Goal: Task Accomplishment & Management: Manage account settings

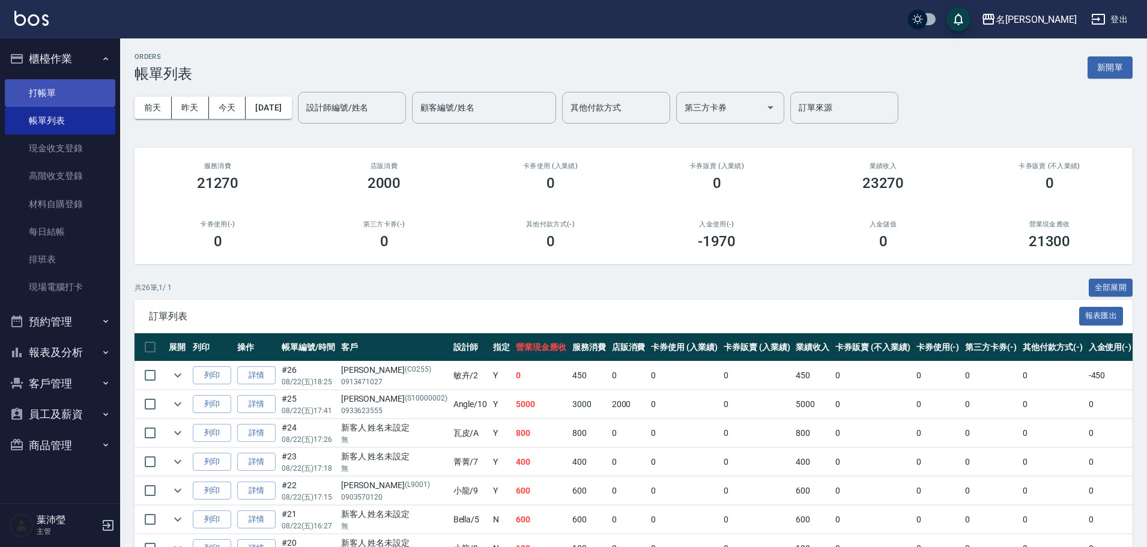
click at [81, 90] on link "打帳單" at bounding box center [60, 93] width 110 height 28
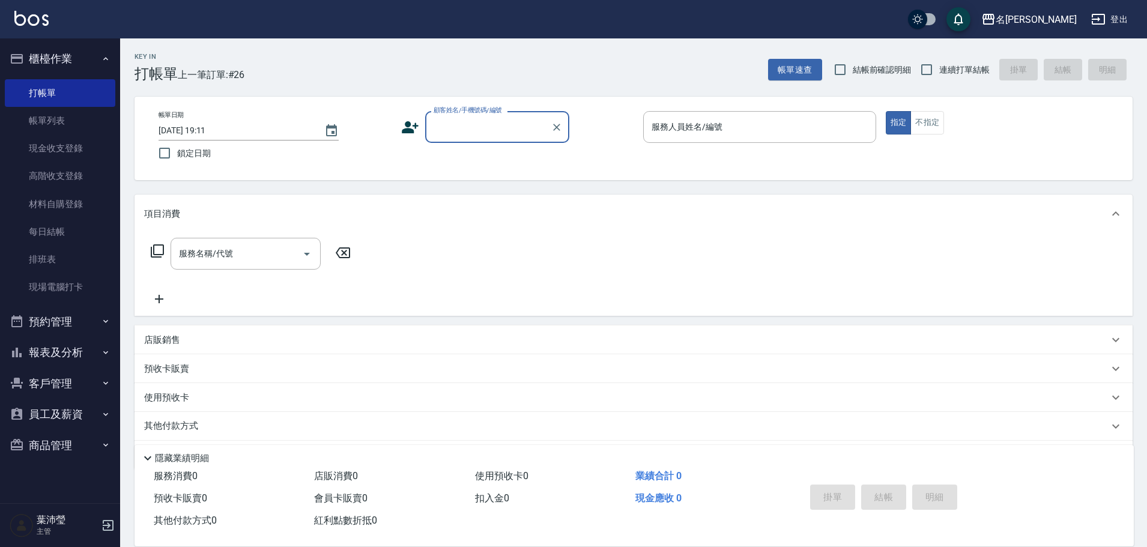
click at [454, 122] on input "顧客姓名/手機號碼/編號" at bounding box center [487, 126] width 115 height 21
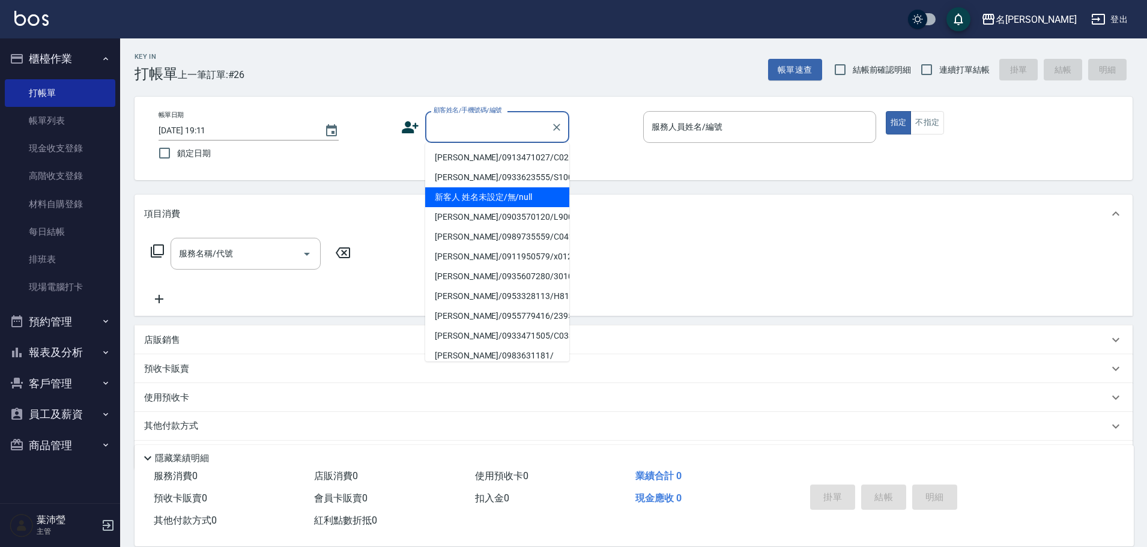
click at [468, 207] on li "新客人 姓名未設定/無/null" at bounding box center [497, 197] width 144 height 20
type input "新客人 姓名未設定/無/null"
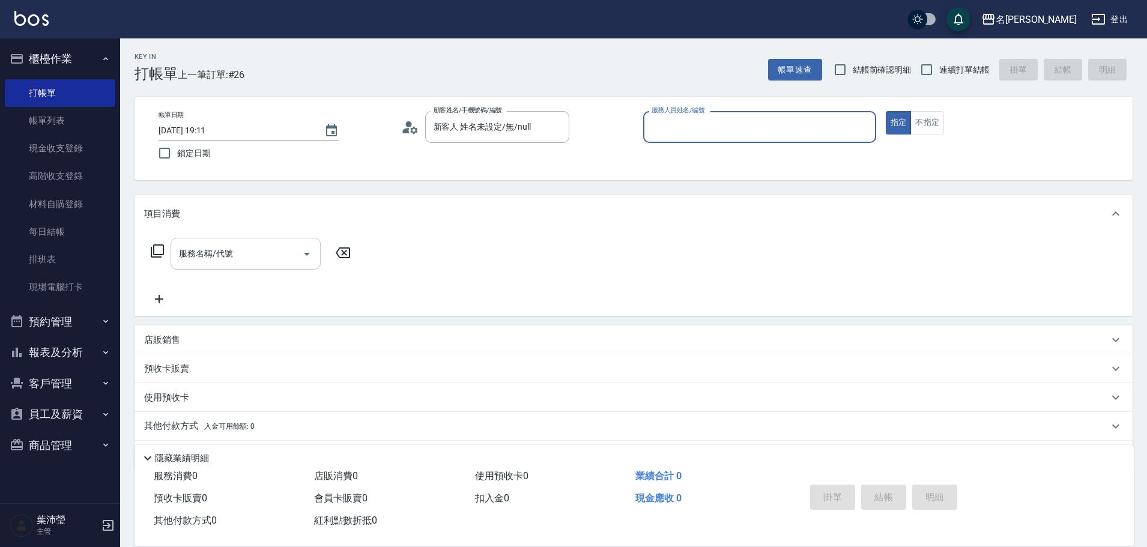
click at [243, 250] on input "服務名稱/代號" at bounding box center [236, 253] width 121 height 21
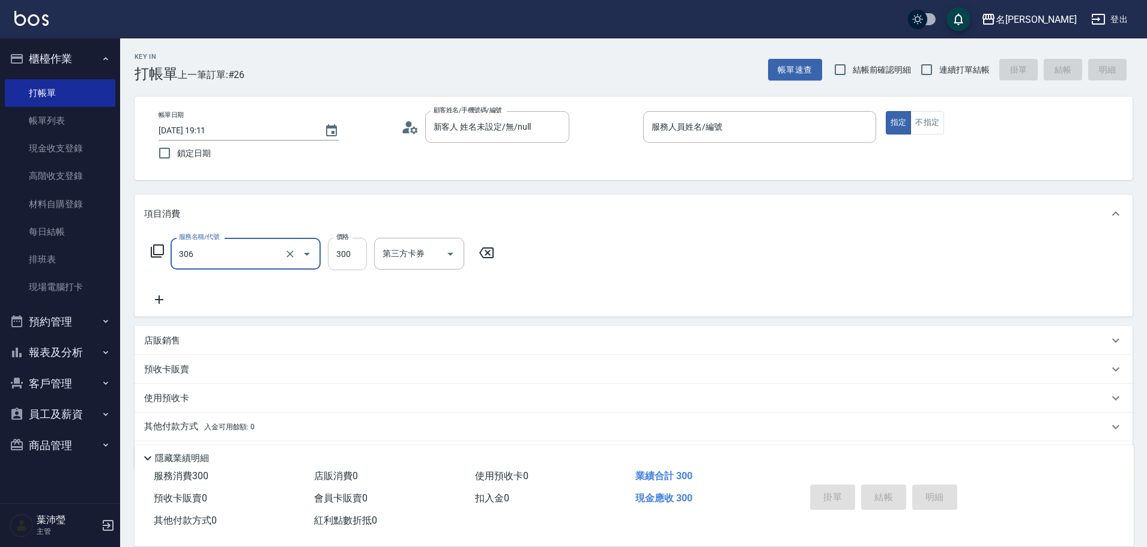
type input "高中學生(306)"
type input "250"
drag, startPoint x: 754, startPoint y: 134, endPoint x: 832, endPoint y: 125, distance: 78.6
click at [755, 134] on input "5" at bounding box center [759, 126] width 222 height 21
type input "Bella-5"
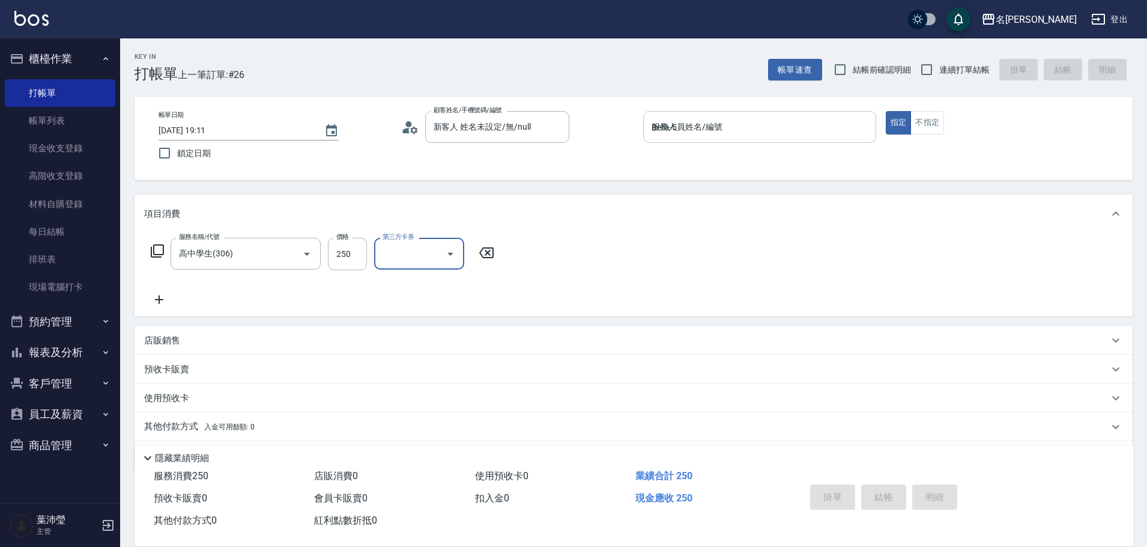
type button "true"
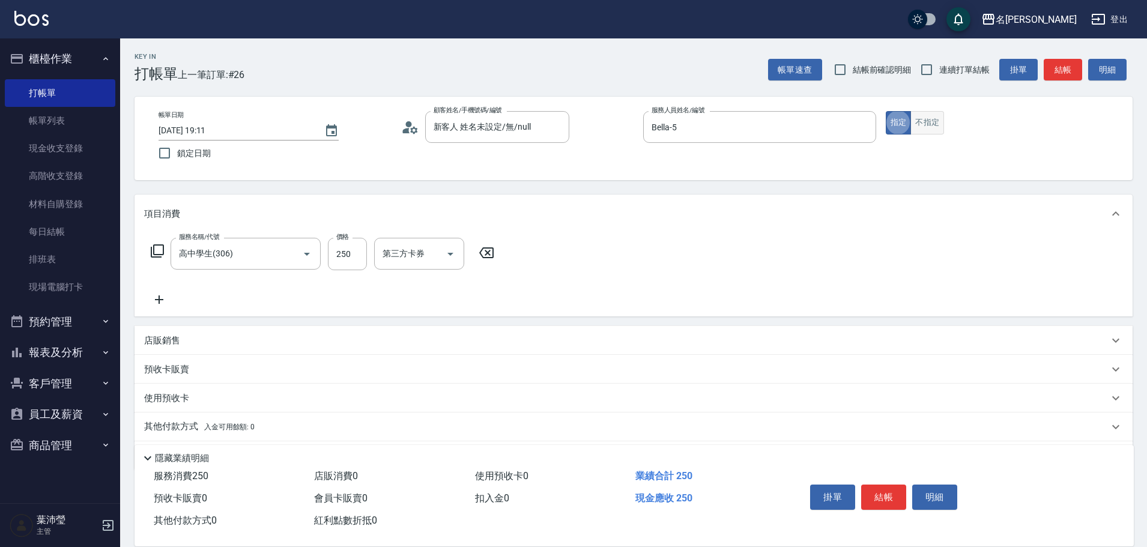
click at [929, 125] on button "不指定" at bounding box center [927, 122] width 34 height 23
click at [1075, 69] on button "結帳" at bounding box center [1062, 70] width 38 height 22
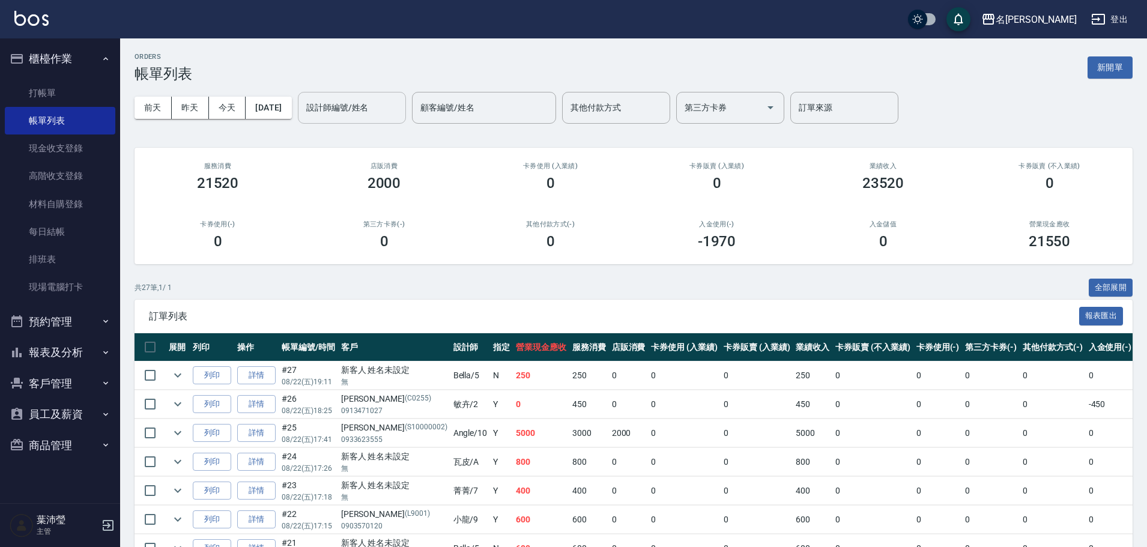
click at [373, 115] on input "設計師編號/姓名" at bounding box center [351, 107] width 97 height 21
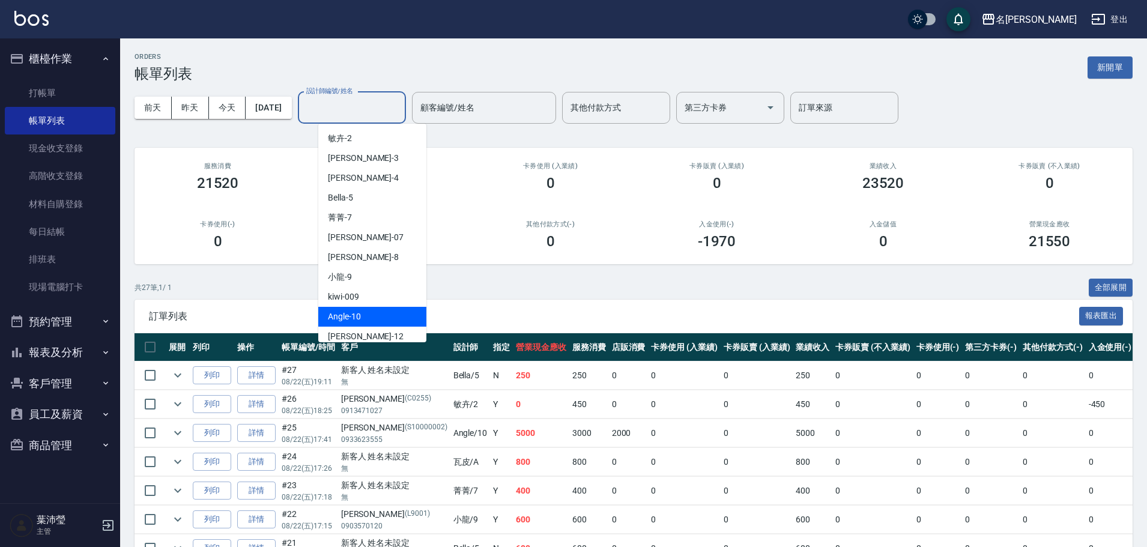
click at [378, 314] on div "Angle -10" at bounding box center [372, 317] width 108 height 20
type input "Angle-10"
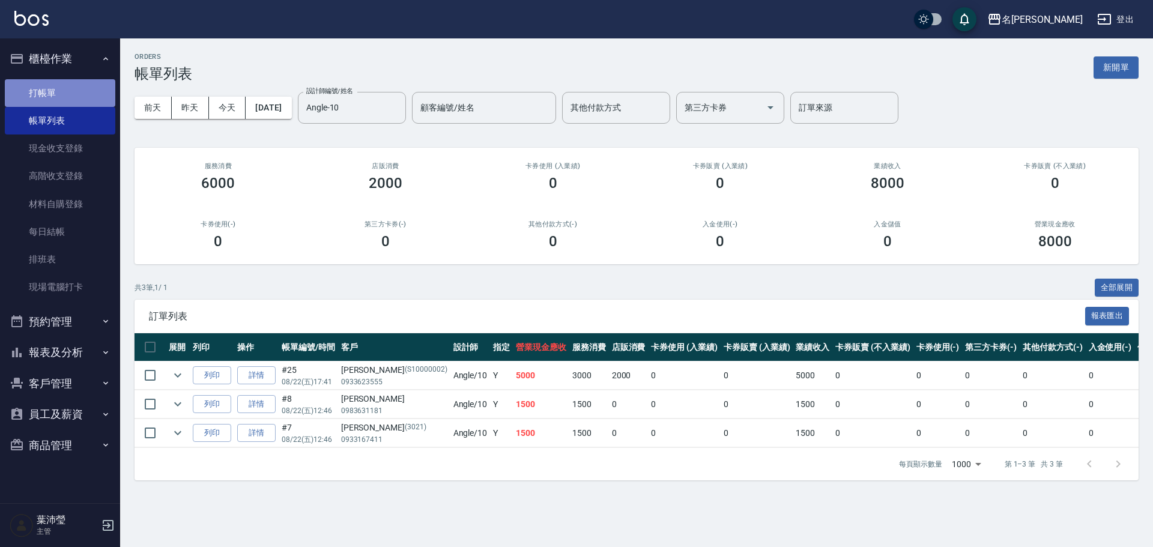
click at [71, 94] on link "打帳單" at bounding box center [60, 93] width 110 height 28
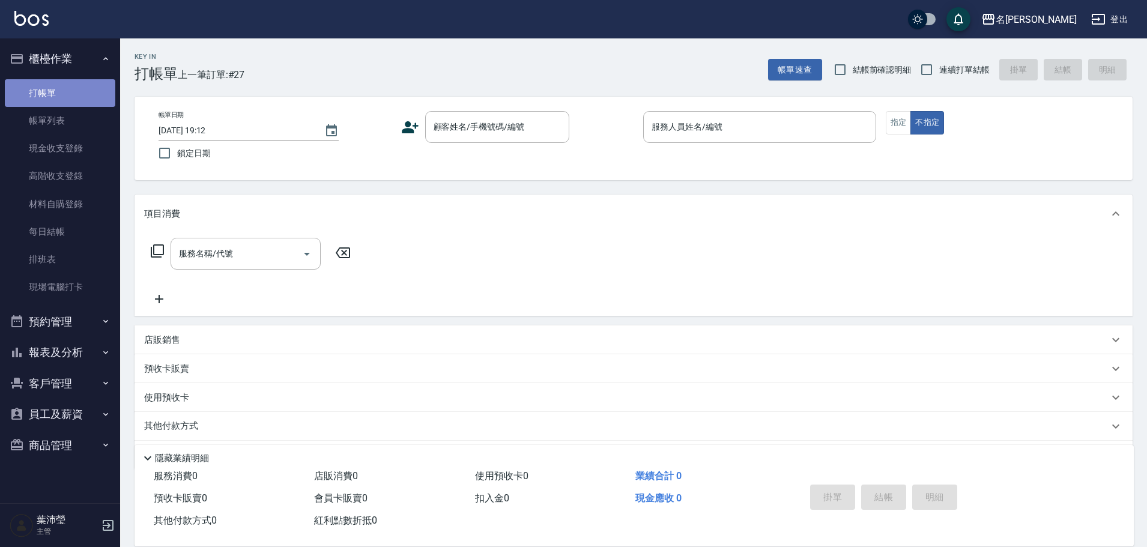
click at [67, 94] on link "打帳單" at bounding box center [60, 93] width 110 height 28
click at [451, 128] on input "顧客姓名/手機號碼/編號" at bounding box center [487, 126] width 115 height 21
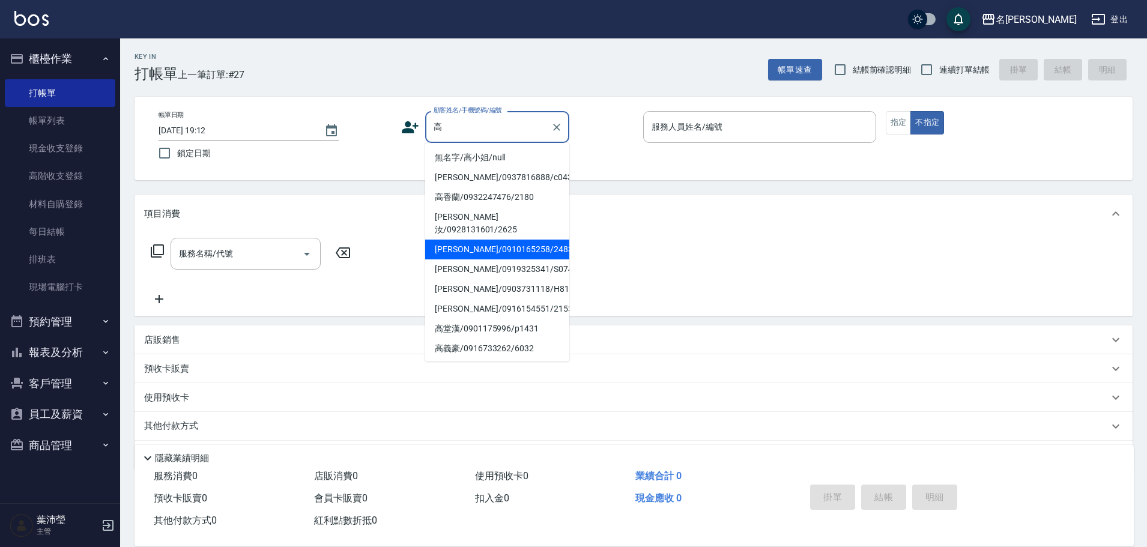
click at [459, 240] on li "[PERSON_NAME]/0910165258/2483" at bounding box center [497, 250] width 144 height 20
type input "[PERSON_NAME]/0910165258/2483"
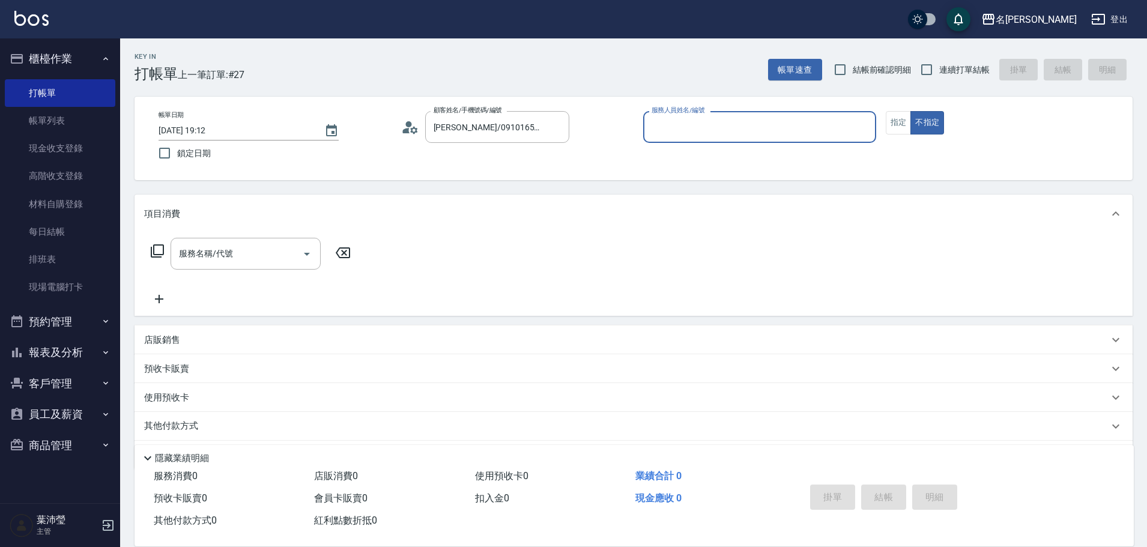
type input "敏卉-2"
click at [891, 128] on button "指定" at bounding box center [899, 122] width 26 height 23
click at [157, 250] on icon at bounding box center [157, 251] width 14 height 14
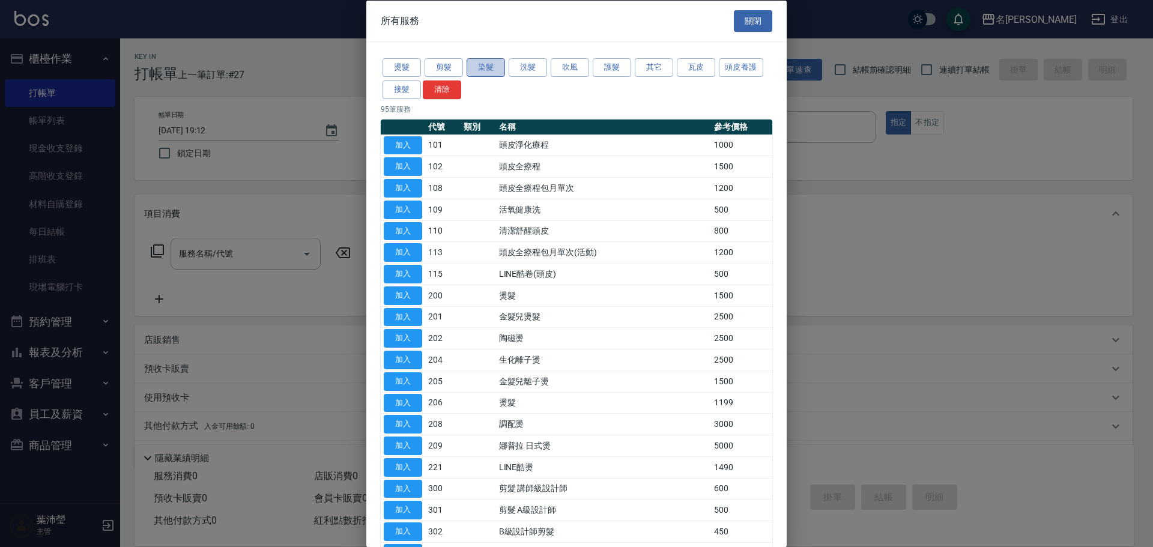
click at [494, 64] on button "染髮" at bounding box center [485, 67] width 38 height 19
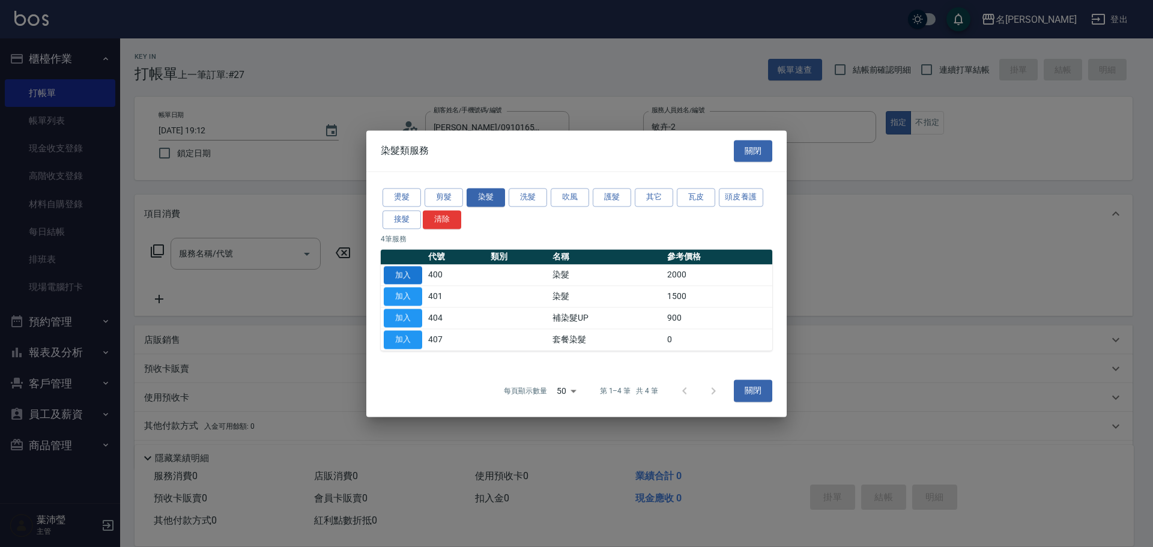
click at [406, 273] on button "加入" at bounding box center [403, 275] width 38 height 19
type input "染髮(400)"
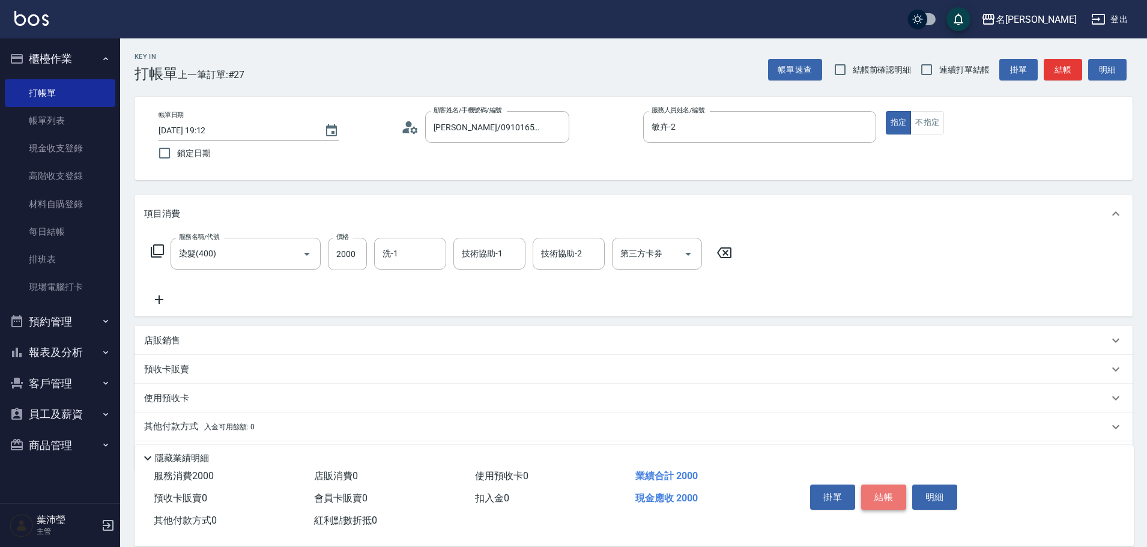
click at [875, 495] on button "結帳" at bounding box center [883, 497] width 45 height 25
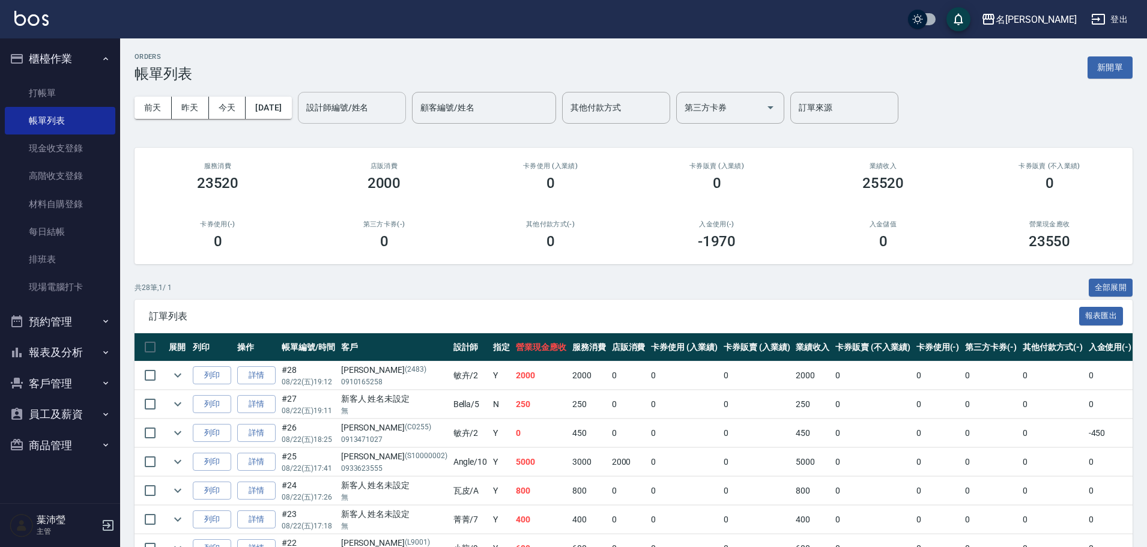
click at [379, 109] on input "設計師編號/姓名" at bounding box center [351, 107] width 97 height 21
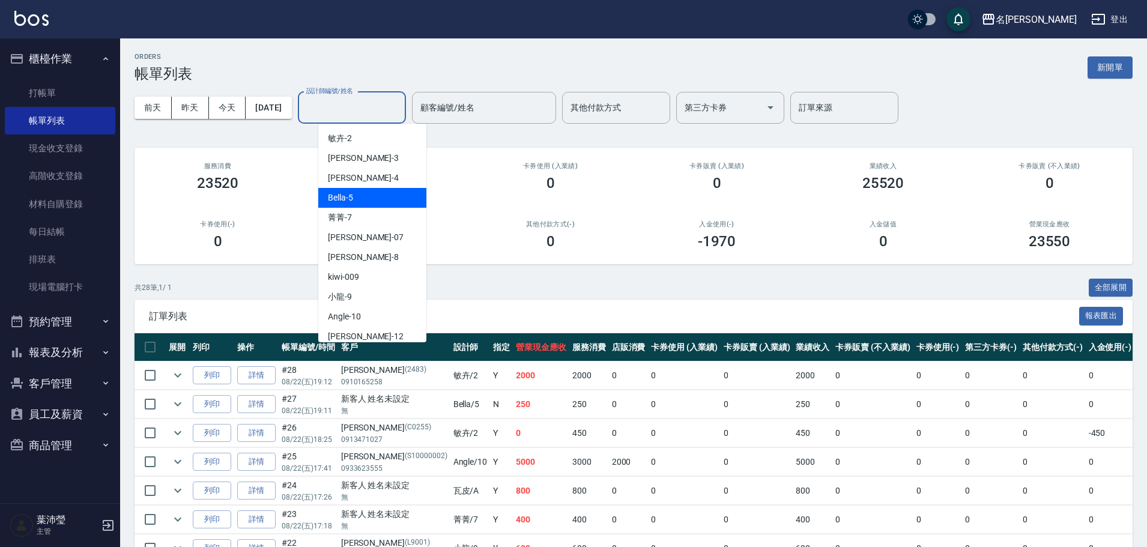
click at [345, 198] on span "Bella -5" at bounding box center [340, 198] width 25 height 13
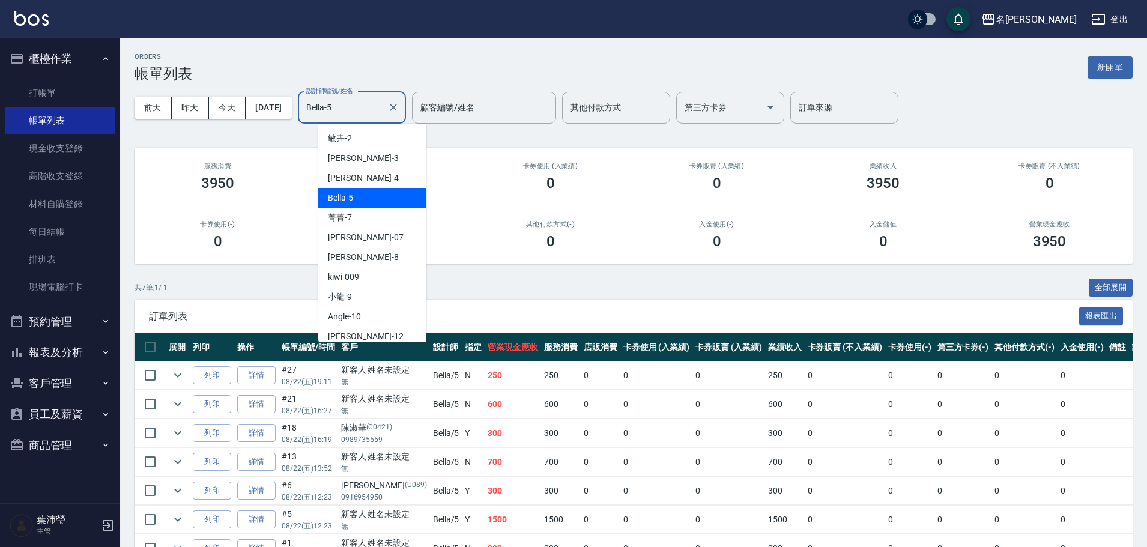
click at [358, 104] on input "Bella-5" at bounding box center [342, 107] width 79 height 21
click at [358, 137] on div "敏卉 -2" at bounding box center [372, 138] width 108 height 20
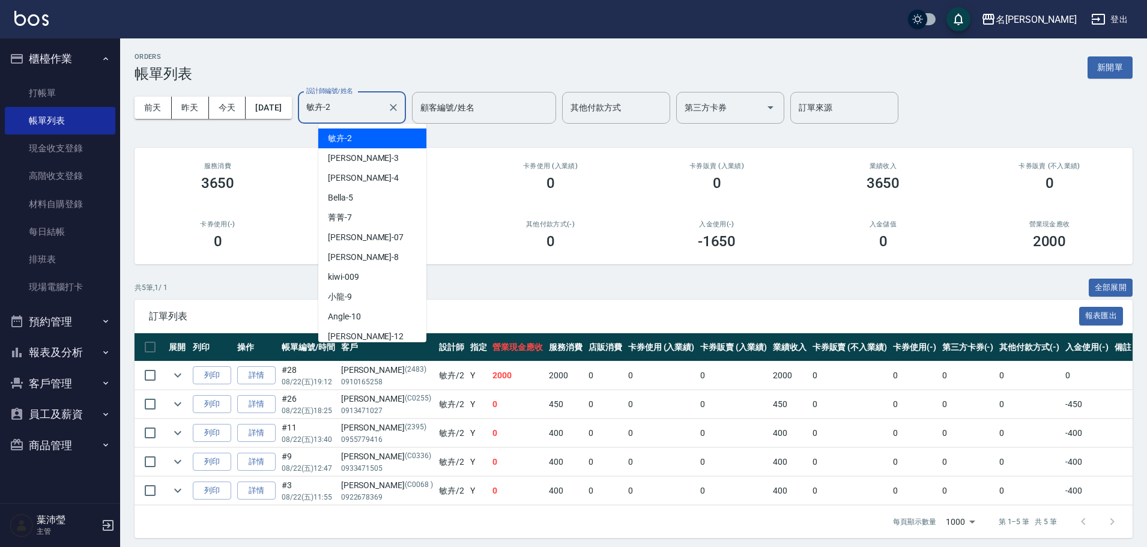
click at [380, 110] on input "敏卉-2" at bounding box center [342, 107] width 79 height 21
click at [357, 215] on div "菁菁 -7" at bounding box center [372, 218] width 108 height 20
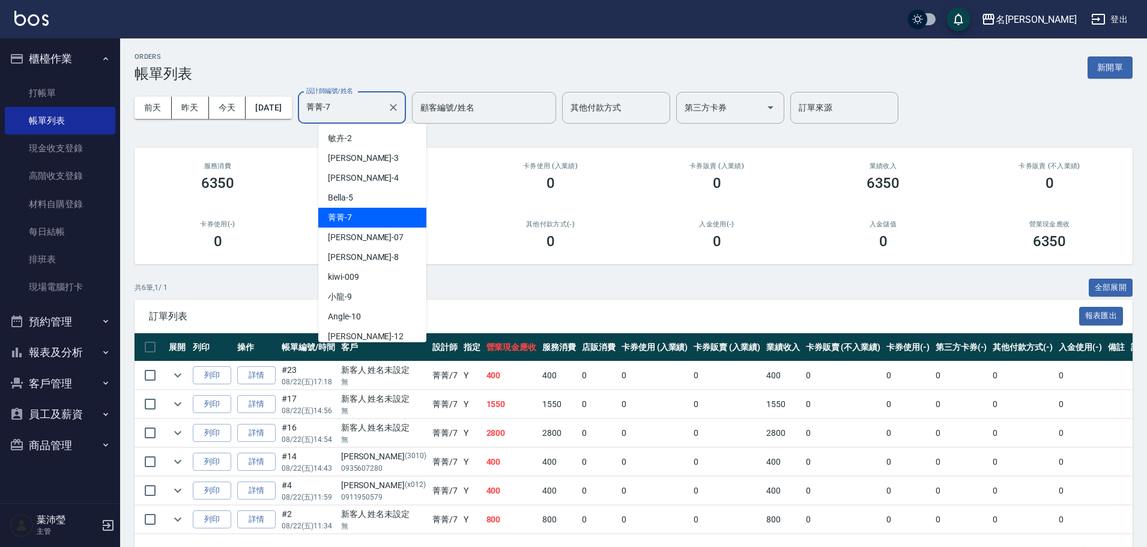
click at [360, 112] on input "菁菁-7" at bounding box center [342, 107] width 79 height 21
click at [363, 142] on div "敏卉 -2" at bounding box center [372, 138] width 108 height 20
type input "敏卉-2"
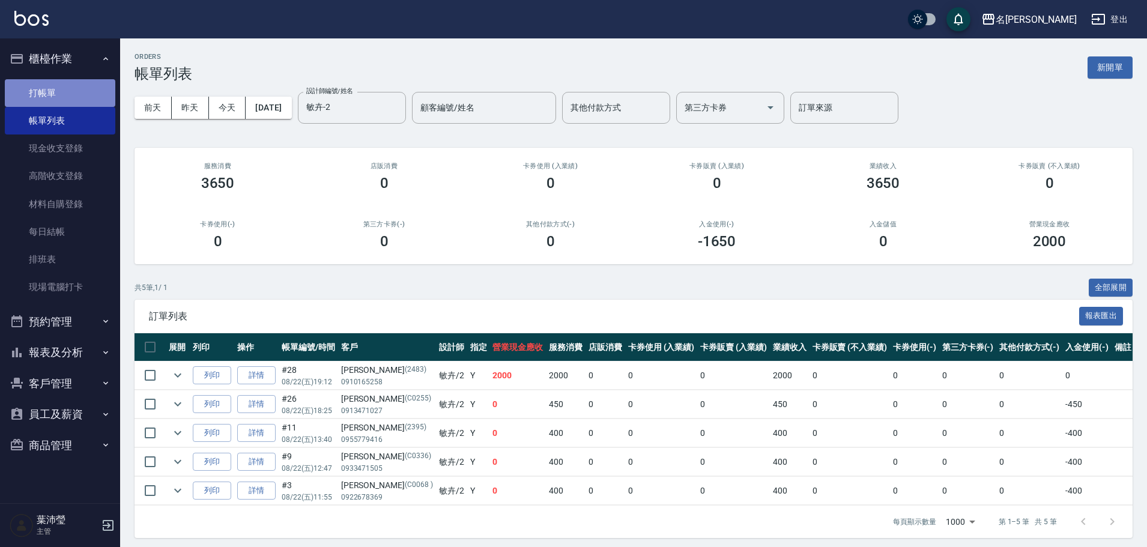
click at [86, 94] on link "打帳單" at bounding box center [60, 93] width 110 height 28
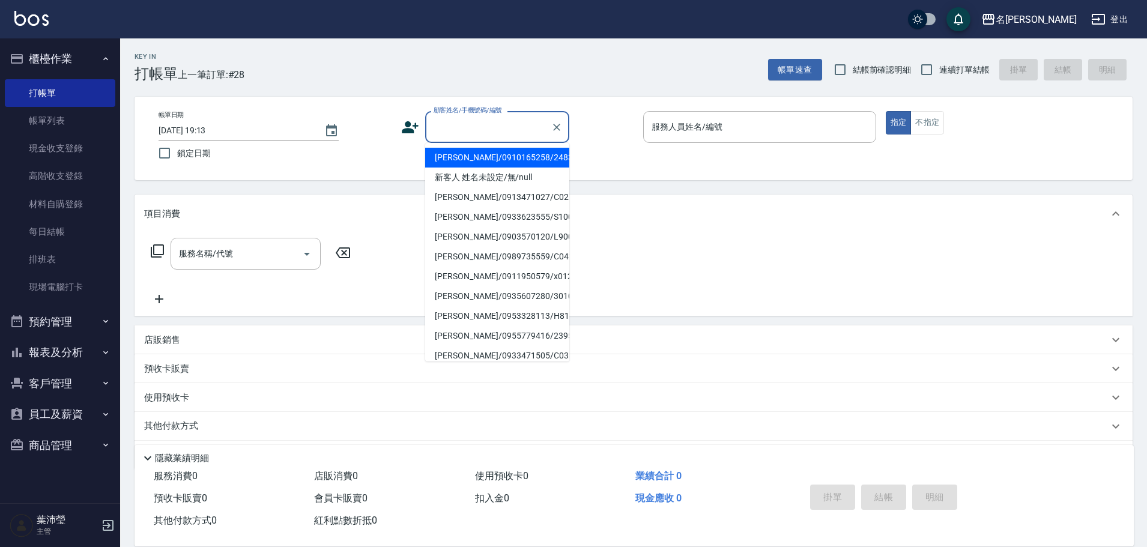
click at [451, 130] on input "顧客姓名/手機號碼/編號" at bounding box center [487, 126] width 115 height 21
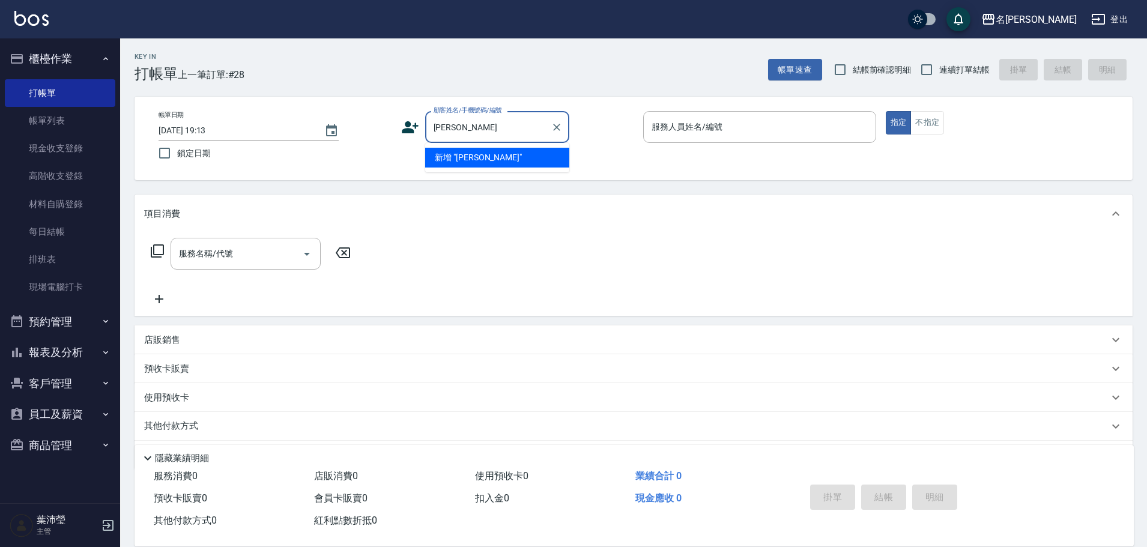
click at [448, 130] on input "[PERSON_NAME]" at bounding box center [487, 126] width 115 height 21
click at [459, 135] on input "[PERSON_NAME]" at bounding box center [487, 126] width 115 height 21
drag, startPoint x: 451, startPoint y: 128, endPoint x: 438, endPoint y: 131, distance: 13.0
click at [438, 131] on input "[PERSON_NAME]" at bounding box center [487, 126] width 115 height 21
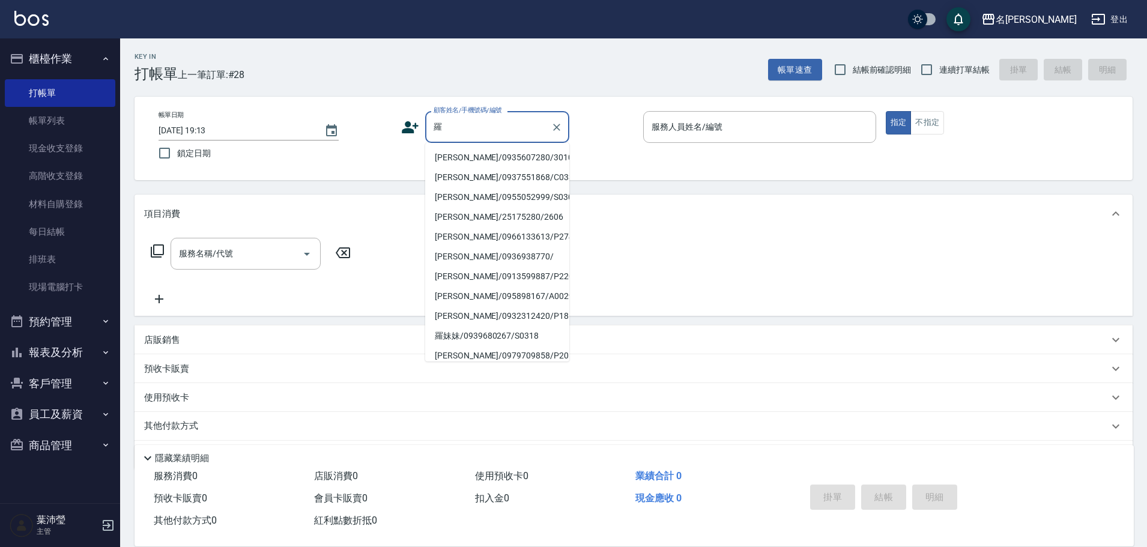
click at [463, 137] on input "羅" at bounding box center [487, 126] width 115 height 21
click at [460, 137] on input "羅" at bounding box center [487, 126] width 115 height 21
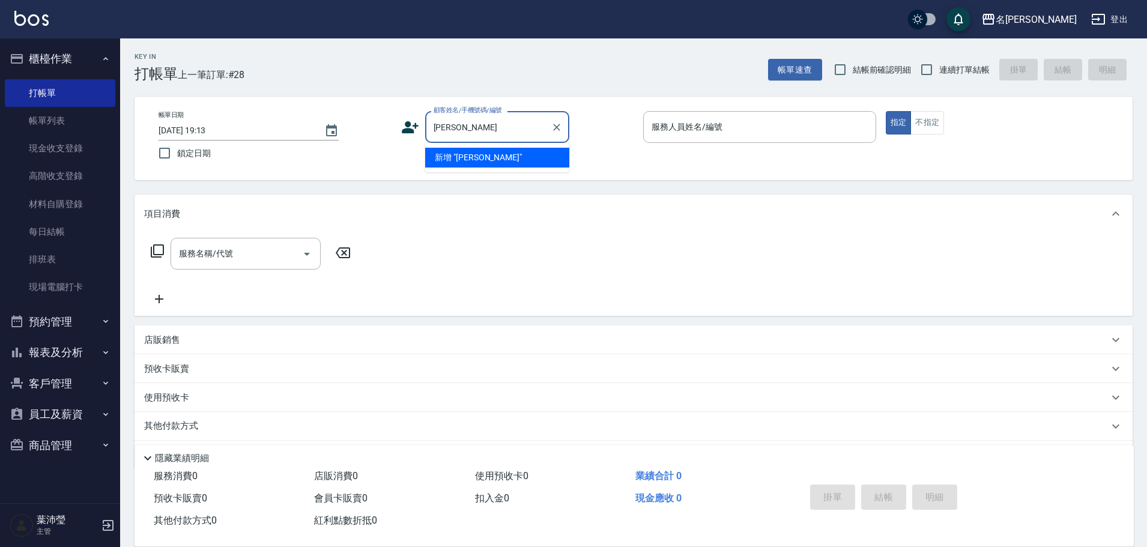
click at [466, 136] on input "[PERSON_NAME]" at bounding box center [487, 126] width 115 height 21
drag, startPoint x: 465, startPoint y: 126, endPoint x: 453, endPoint y: 132, distance: 12.9
click at [453, 132] on input "[PERSON_NAME]" at bounding box center [487, 126] width 115 height 21
click at [480, 155] on li "新增 "[PERSON_NAME]"" at bounding box center [497, 158] width 144 height 20
type input "[PERSON_NAME]"
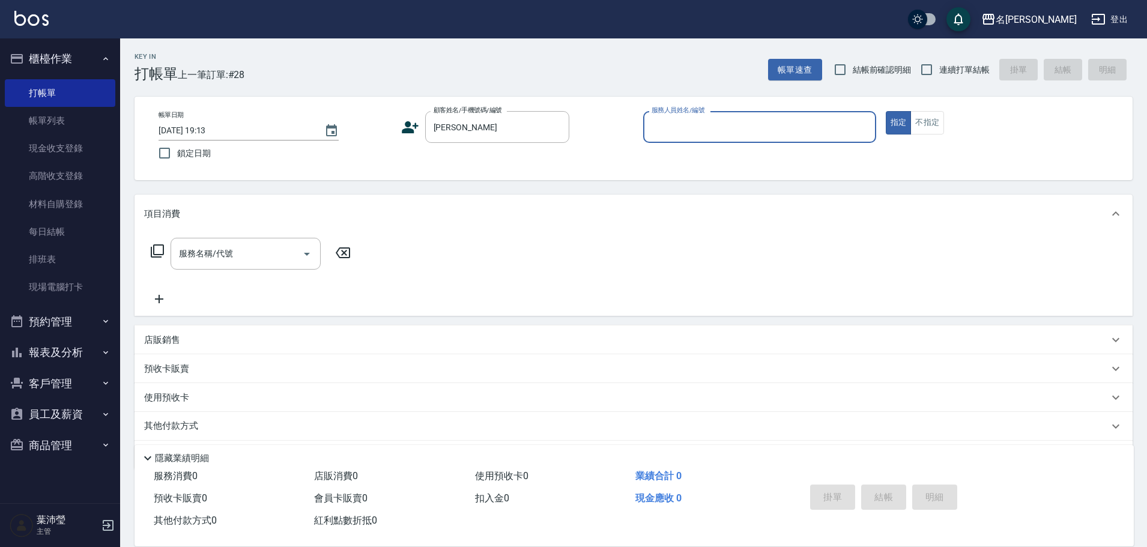
click at [654, 129] on input "服務人員姓名/編號" at bounding box center [759, 126] width 222 height 21
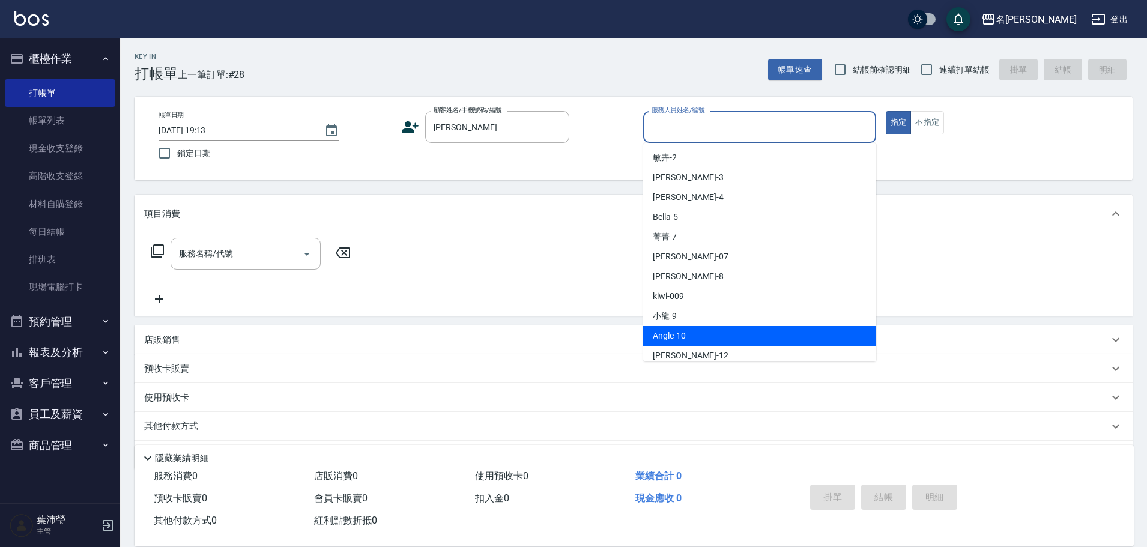
click at [680, 331] on span "Angle -10" at bounding box center [669, 336] width 33 height 13
type input "Angle-10"
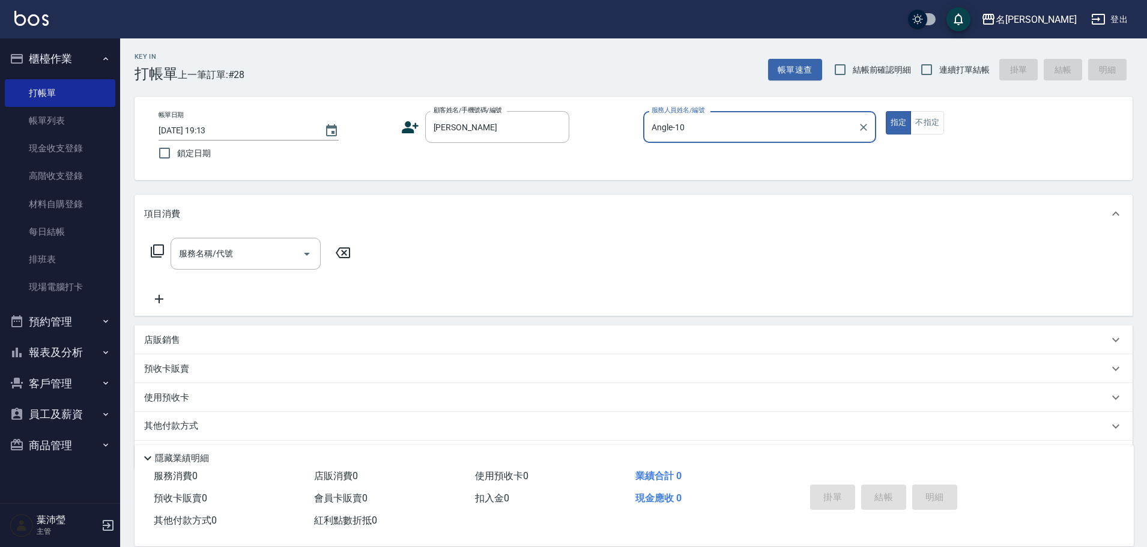
click at [159, 251] on icon at bounding box center [157, 251] width 14 height 14
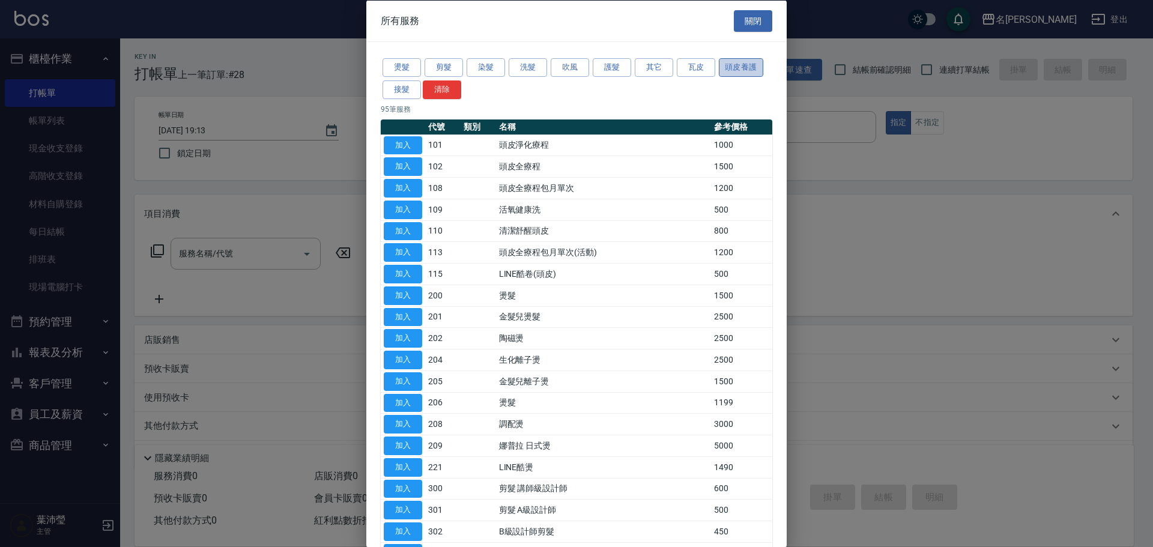
click at [734, 70] on button "頭皮養護" at bounding box center [741, 67] width 44 height 19
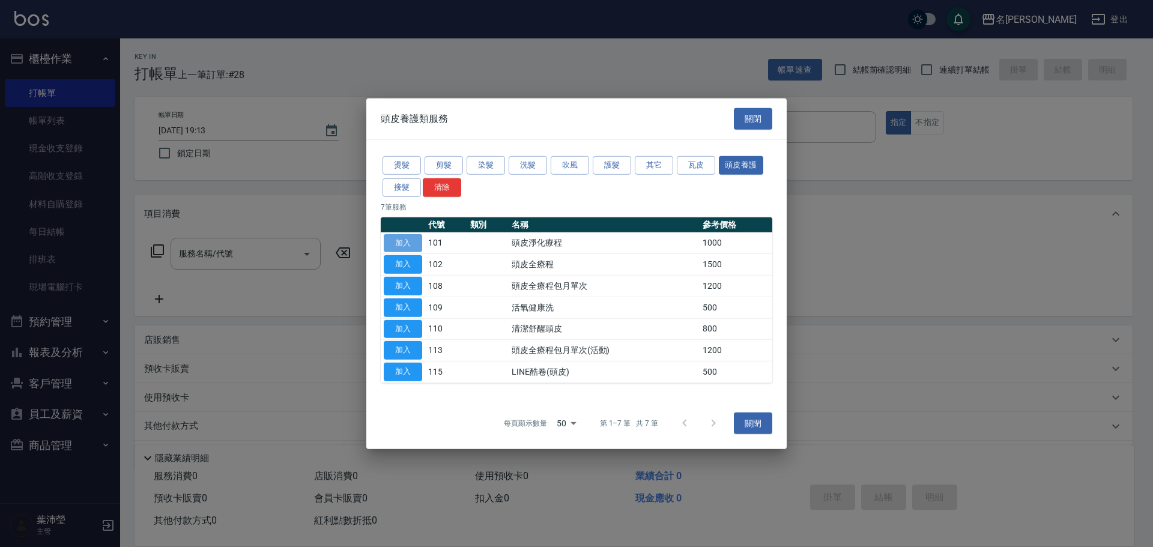
click at [410, 243] on button "加入" at bounding box center [403, 243] width 38 height 19
type input "頭皮淨化療程(101)"
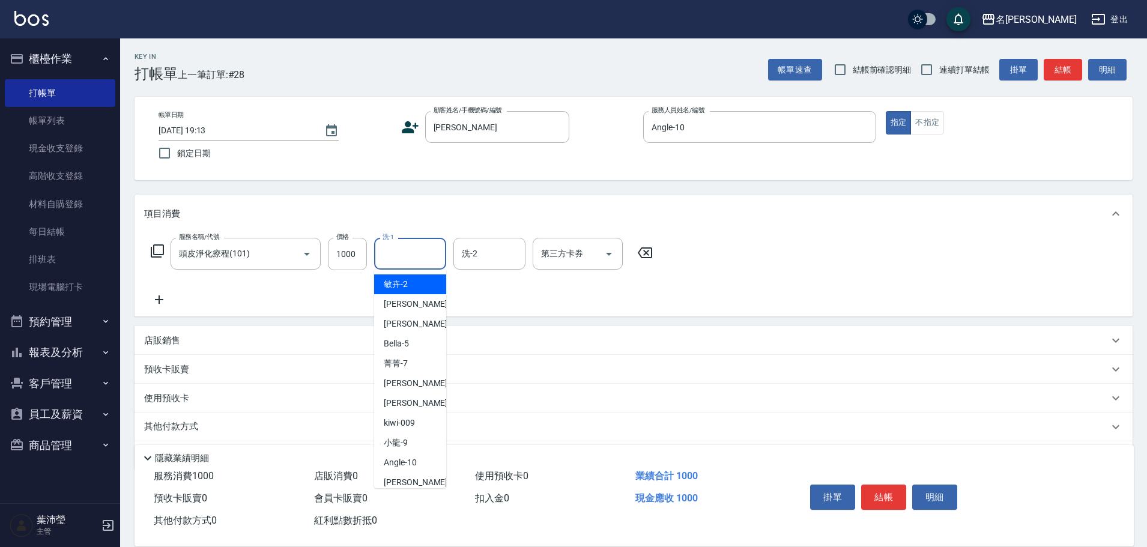
click at [396, 252] on input "洗-1" at bounding box center [409, 253] width 61 height 21
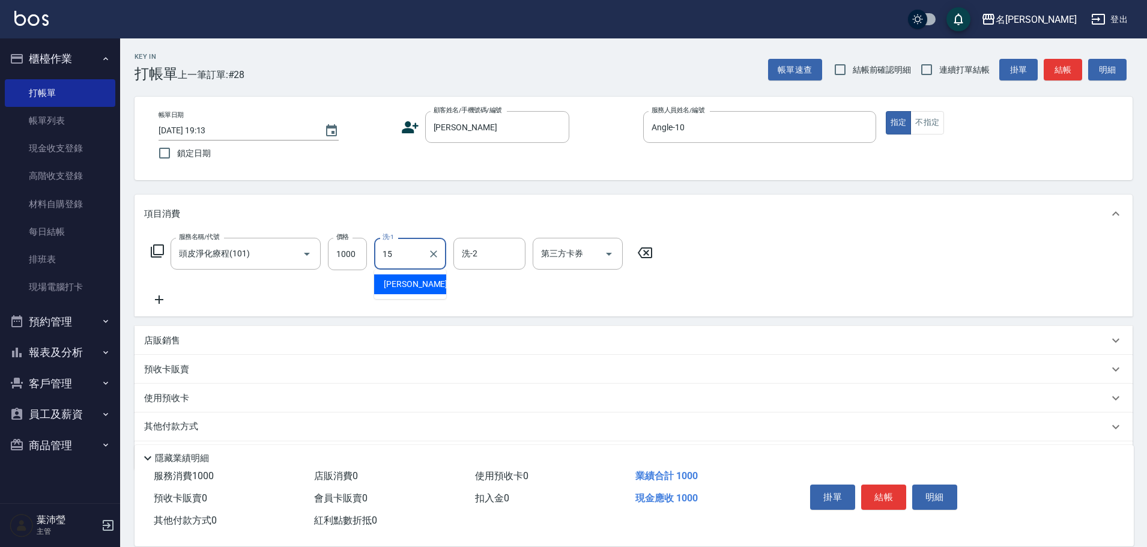
type input "慈均-15"
click at [876, 488] on button "結帳" at bounding box center [883, 497] width 45 height 25
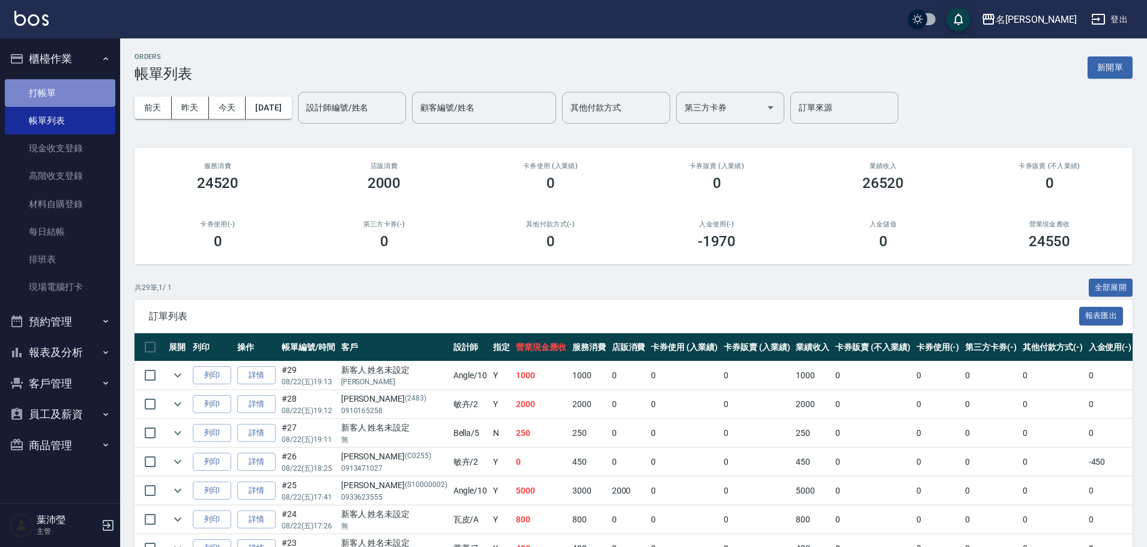
click at [53, 96] on link "打帳單" at bounding box center [60, 93] width 110 height 28
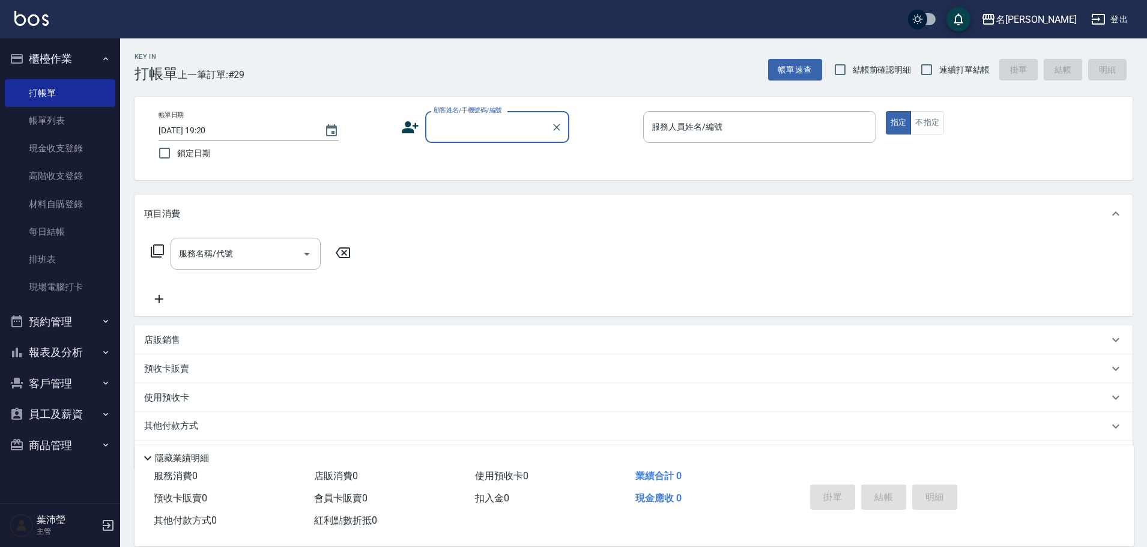
click at [457, 131] on input "顧客姓名/手機號碼/編號" at bounding box center [487, 126] width 115 height 21
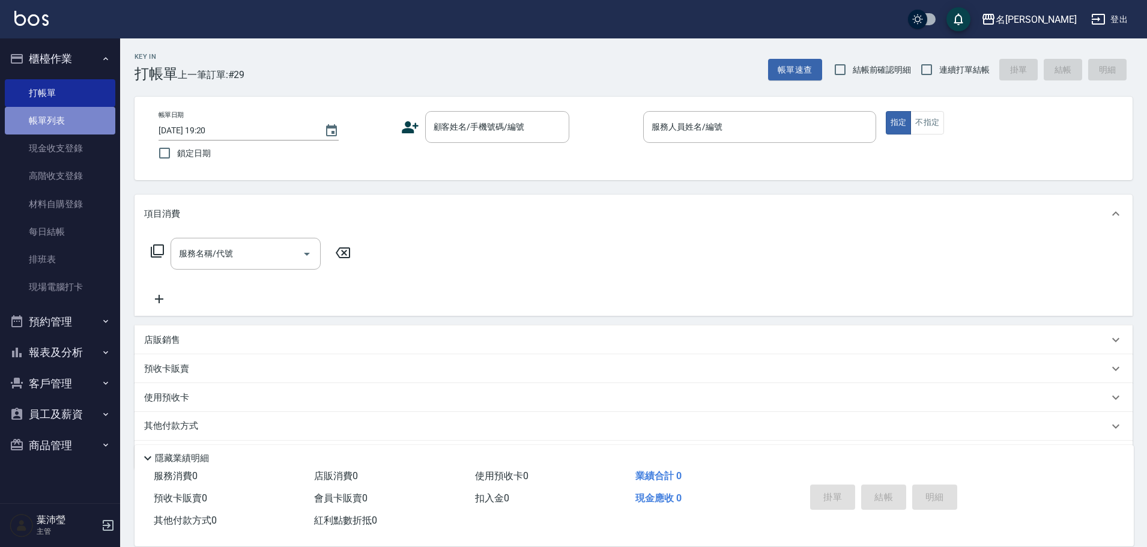
click at [59, 121] on link "帳單列表" at bounding box center [60, 121] width 110 height 28
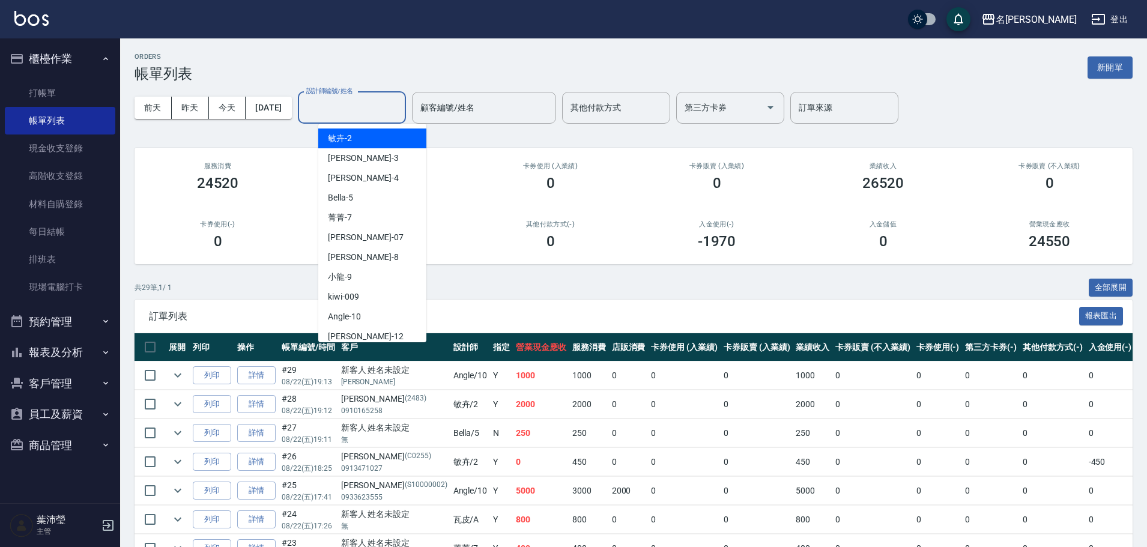
click at [342, 106] on input "設計師編號/姓名" at bounding box center [351, 107] width 97 height 21
click at [367, 309] on div "Angle -10" at bounding box center [372, 317] width 108 height 20
type input "Angle-10"
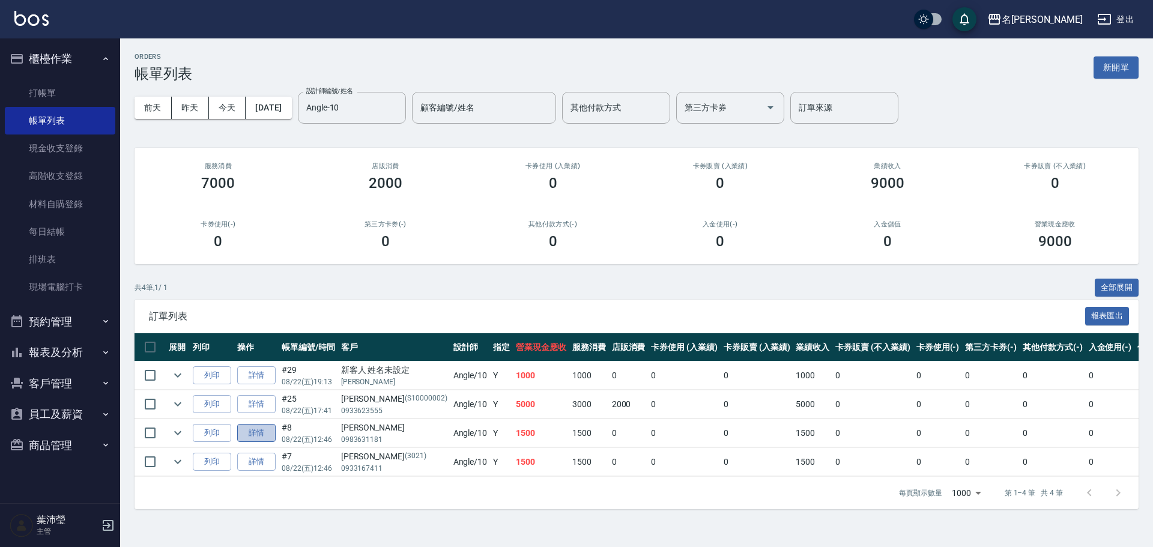
click at [252, 433] on link "詳情" at bounding box center [256, 433] width 38 height 19
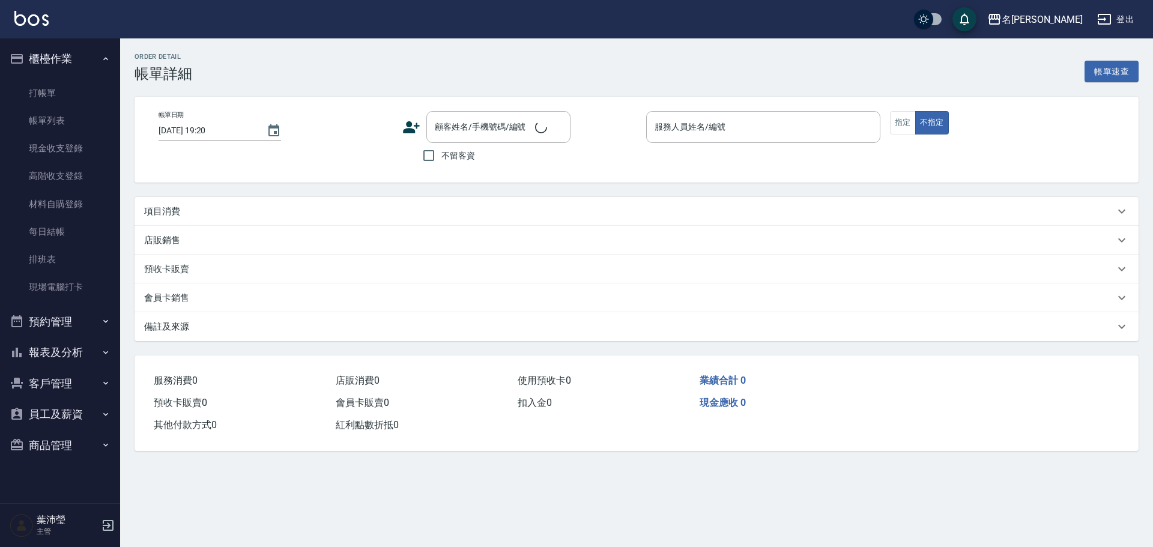
type input "[DATE] 12:46"
type input "Angle-10"
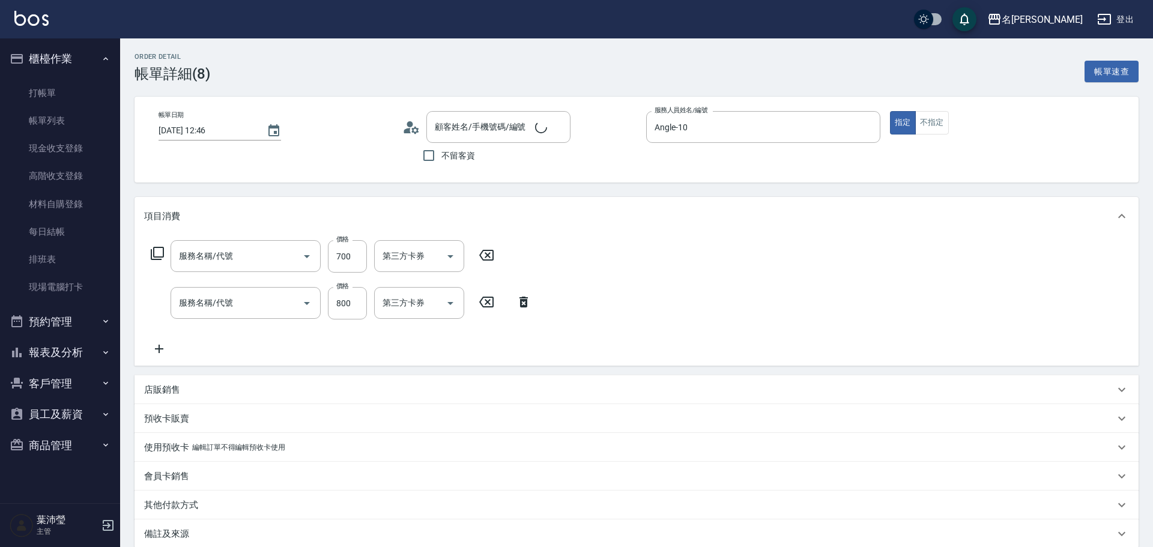
type input "[PERSON_NAME]/0983631181/"
type input "小蒼蘭護髮(605)"
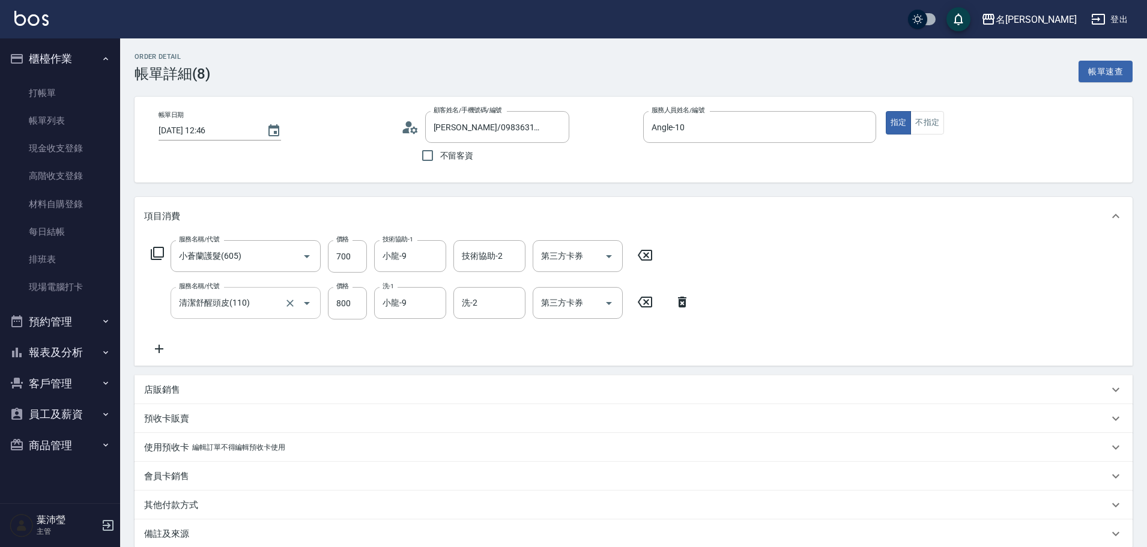
click at [306, 303] on icon "Open" at bounding box center [307, 303] width 6 height 3
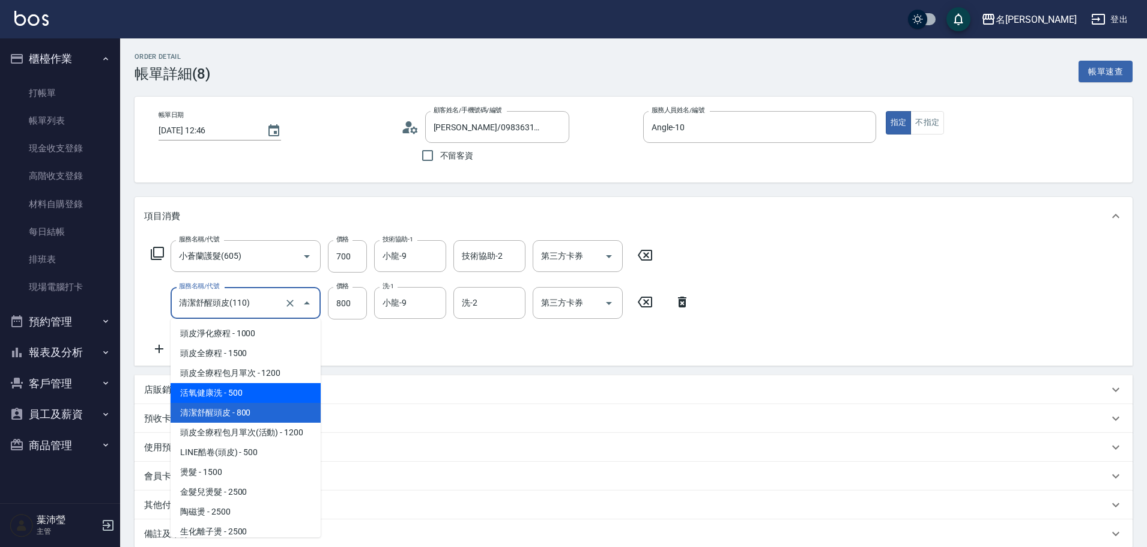
click at [223, 393] on span "活氧健康洗 - 500" at bounding box center [246, 393] width 150 height 20
type input "活氧健康洗(109)"
type input "500"
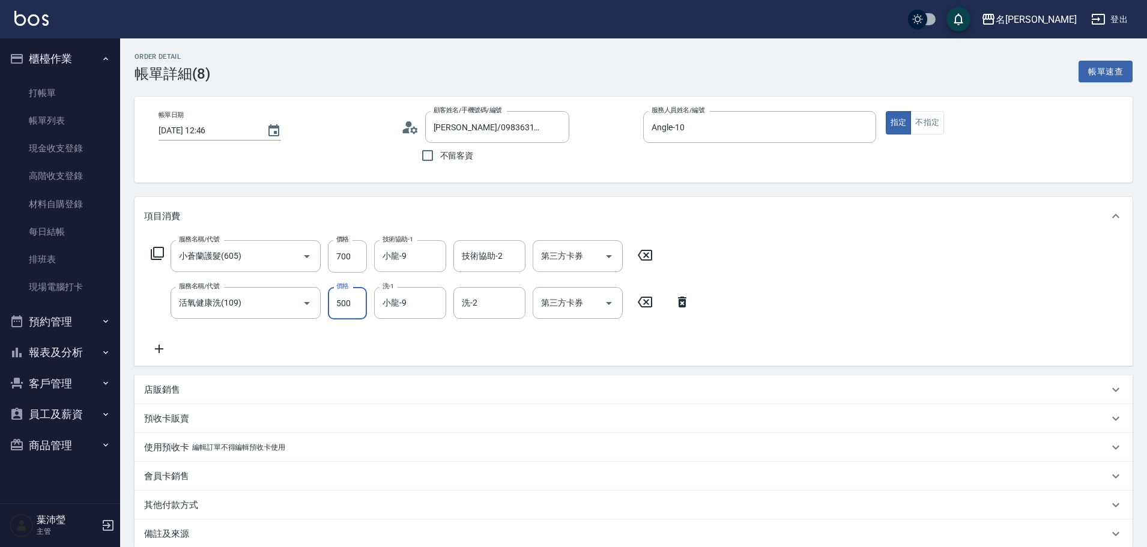
click at [345, 309] on input "500" at bounding box center [347, 303] width 39 height 32
click at [349, 265] on input "700" at bounding box center [347, 256] width 39 height 32
click at [365, 262] on input "700" at bounding box center [347, 256] width 39 height 32
click at [390, 374] on div "項目消費 服務名稱/代號 小蒼蘭護髮(605) 服務名稱/代號 價格 700 價格 技術協助-1 小龍-9 技術協助-1 技術協助-2 技術協助-2 第三方卡…" at bounding box center [633, 372] width 998 height 351
click at [354, 262] on input "700" at bounding box center [347, 256] width 39 height 32
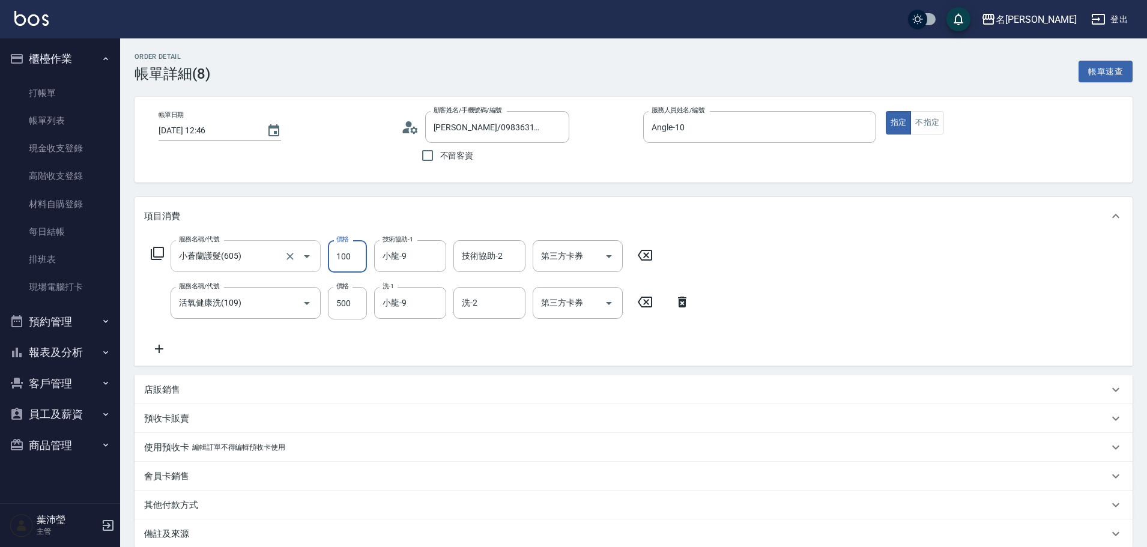
drag, startPoint x: 352, startPoint y: 261, endPoint x: 320, endPoint y: 264, distance: 32.0
click at [320, 264] on div "服務名稱/代號 小蒼蘭護髮(605) 服務名稱/代號 價格 100 價格 技術協助-1 小龍-9 技術協助-1 技術協助-2 技術協助-2 第三方卡券 第三方…" at bounding box center [402, 256] width 516 height 32
drag, startPoint x: 357, startPoint y: 259, endPoint x: 321, endPoint y: 265, distance: 37.1
click at [321, 265] on div "服務名稱/代號 小蒼蘭護髮(605) 服務名稱/代號 價格 9000 價格 技術協助-1 小龍-9 技術協助-1 技術協助-2 技術協助-2 第三方卡券 第三…" at bounding box center [402, 256] width 516 height 32
type input "900"
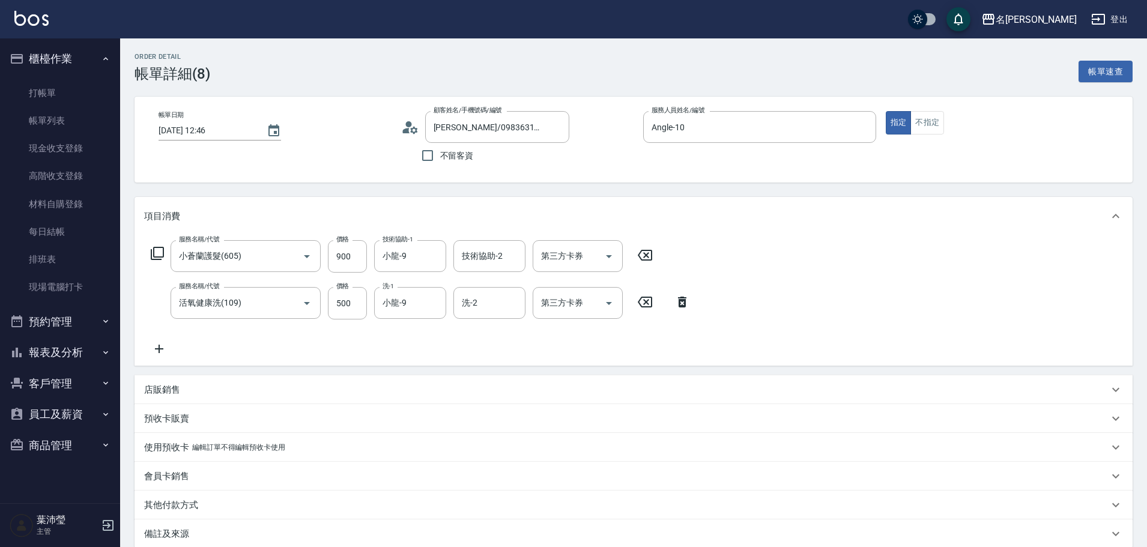
click at [419, 356] on div "服務名稱/代號 小蒼蘭護髮(605) 服務名稱/代號 價格 900 價格 技術協助-1 小龍-9 技術協助-1 技術協助-2 技術協助-2 第三方卡券 第三方…" at bounding box center [420, 298] width 553 height 116
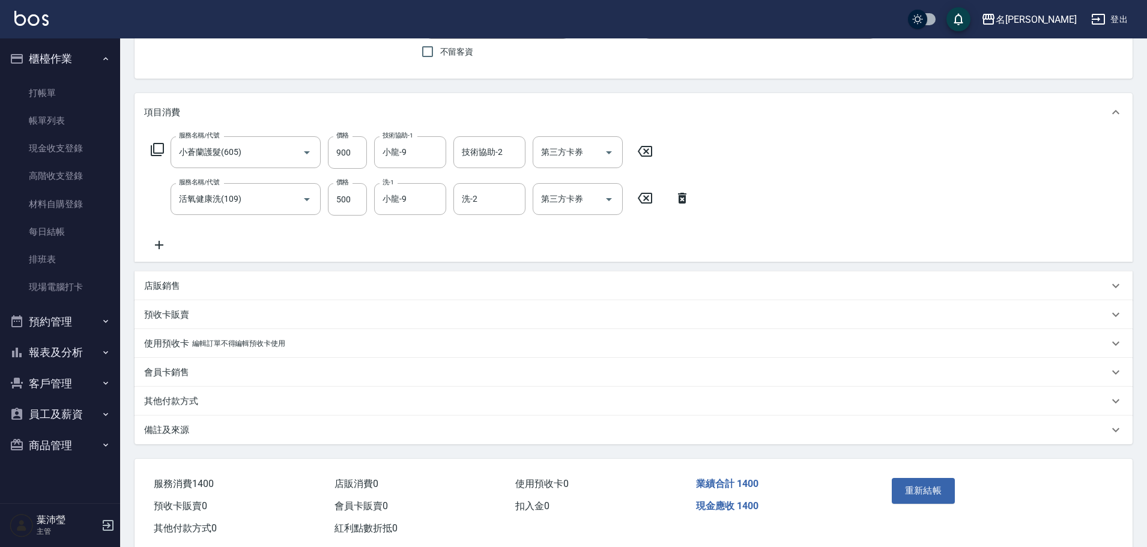
scroll to position [131, 0]
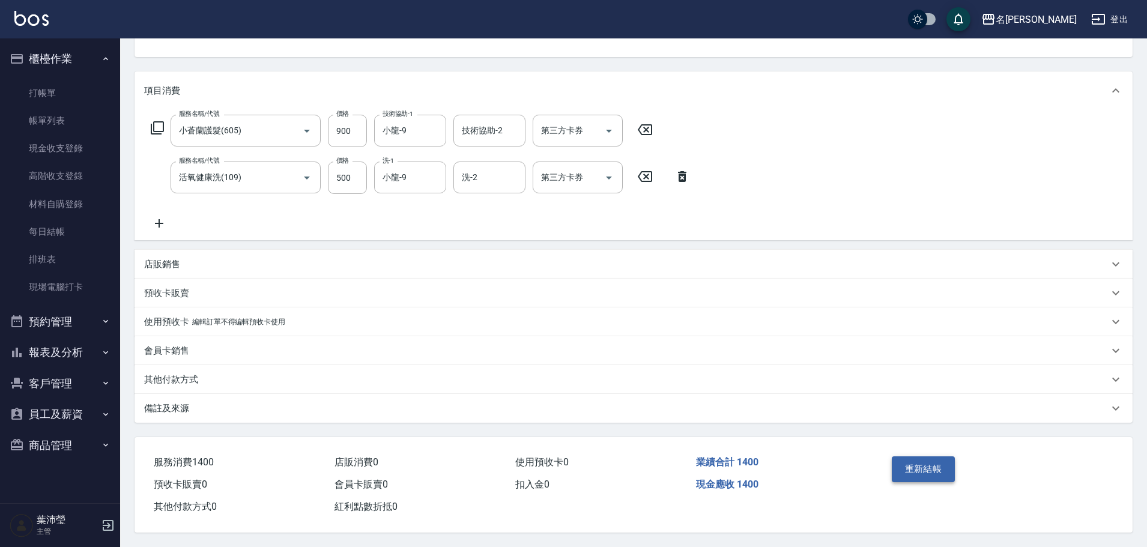
click at [927, 460] on button "重新結帳" at bounding box center [924, 468] width 64 height 25
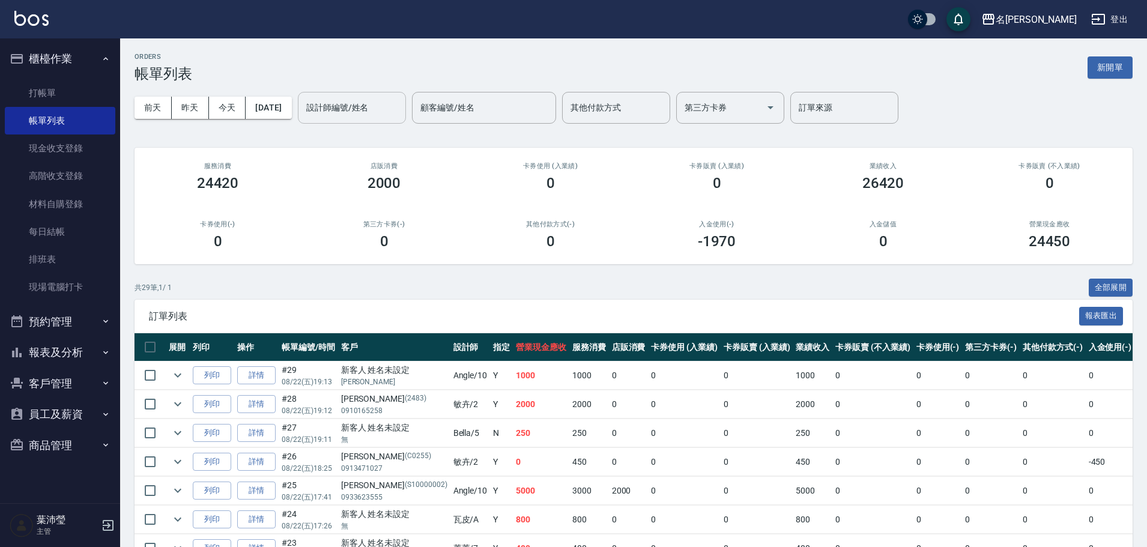
click at [336, 106] on input "設計師編號/姓名" at bounding box center [351, 107] width 97 height 21
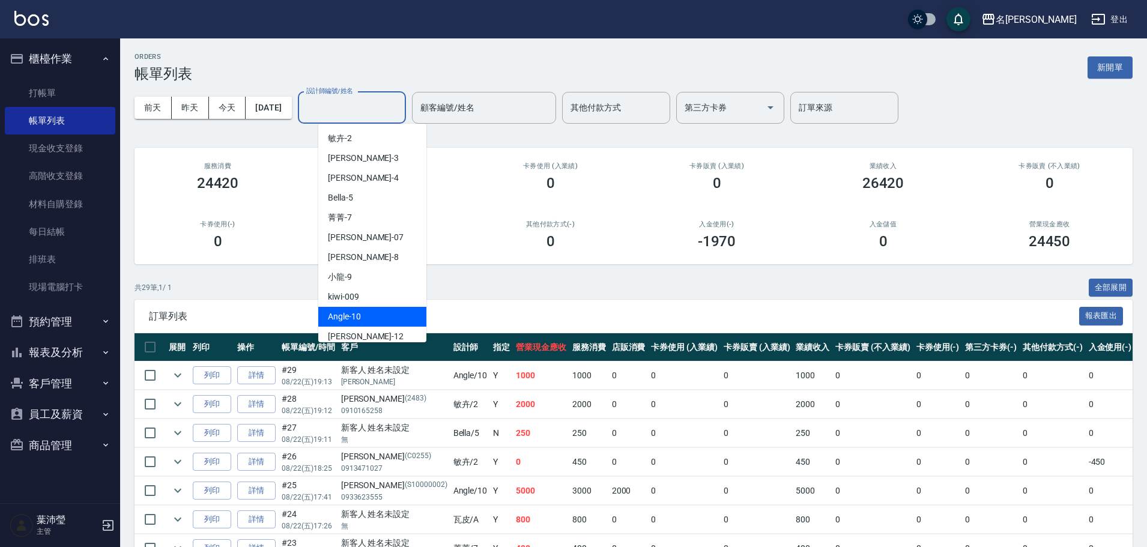
click at [369, 316] on div "Angle -10" at bounding box center [372, 317] width 108 height 20
type input "Angle-10"
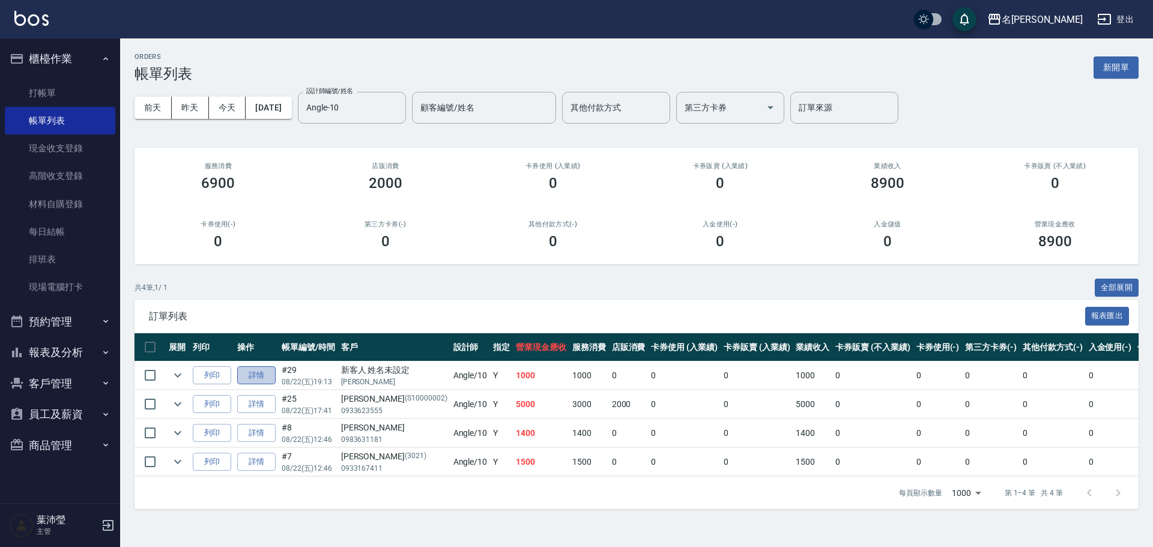
click at [265, 372] on link "詳情" at bounding box center [256, 375] width 38 height 19
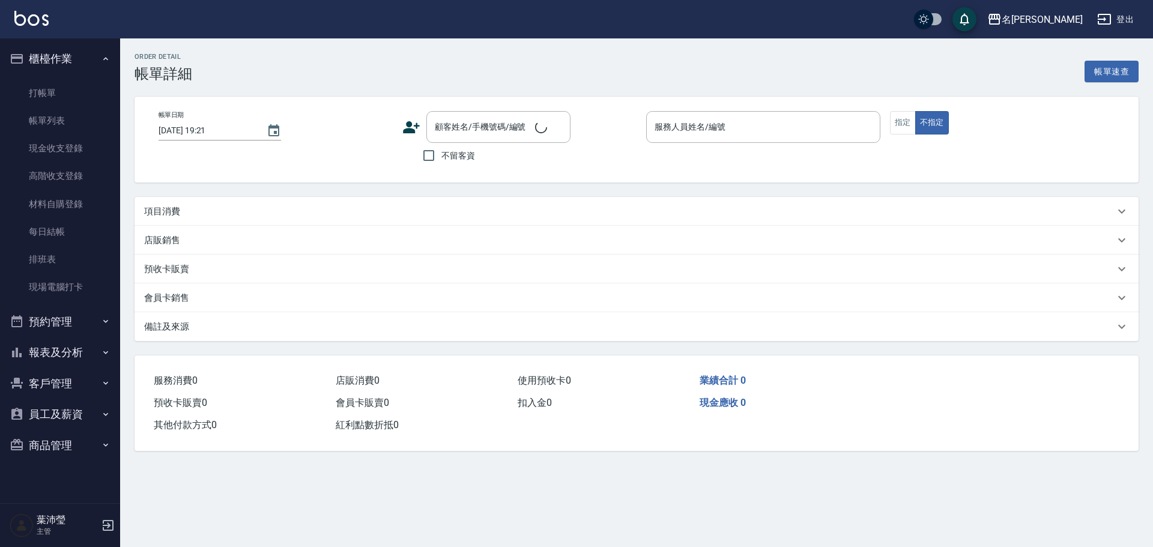
type input "[DATE] 19:13"
type input "Angle-10"
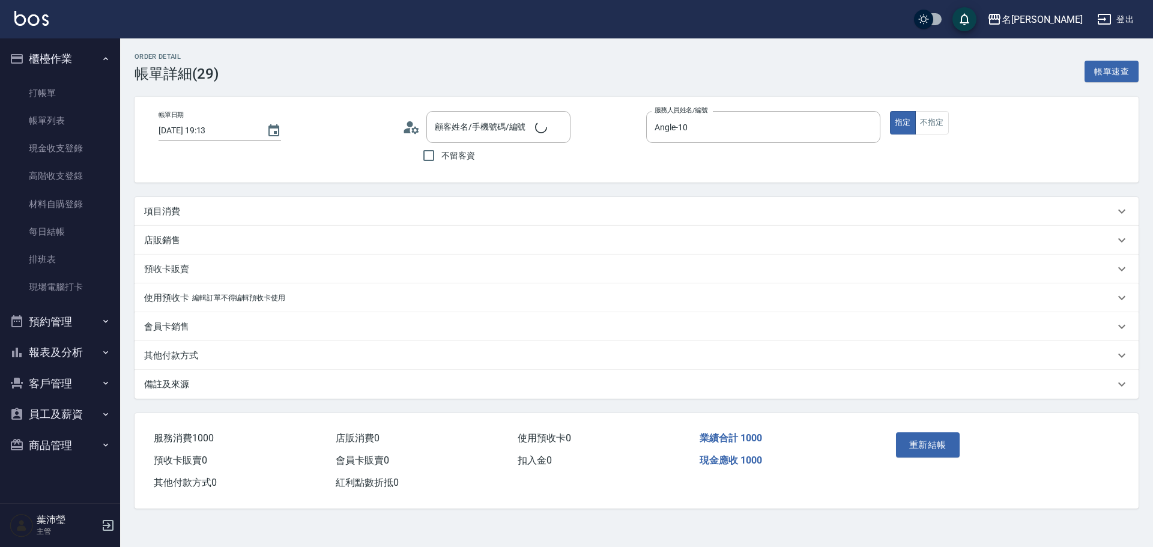
type input "新客人 姓名未設定/[PERSON_NAME]/null"
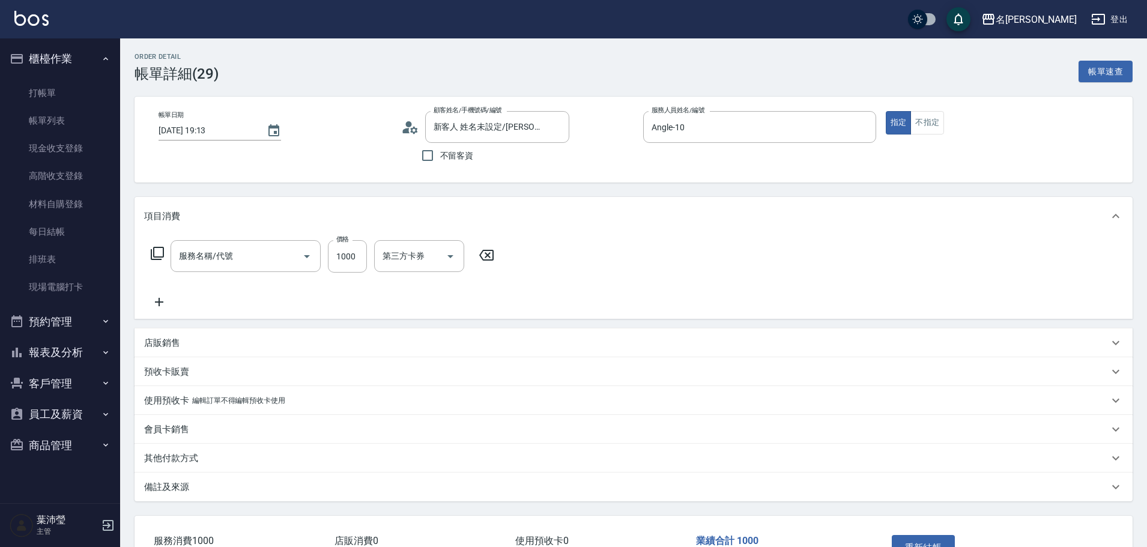
type input "頭皮淨化療程(101)"
click at [162, 305] on icon at bounding box center [159, 302] width 30 height 14
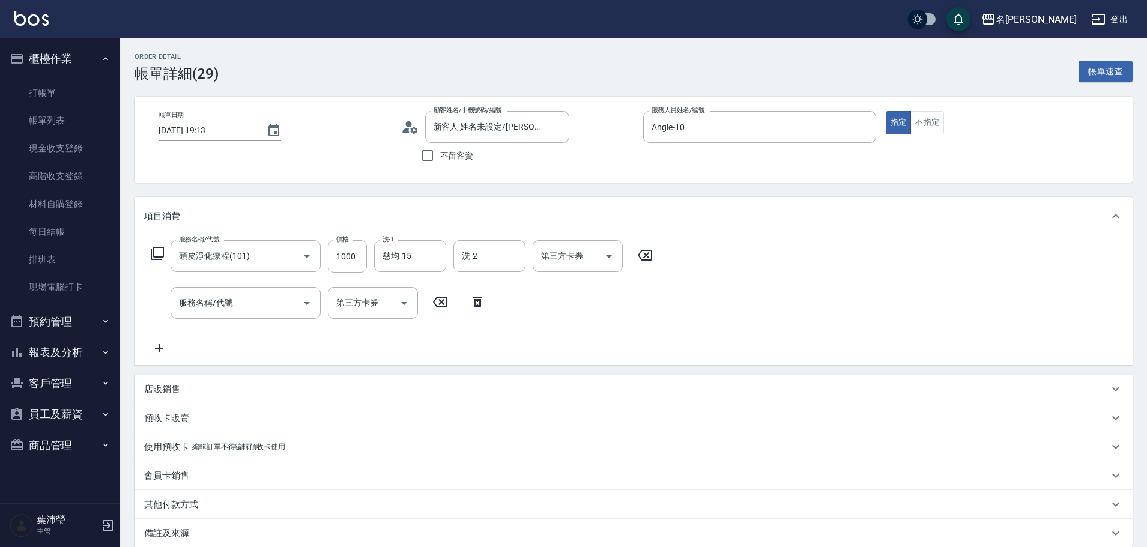
click at [158, 255] on icon at bounding box center [157, 253] width 14 height 14
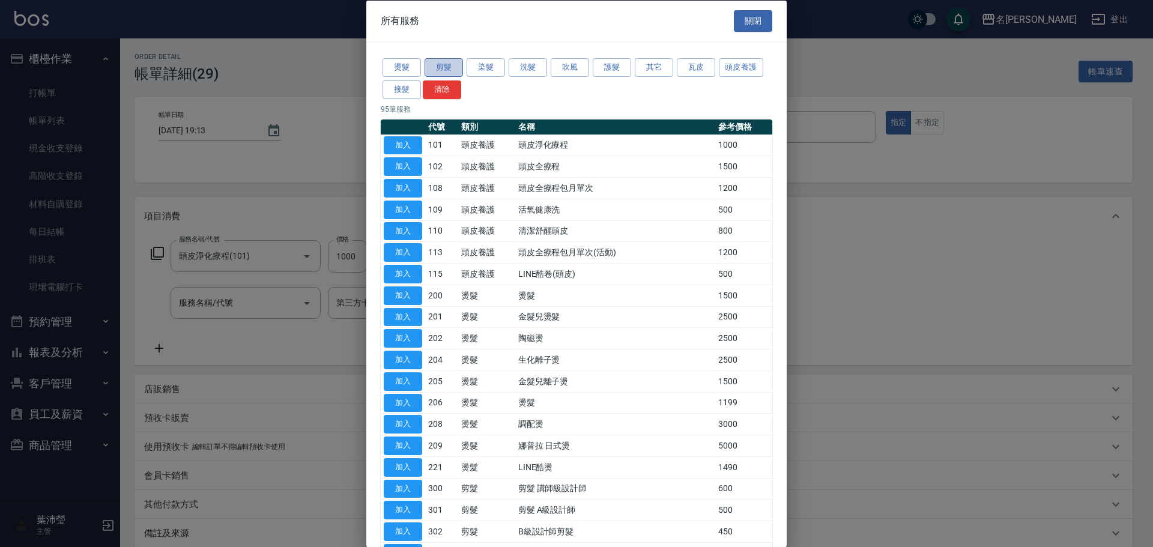
click at [438, 67] on button "剪髮" at bounding box center [443, 67] width 38 height 19
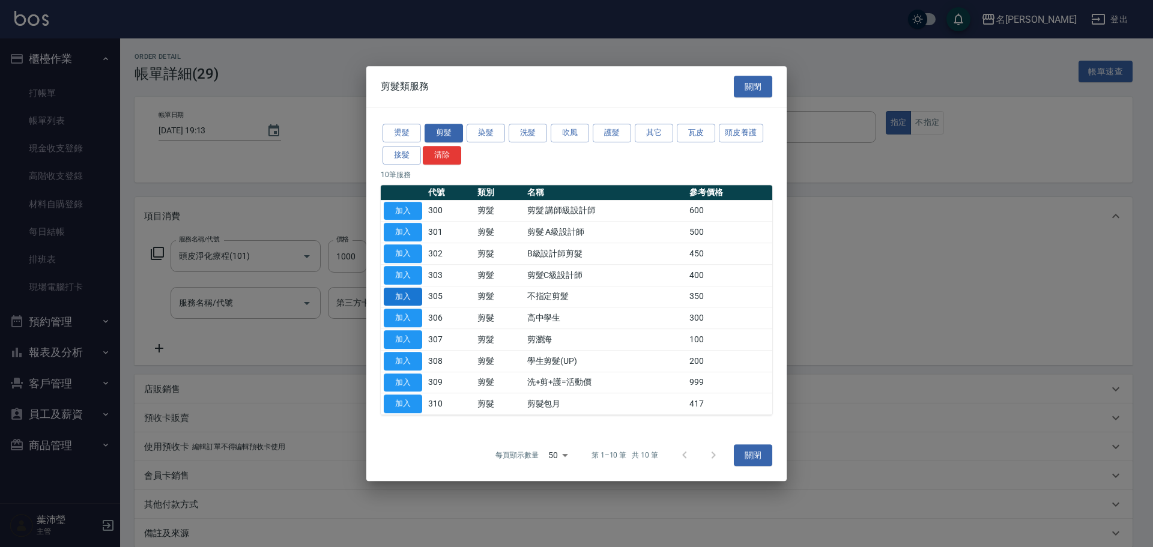
click at [406, 294] on button "加入" at bounding box center [403, 297] width 38 height 19
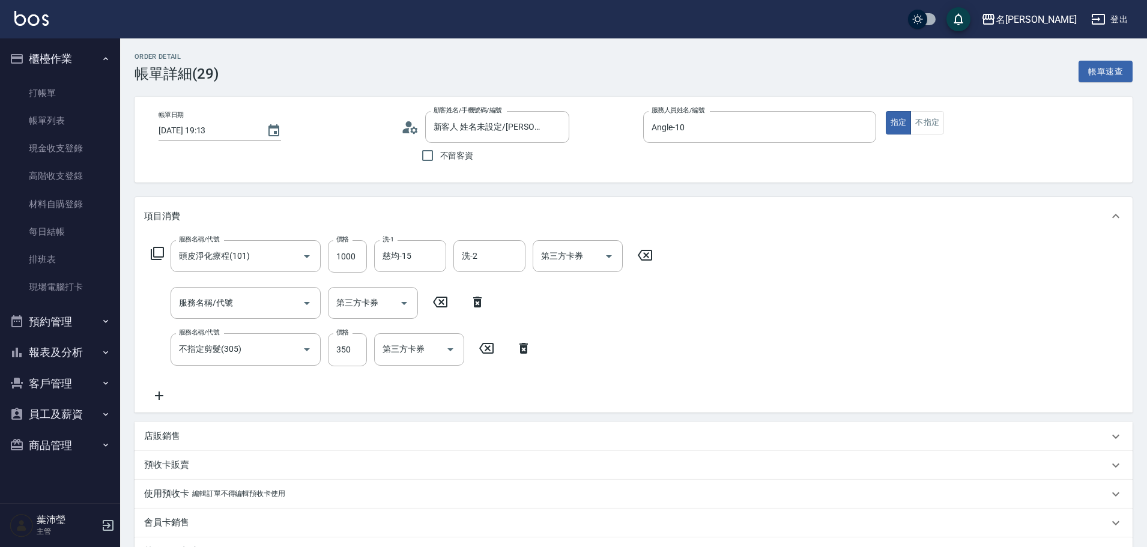
click at [476, 300] on icon at bounding box center [477, 302] width 8 height 11
type input "不指定剪髮(305)"
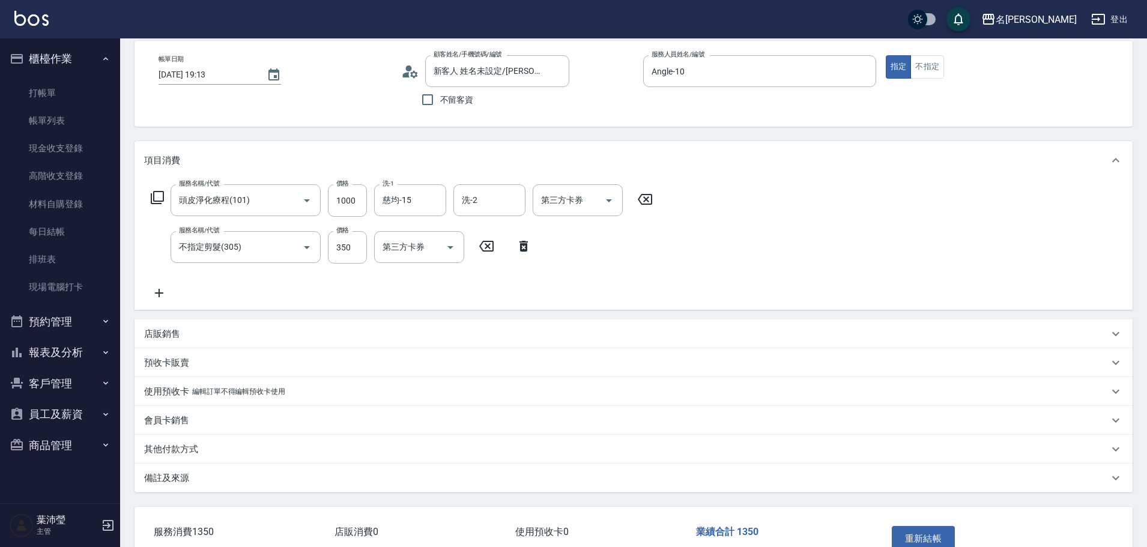
scroll to position [131, 0]
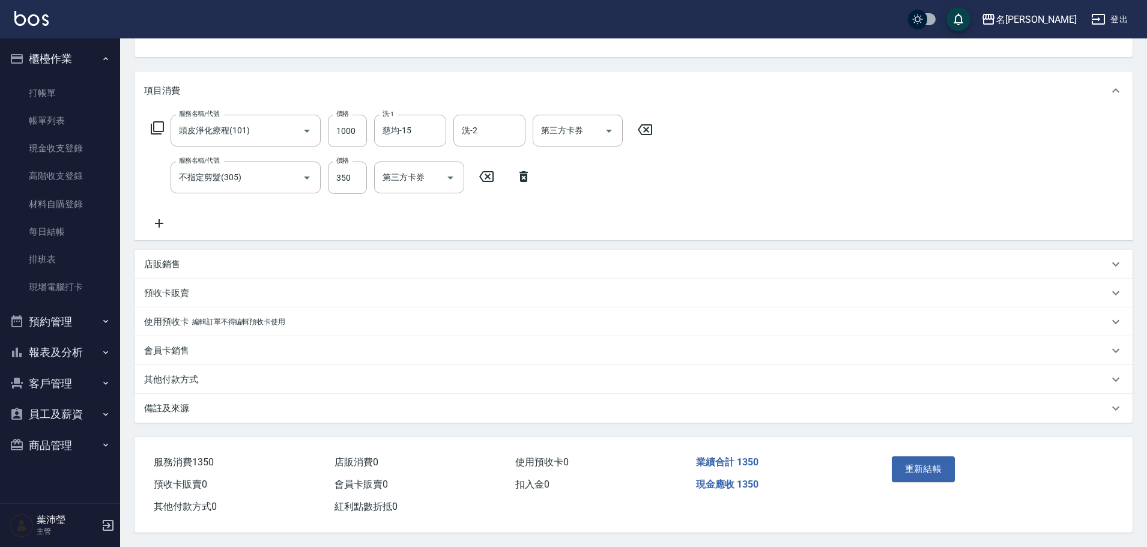
click at [919, 466] on button "重新結帳" at bounding box center [924, 468] width 64 height 25
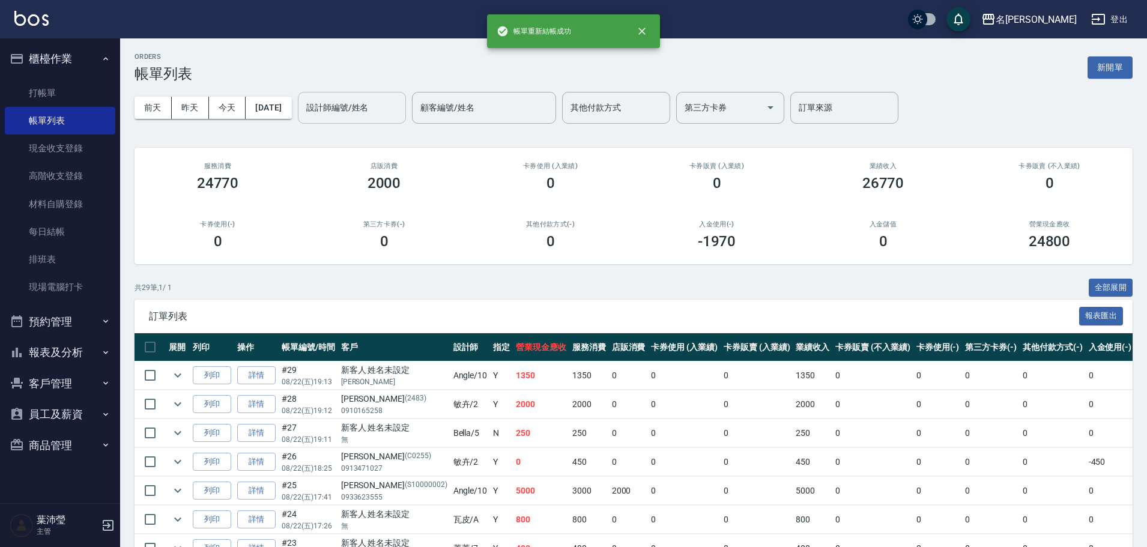
click at [387, 112] on input "設計師編號/姓名" at bounding box center [351, 107] width 97 height 21
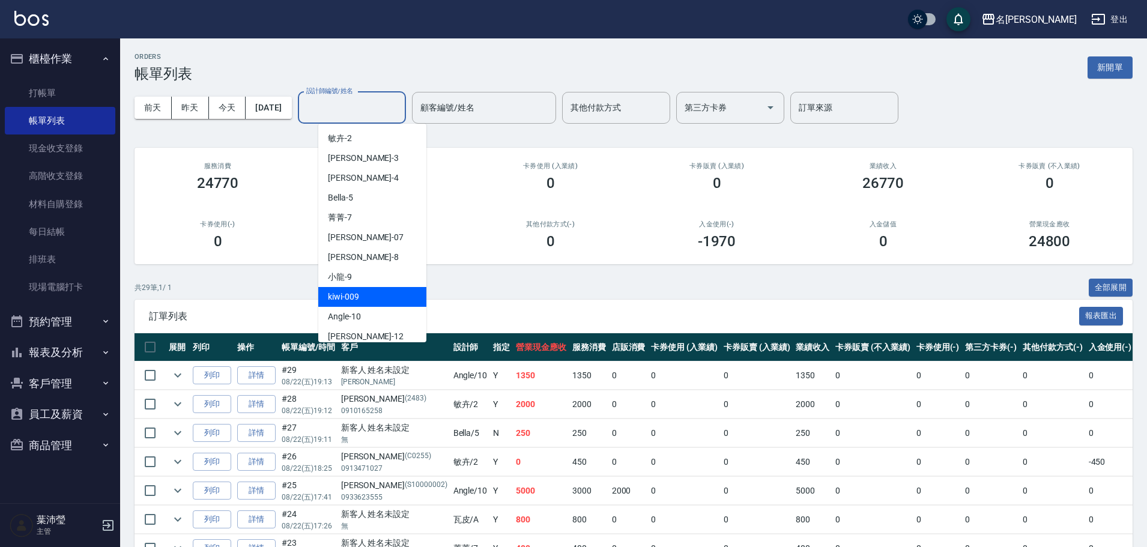
click at [380, 306] on div "kiwi -009" at bounding box center [372, 297] width 108 height 20
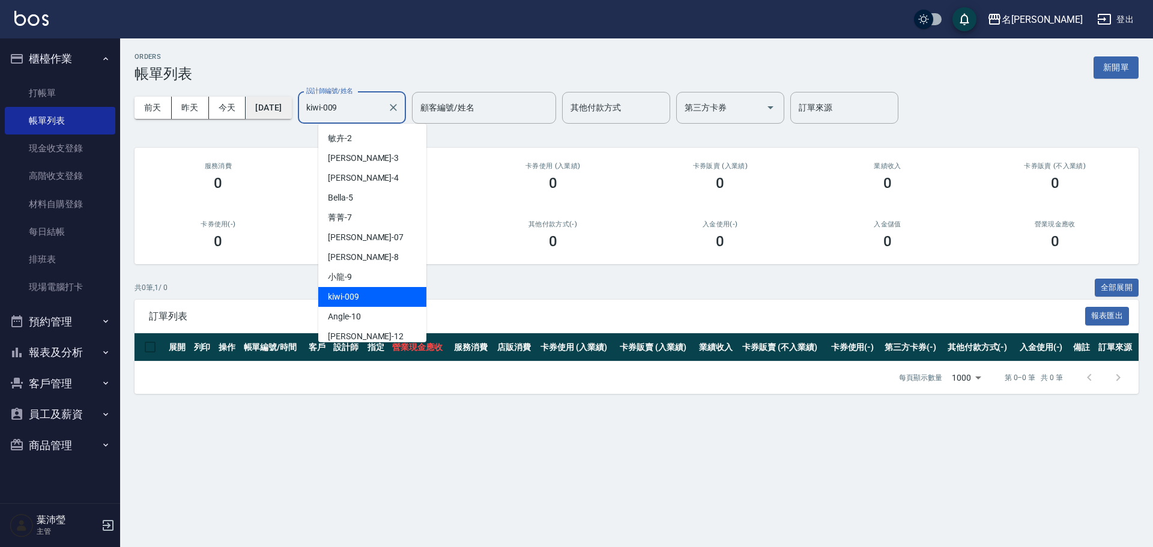
drag, startPoint x: 367, startPoint y: 98, endPoint x: 306, endPoint y: 116, distance: 63.7
click at [306, 116] on div "[DATE] [DATE] [DATE] [DATE] 設計師編號/姓名 kiwi-009 設計師編號/姓名 顧客編號/姓名 顧客編號/姓名 其他付款方式 其…" at bounding box center [636, 107] width 1004 height 51
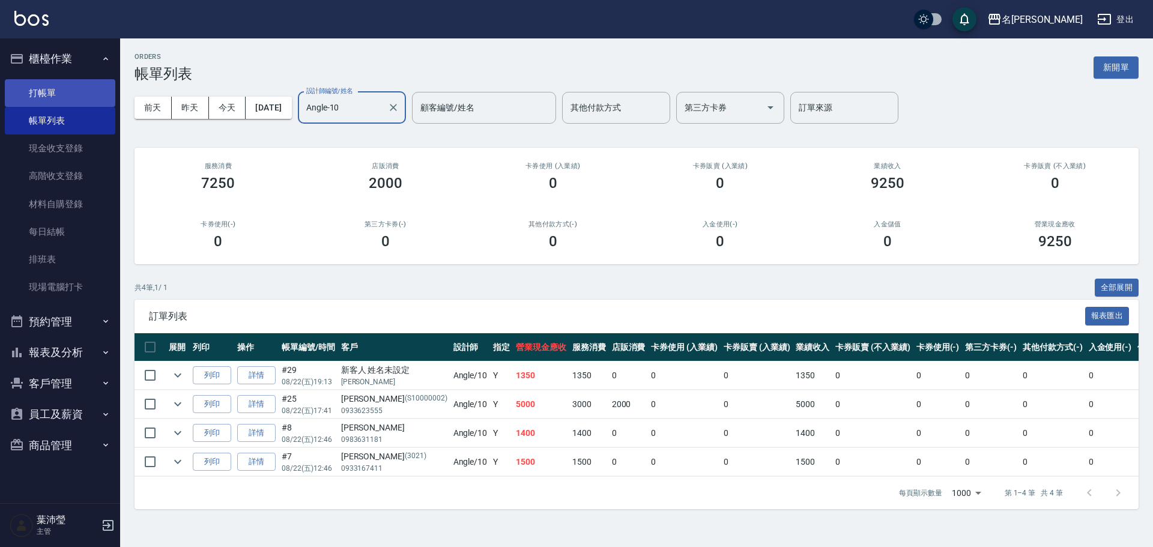
type input "Angle-10"
click at [46, 93] on link "打帳單" at bounding box center [60, 93] width 110 height 28
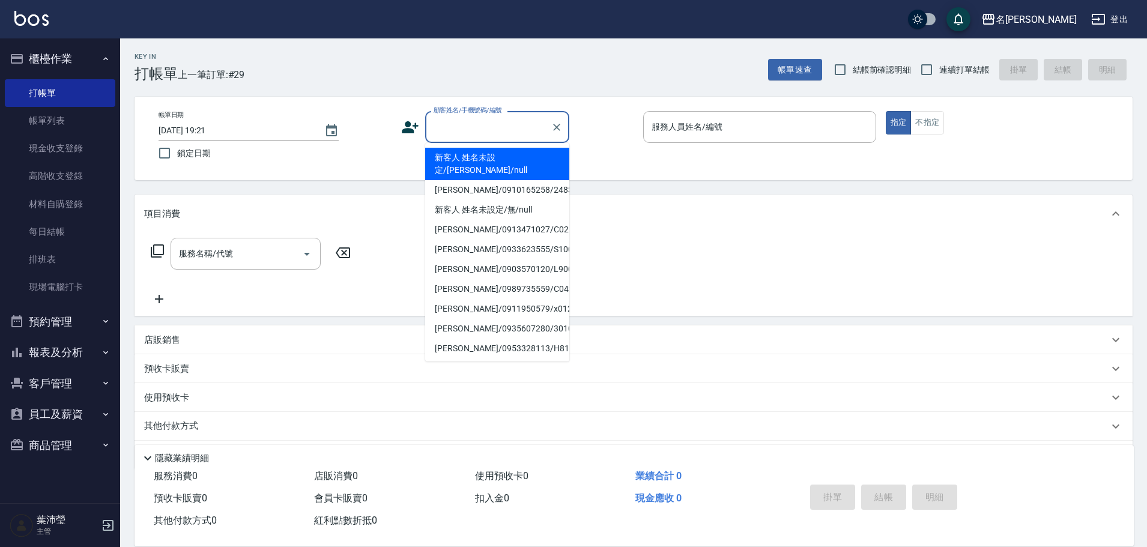
click at [451, 118] on input "顧客姓名/手機號碼/編號" at bounding box center [487, 126] width 115 height 21
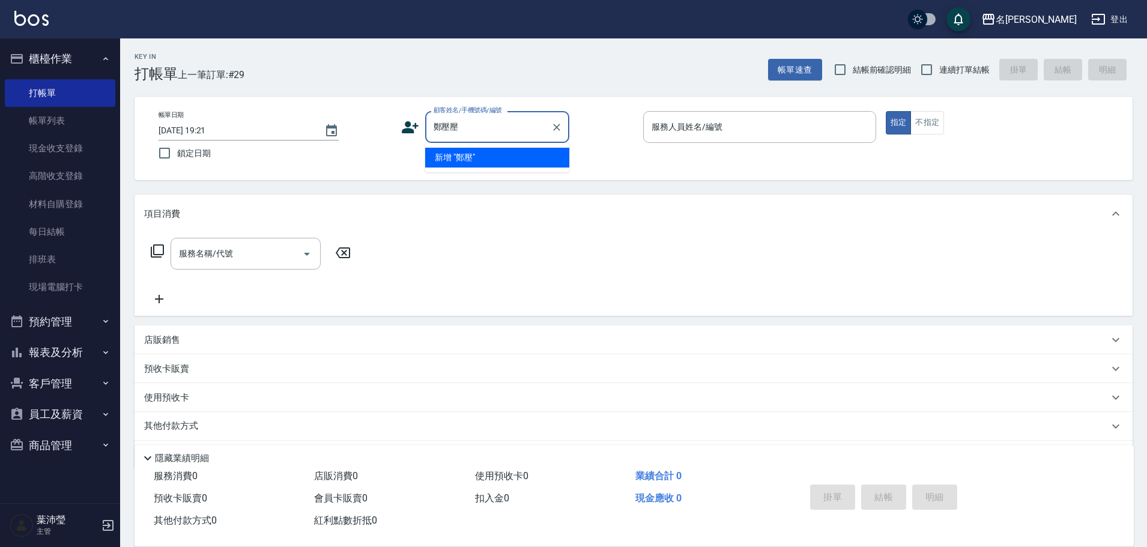
click at [453, 121] on input "鄭壓壓" at bounding box center [487, 126] width 115 height 21
drag, startPoint x: 462, startPoint y: 130, endPoint x: 443, endPoint y: 132, distance: 18.8
click at [443, 132] on input "鄭壓壓" at bounding box center [487, 126] width 115 height 21
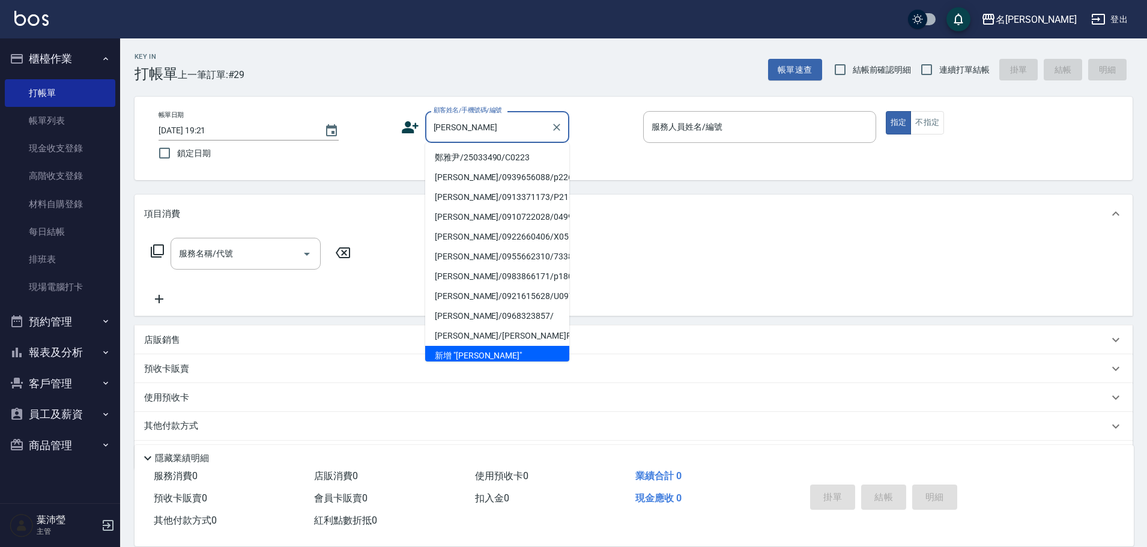
click at [453, 157] on li "鄭雅尹/25033490/C0223" at bounding box center [497, 158] width 144 height 20
type input "鄭雅尹/25033490/C0223"
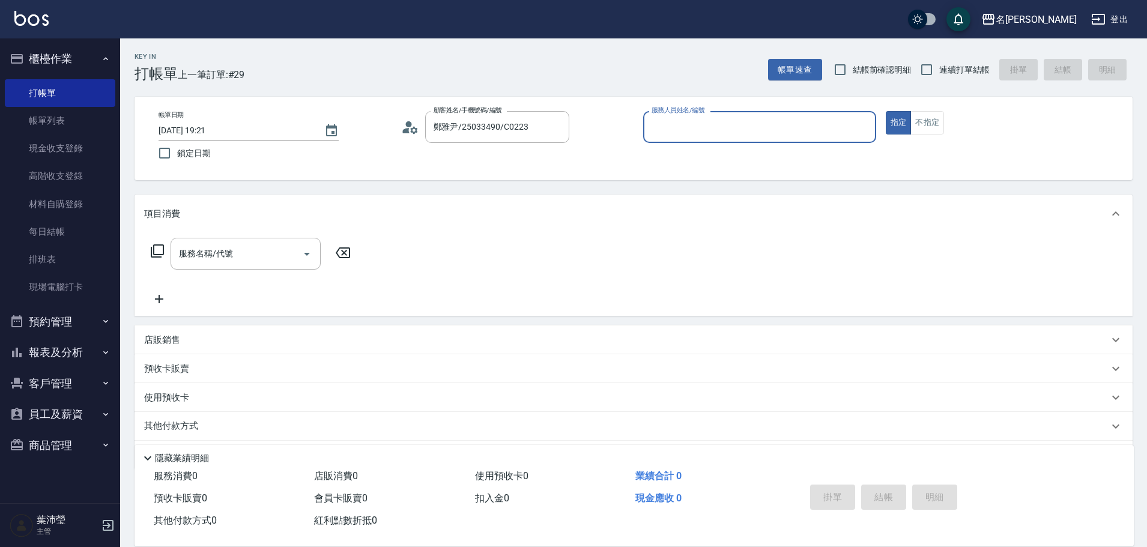
type input "Angle-10"
click at [156, 251] on icon at bounding box center [157, 251] width 14 height 14
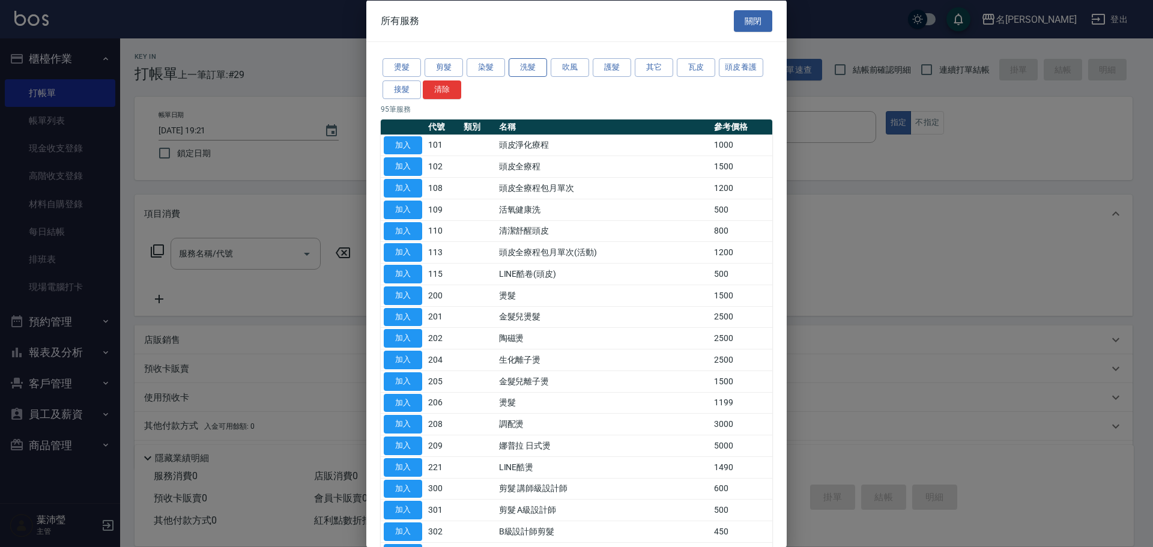
click at [518, 64] on button "洗髮" at bounding box center [528, 67] width 38 height 19
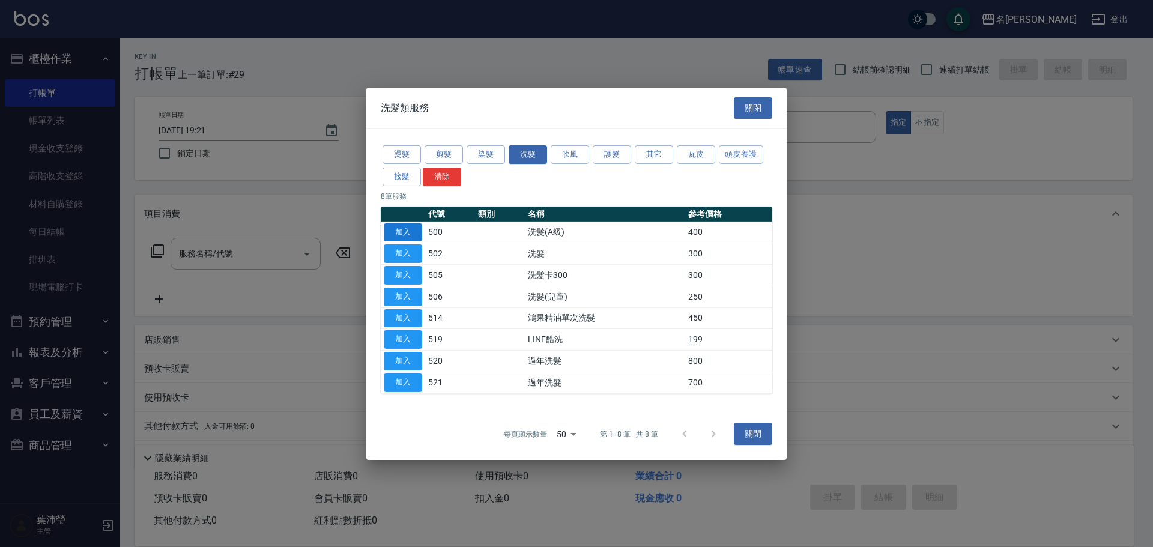
click at [396, 226] on button "加入" at bounding box center [403, 232] width 38 height 19
type input "洗髮(A級)(500)"
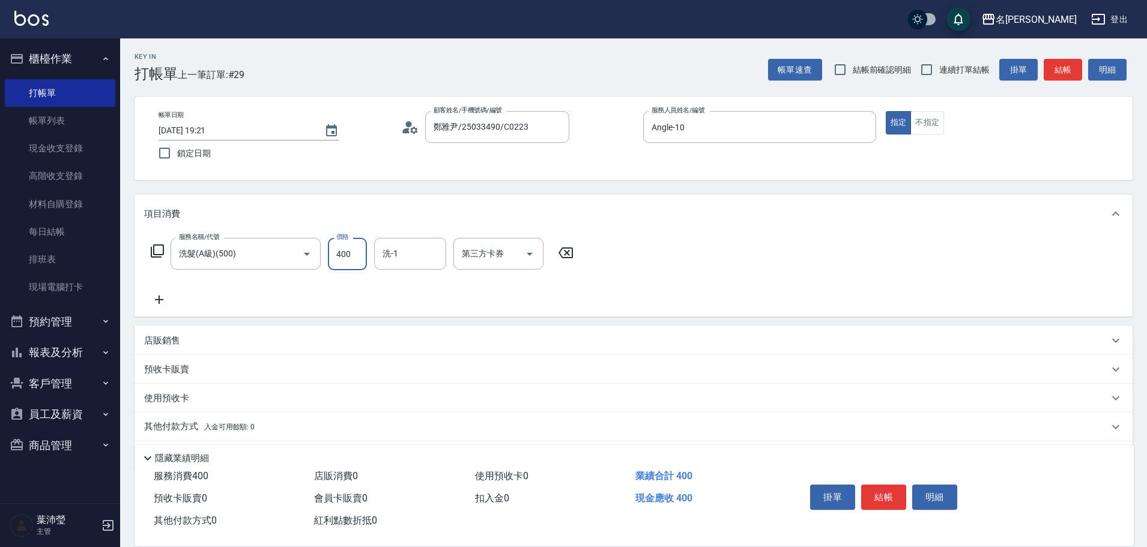
click at [349, 257] on input "400" at bounding box center [347, 254] width 39 height 32
type input "450"
click at [417, 255] on input "洗-1" at bounding box center [409, 253] width 61 height 21
type input "慈均-15"
click at [160, 300] on icon at bounding box center [159, 299] width 8 height 8
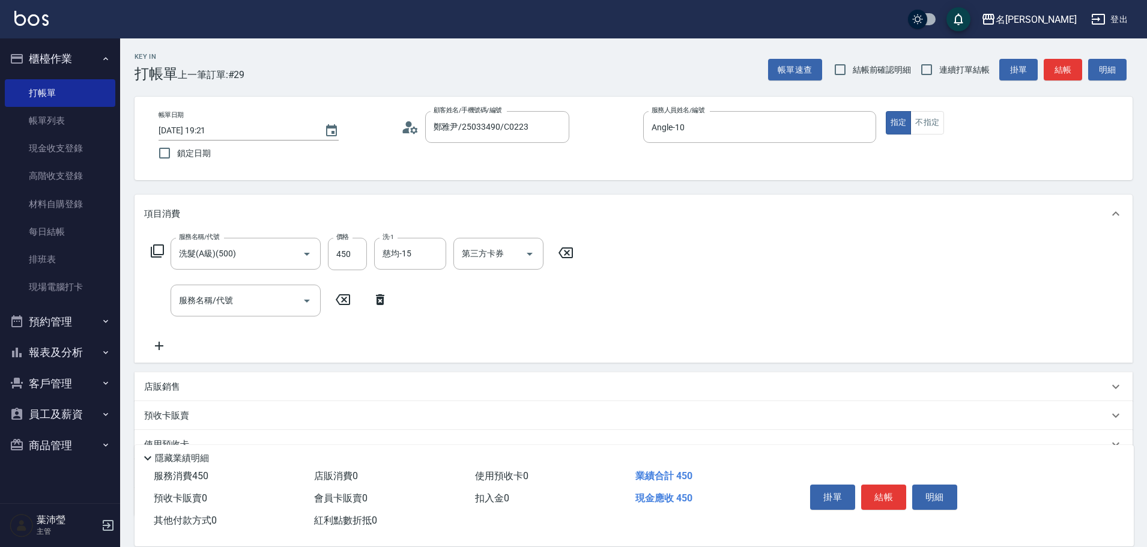
click at [155, 248] on icon at bounding box center [157, 251] width 14 height 14
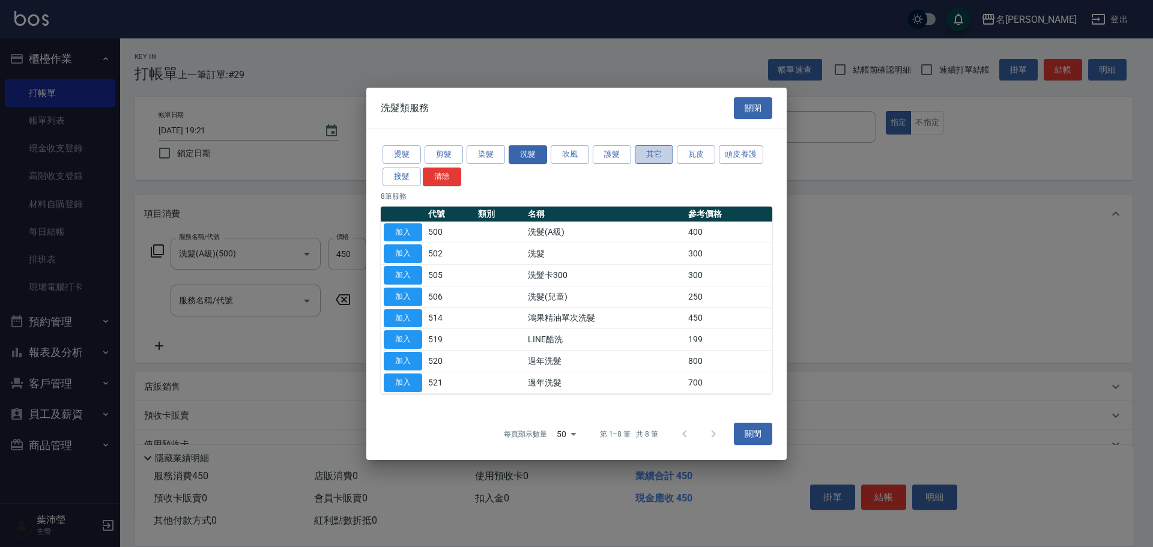
click at [647, 150] on button "其它" at bounding box center [654, 154] width 38 height 19
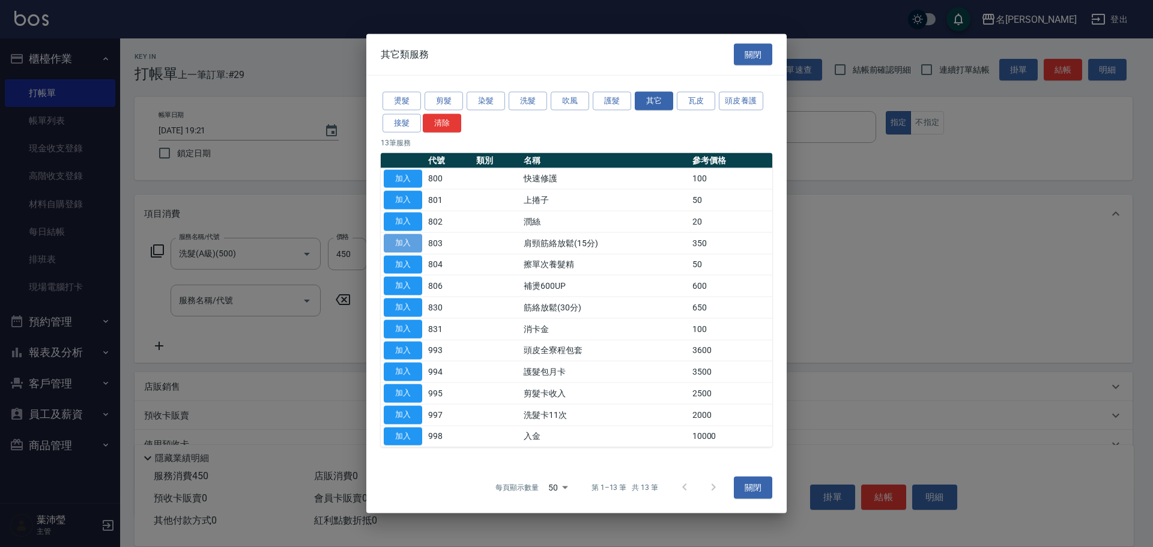
click at [399, 240] on button "加入" at bounding box center [403, 243] width 38 height 19
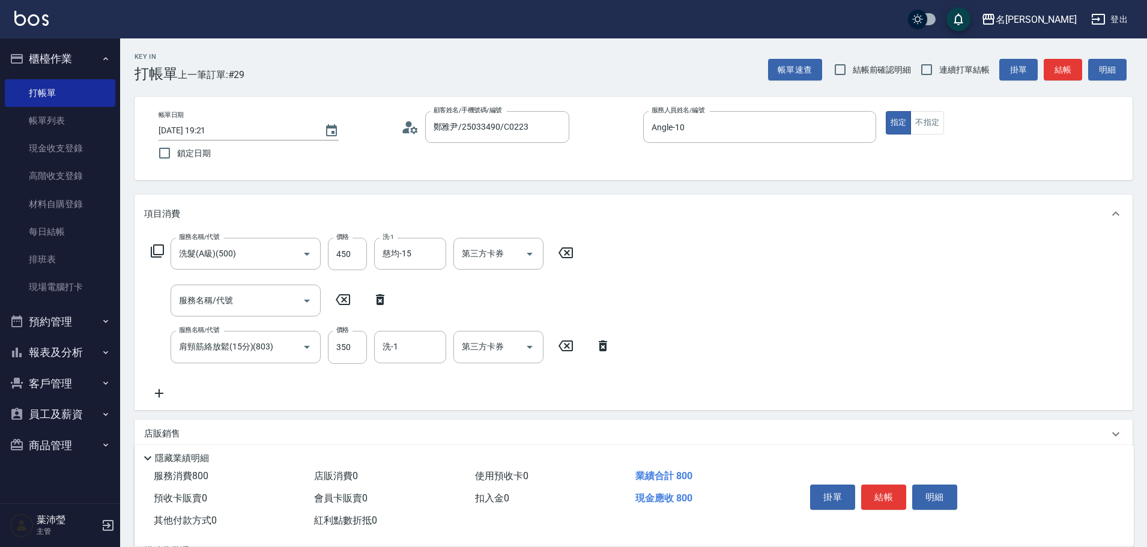
click at [377, 293] on icon at bounding box center [380, 299] width 30 height 14
type input "肩頸筋絡放鬆(15分)(803)"
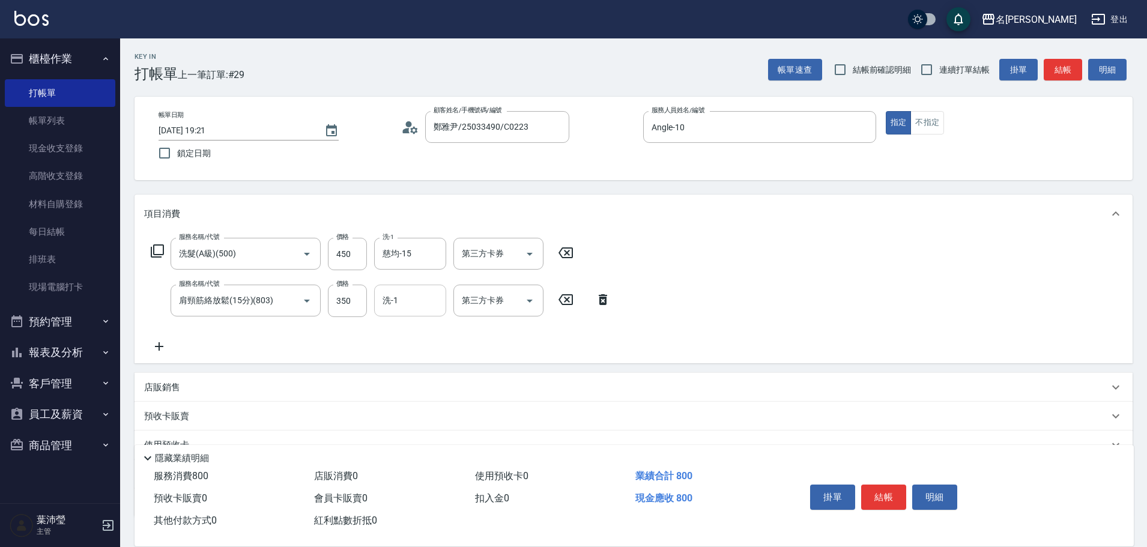
click at [384, 298] on input "洗-1" at bounding box center [409, 300] width 61 height 21
type input "慈均-15"
click at [159, 347] on icon at bounding box center [159, 346] width 8 height 8
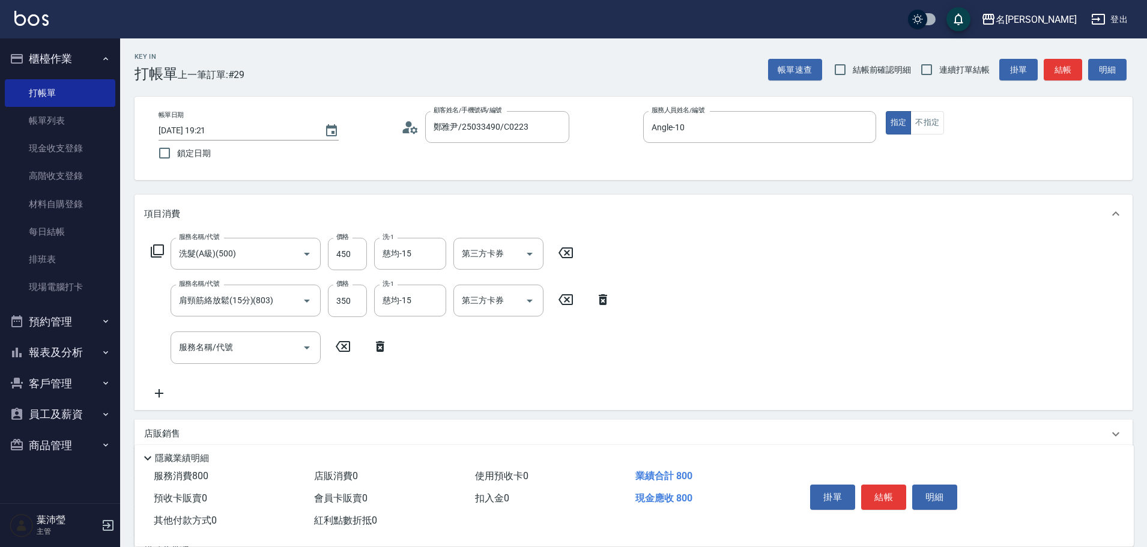
click at [158, 252] on icon at bounding box center [157, 251] width 14 height 14
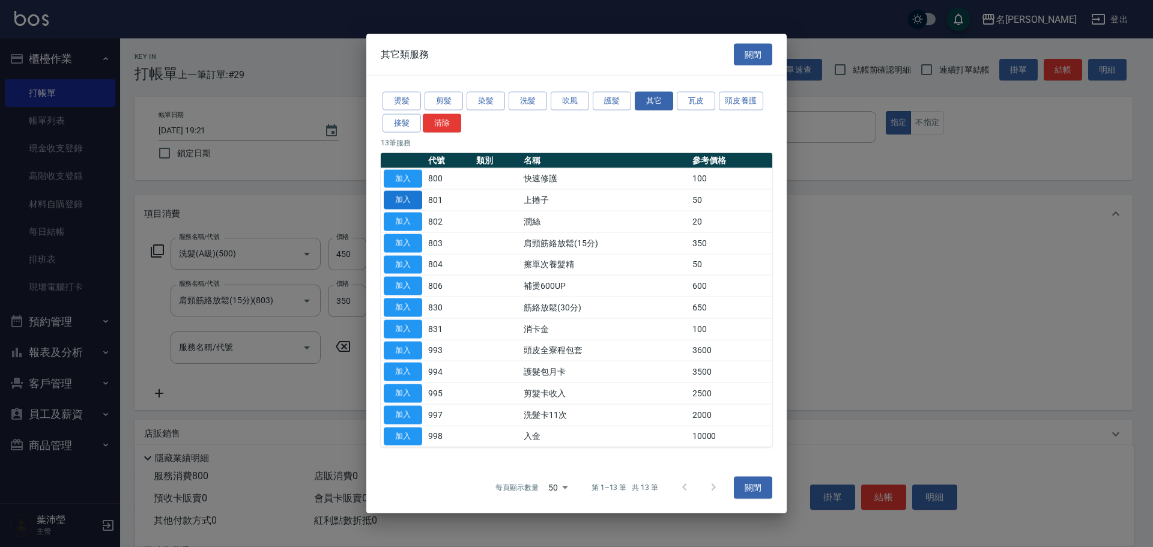
click at [408, 198] on button "加入" at bounding box center [403, 200] width 38 height 19
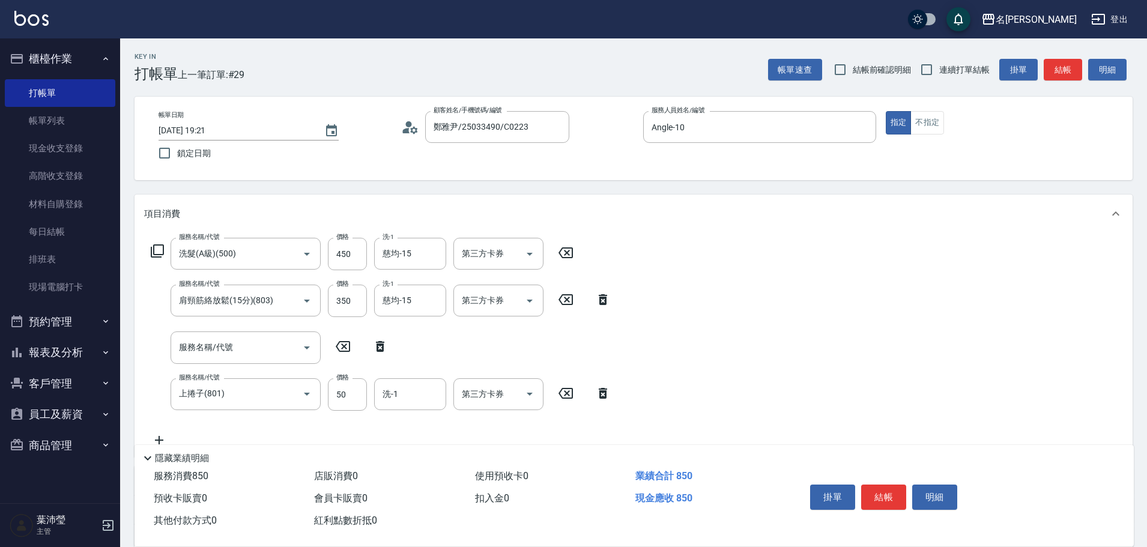
click at [376, 345] on icon at bounding box center [380, 346] width 8 height 11
type input "上捲子(801)"
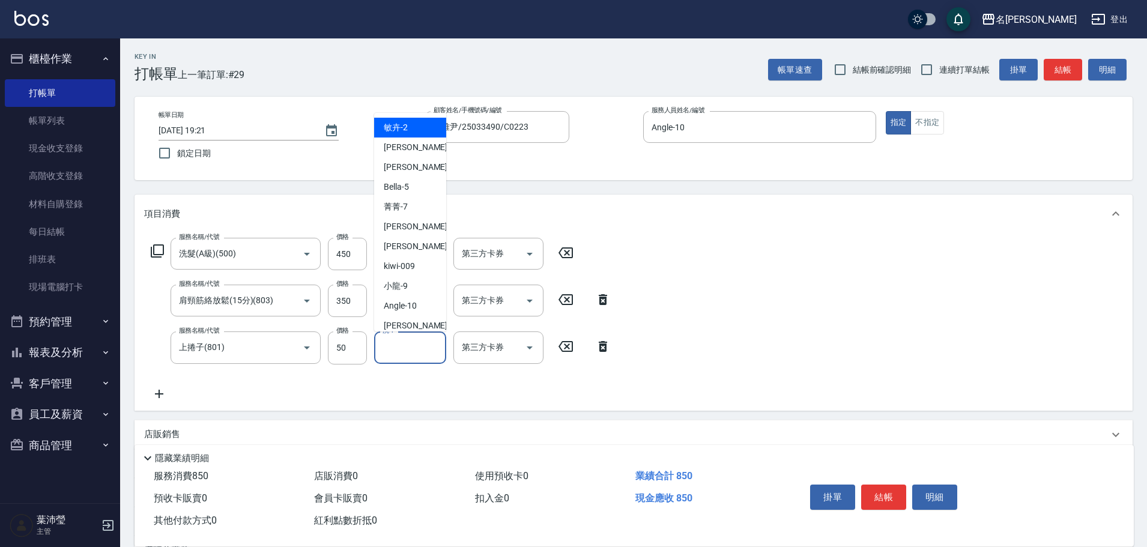
click at [395, 352] on input "洗-1" at bounding box center [409, 347] width 61 height 21
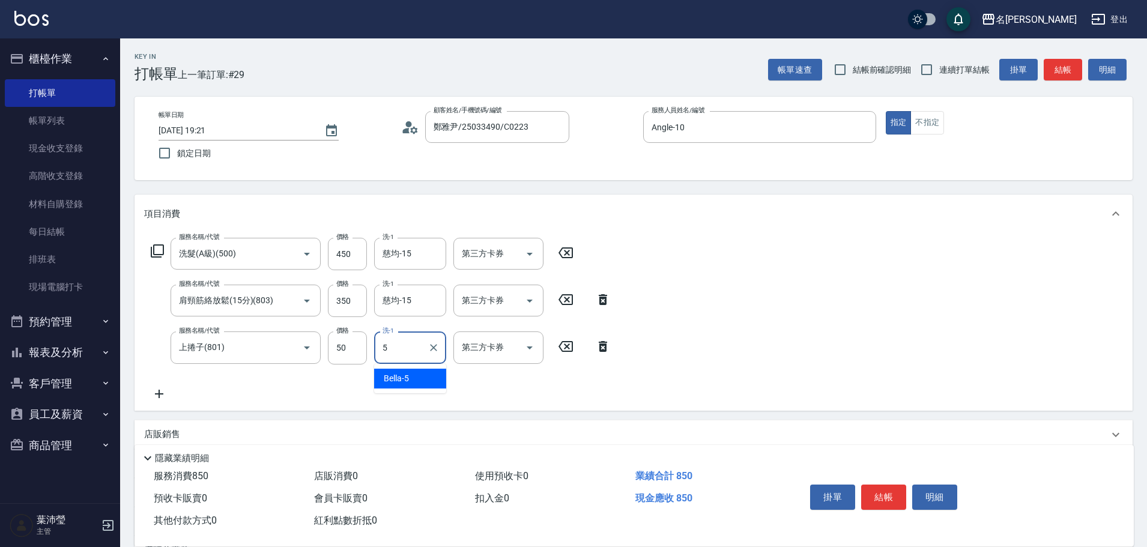
type input "Bella-5"
click at [881, 486] on button "結帳" at bounding box center [883, 497] width 45 height 25
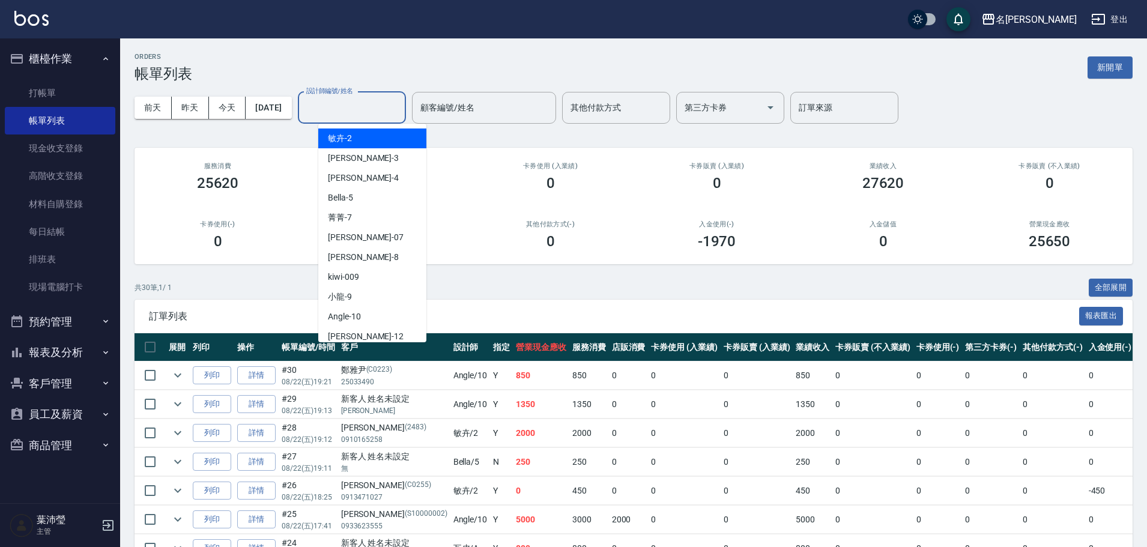
click at [361, 111] on input "設計師編號/姓名" at bounding box center [351, 107] width 97 height 21
click at [365, 310] on div "Angle -10" at bounding box center [372, 317] width 108 height 20
type input "Angle-10"
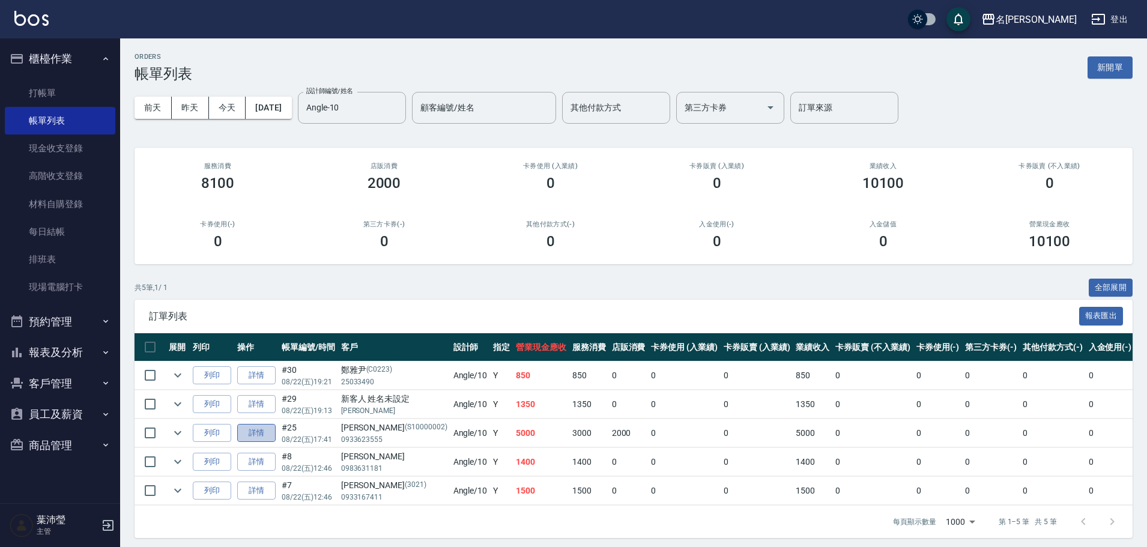
click at [269, 432] on link "詳情" at bounding box center [256, 433] width 38 height 19
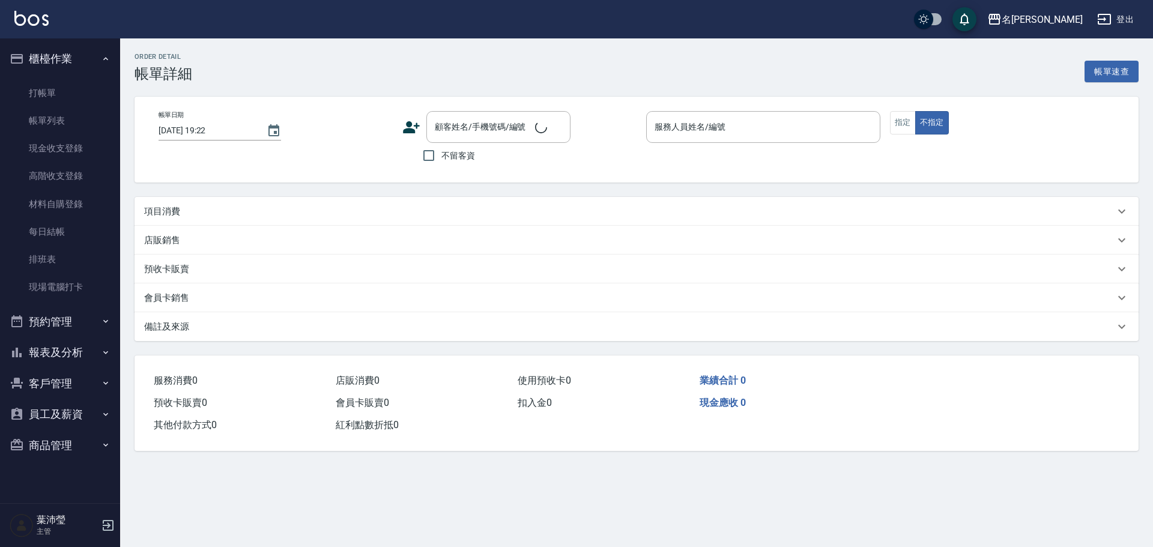
type input "[DATE] 17:41"
type input "Angle-10"
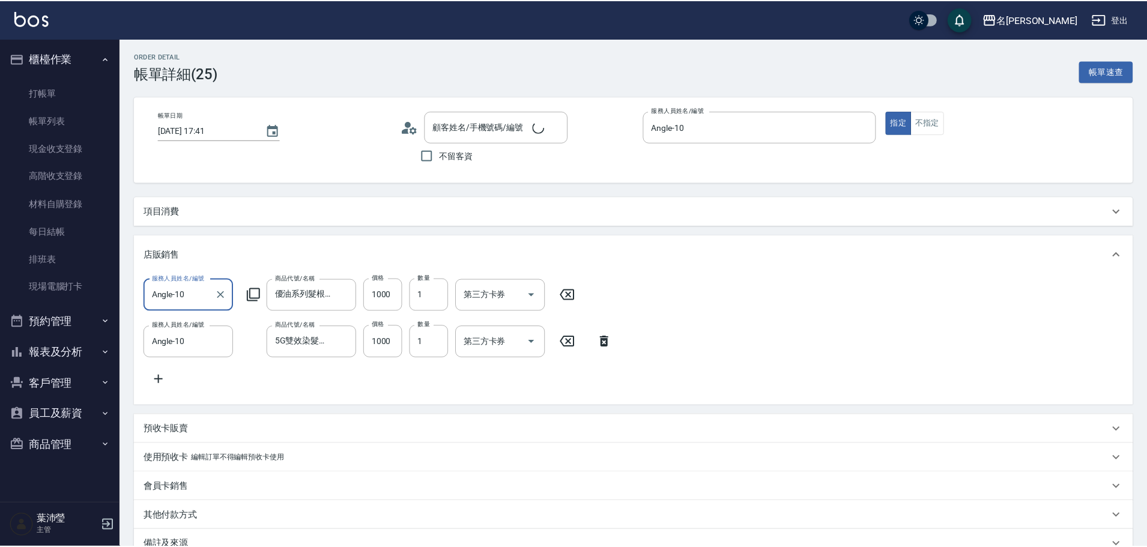
scroll to position [1, 0]
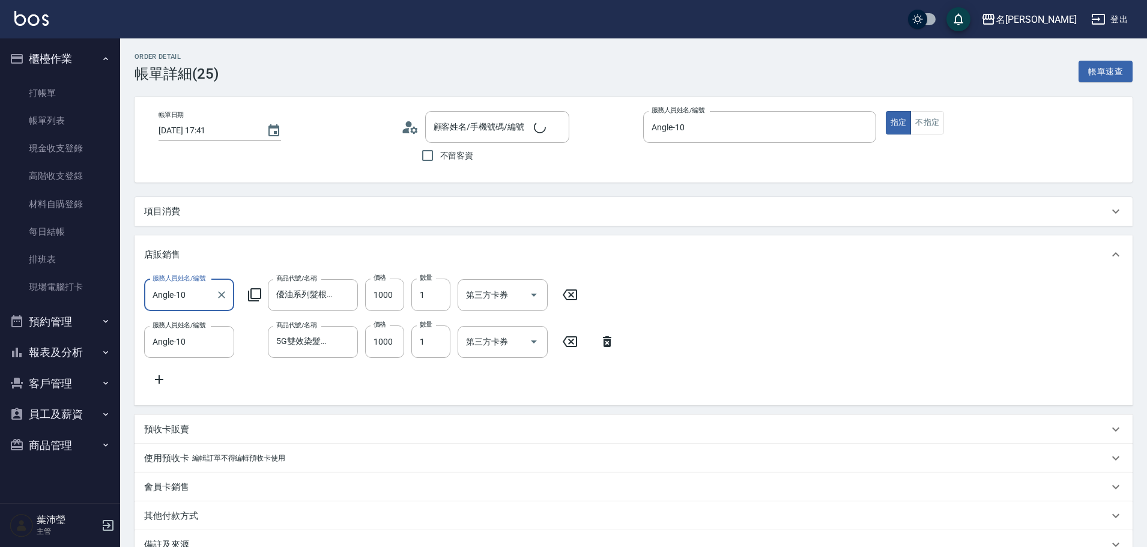
type input "[PERSON_NAME]/0933623555/S10000002"
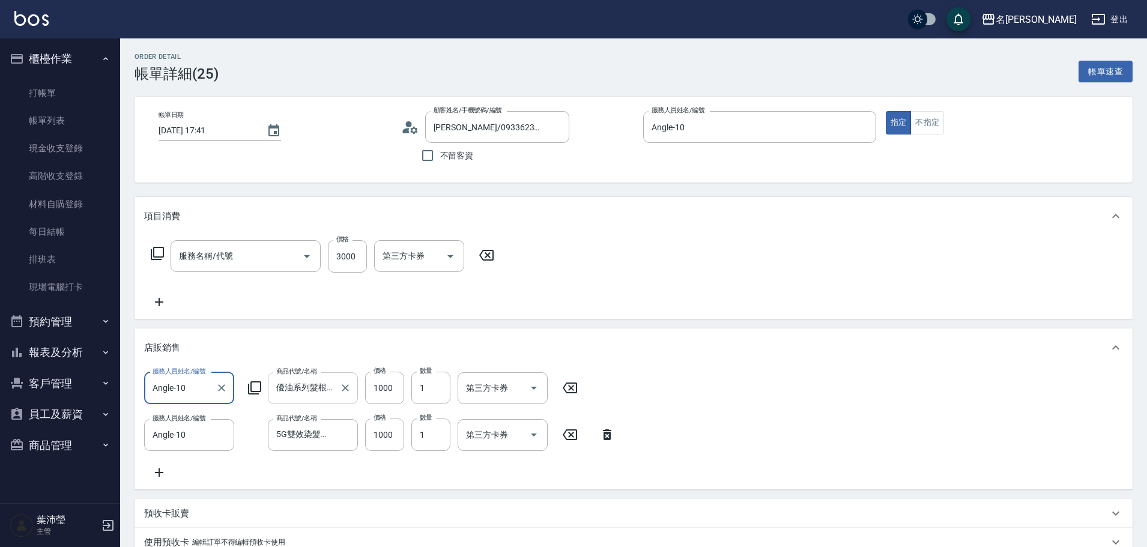
scroll to position [0, 0]
type input "燙髮(200)"
click at [354, 256] on input "3000" at bounding box center [347, 256] width 39 height 32
type input "4000"
click at [574, 388] on icon at bounding box center [570, 388] width 30 height 14
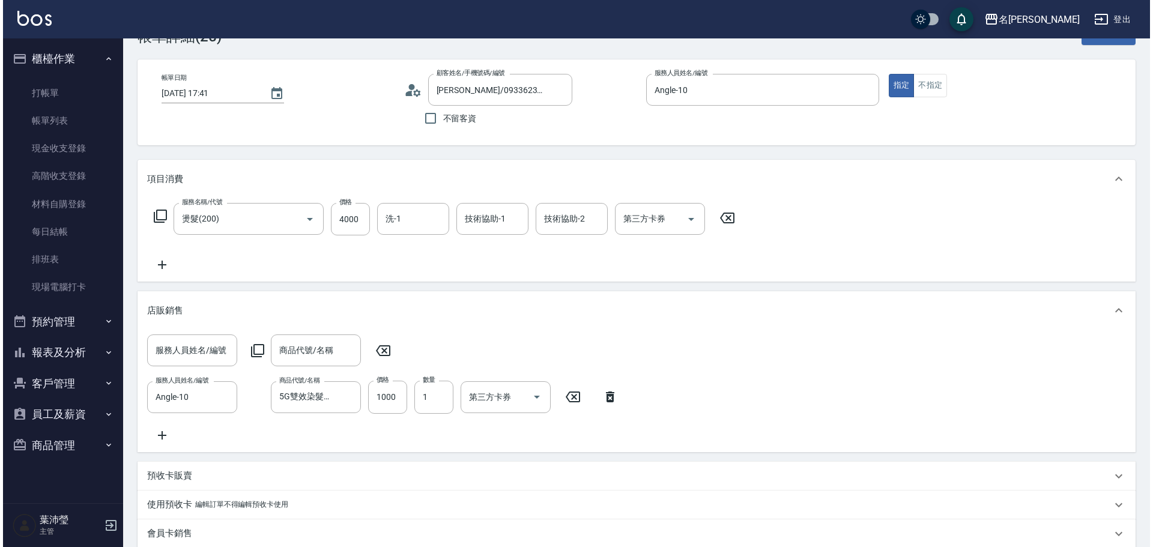
scroll to position [180, 0]
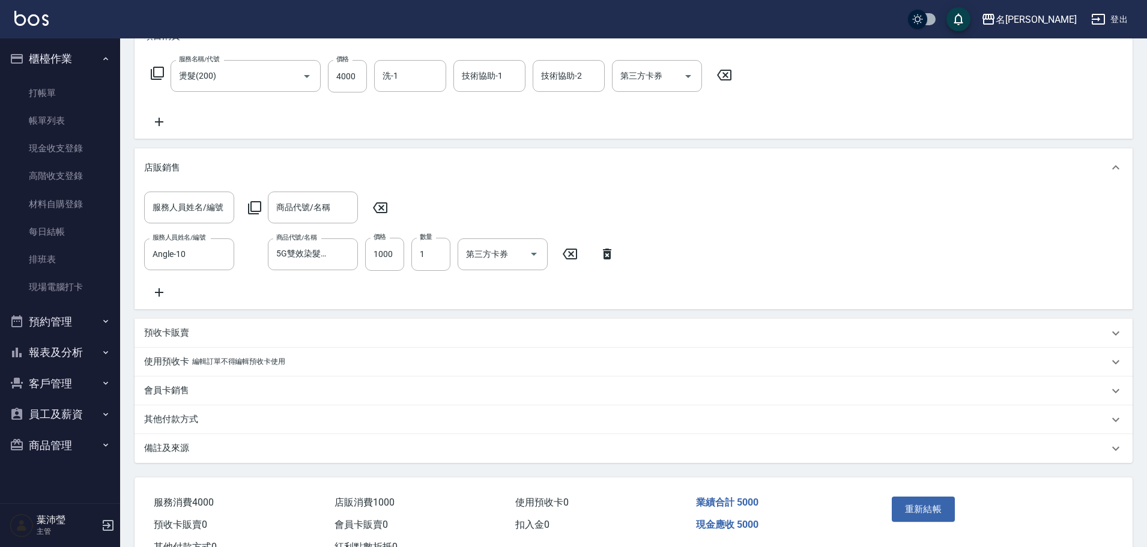
click at [252, 207] on icon at bounding box center [254, 208] width 14 height 14
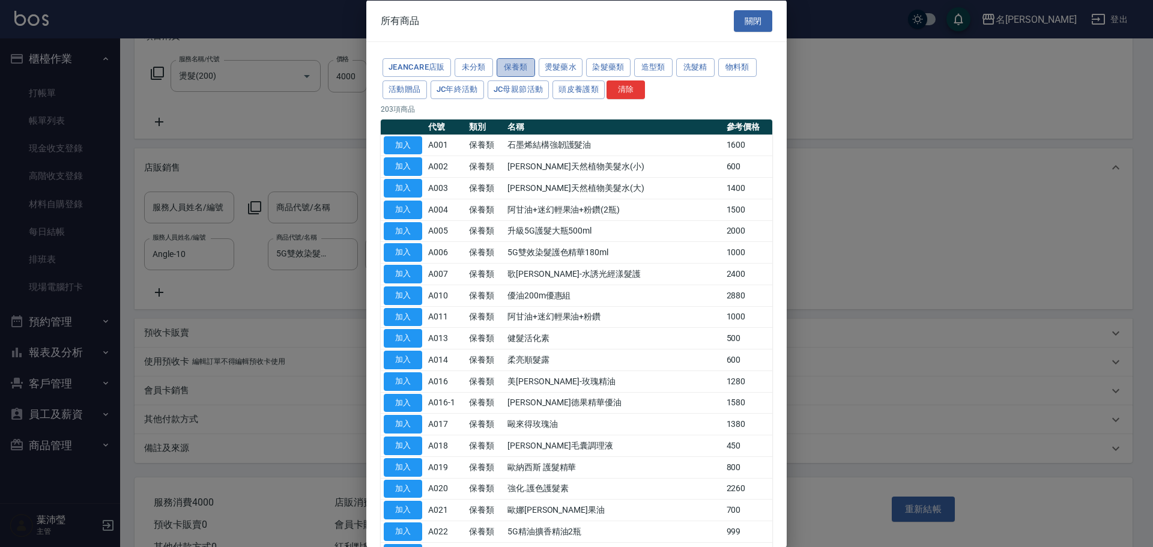
click at [521, 64] on button "保養類" at bounding box center [516, 67] width 38 height 19
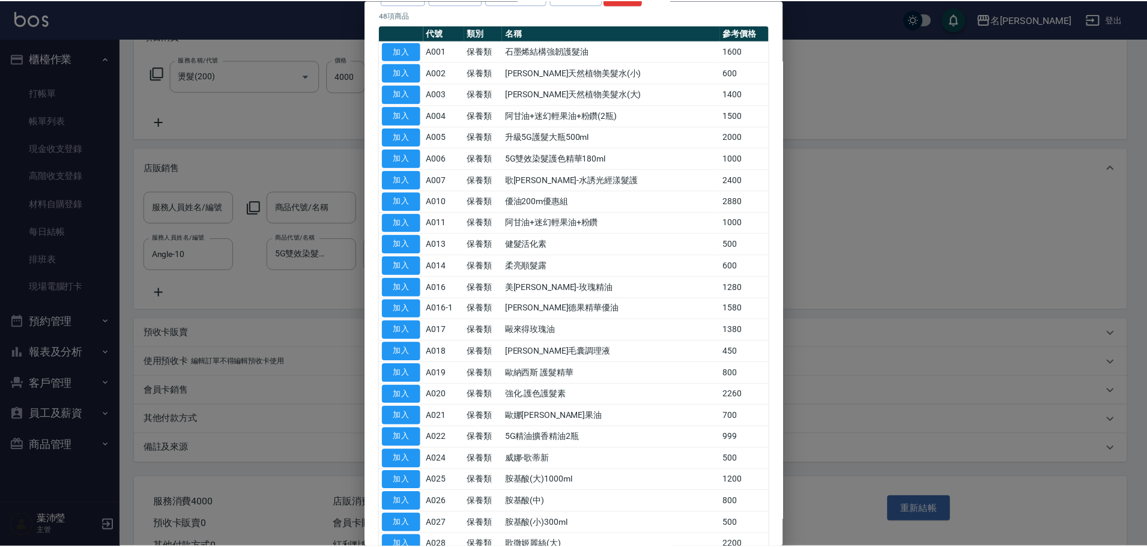
scroll to position [0, 0]
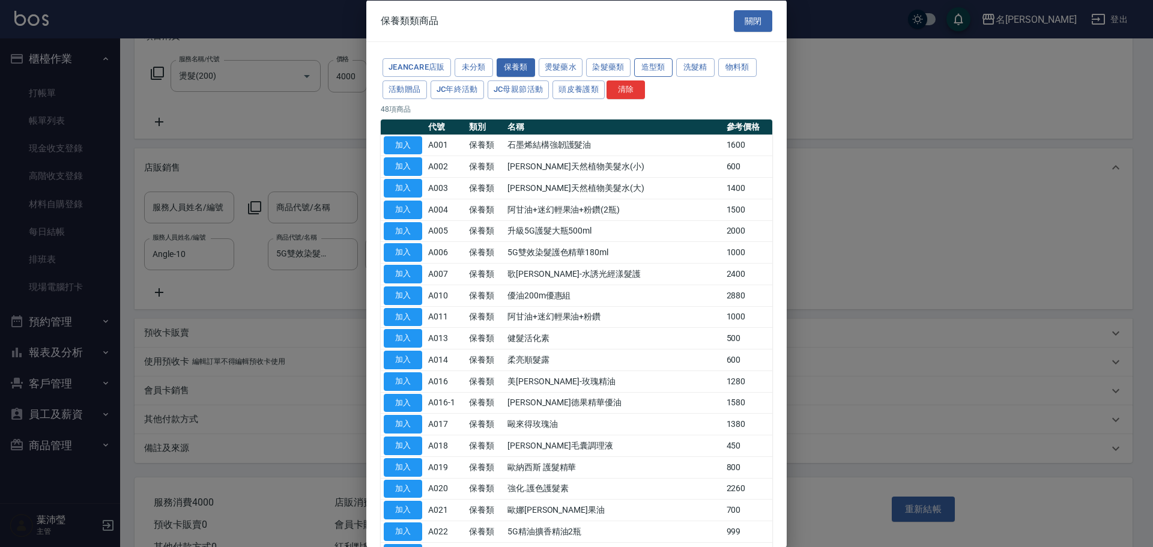
click at [641, 68] on button "造型類" at bounding box center [653, 67] width 38 height 19
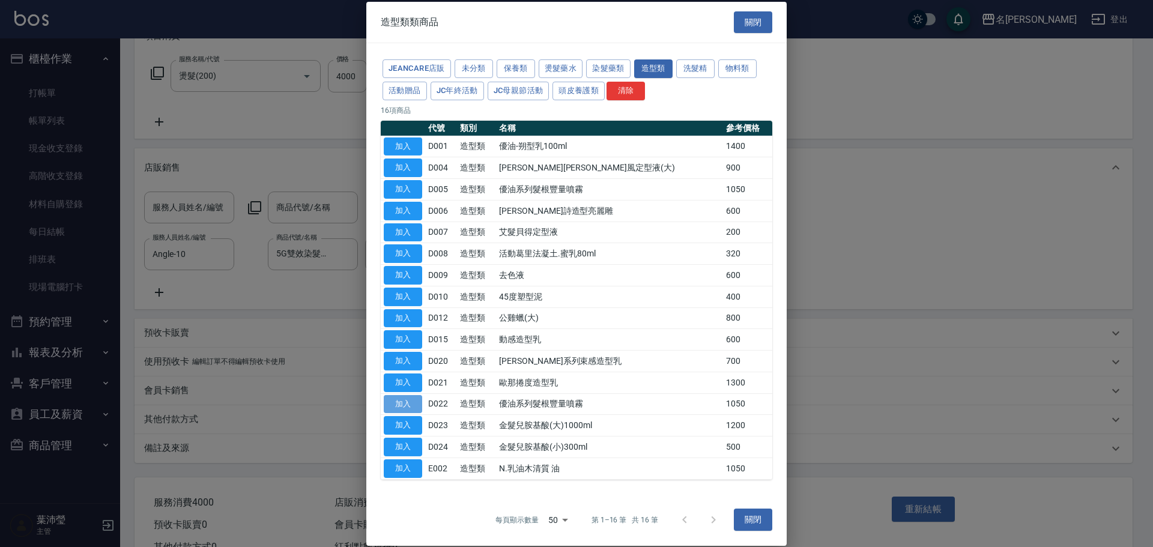
click at [392, 401] on button "加入" at bounding box center [403, 403] width 38 height 19
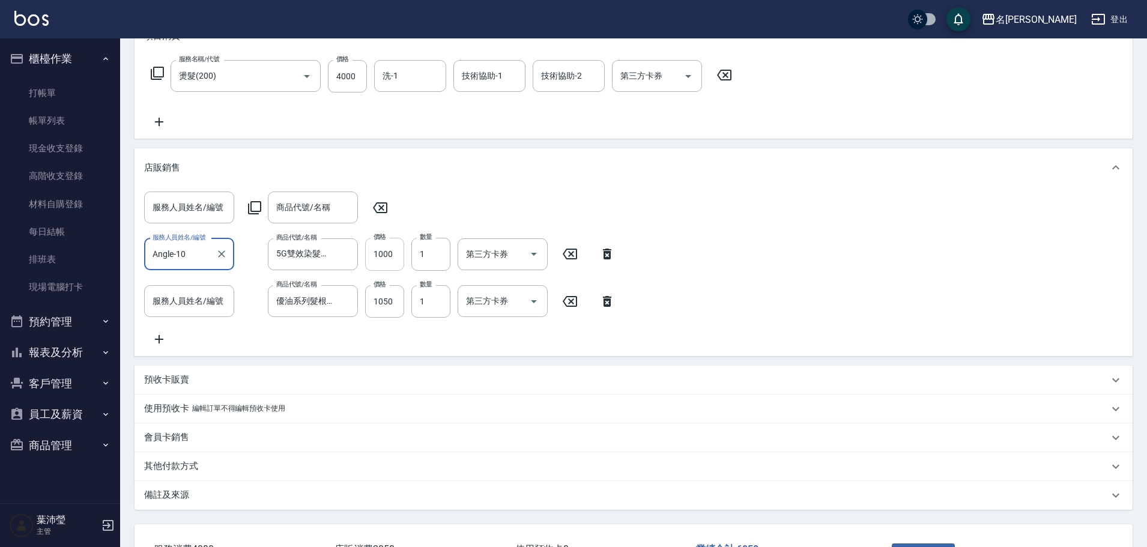
click at [382, 256] on input "1000" at bounding box center [384, 254] width 39 height 32
click at [389, 300] on input "1050" at bounding box center [384, 301] width 39 height 32
click at [390, 300] on input "1050" at bounding box center [384, 301] width 39 height 32
type input "1000"
click at [380, 210] on icon at bounding box center [380, 207] width 14 height 11
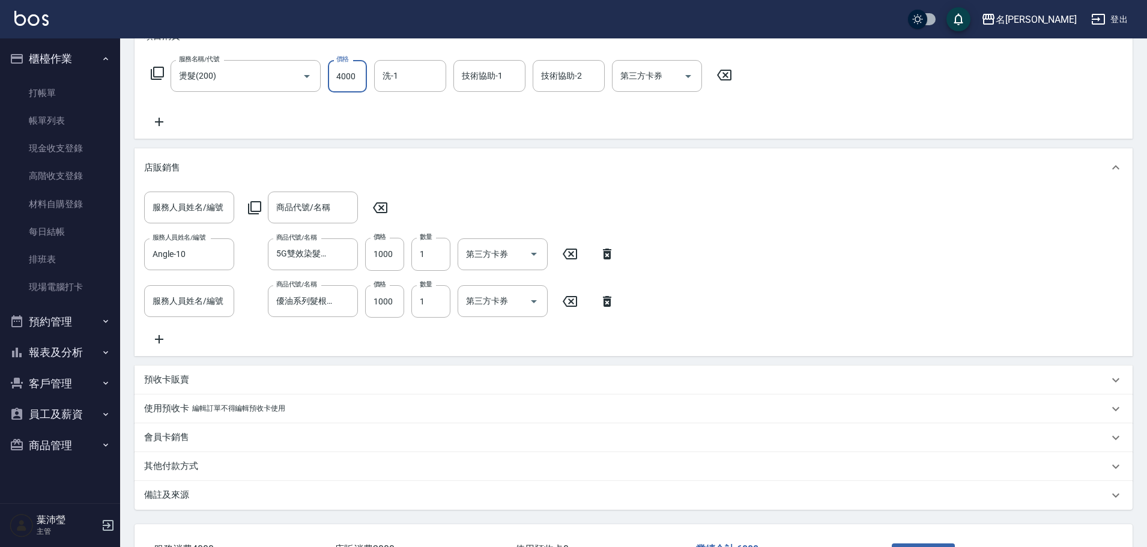
click at [347, 72] on input "4000" at bounding box center [347, 76] width 39 height 32
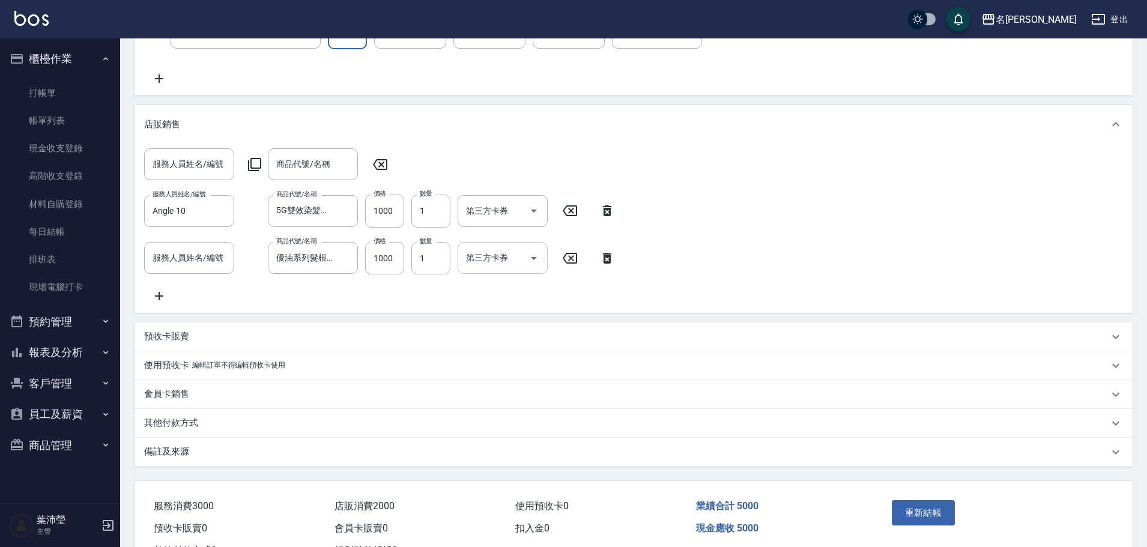
scroll to position [282, 0]
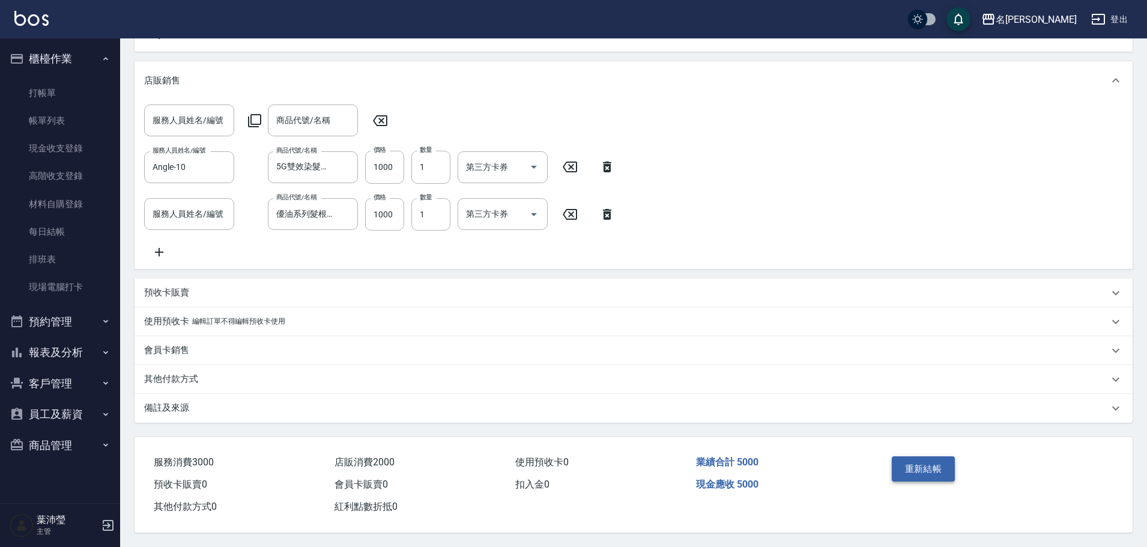
type input "3000"
click at [926, 469] on button "重新結帳" at bounding box center [924, 468] width 64 height 25
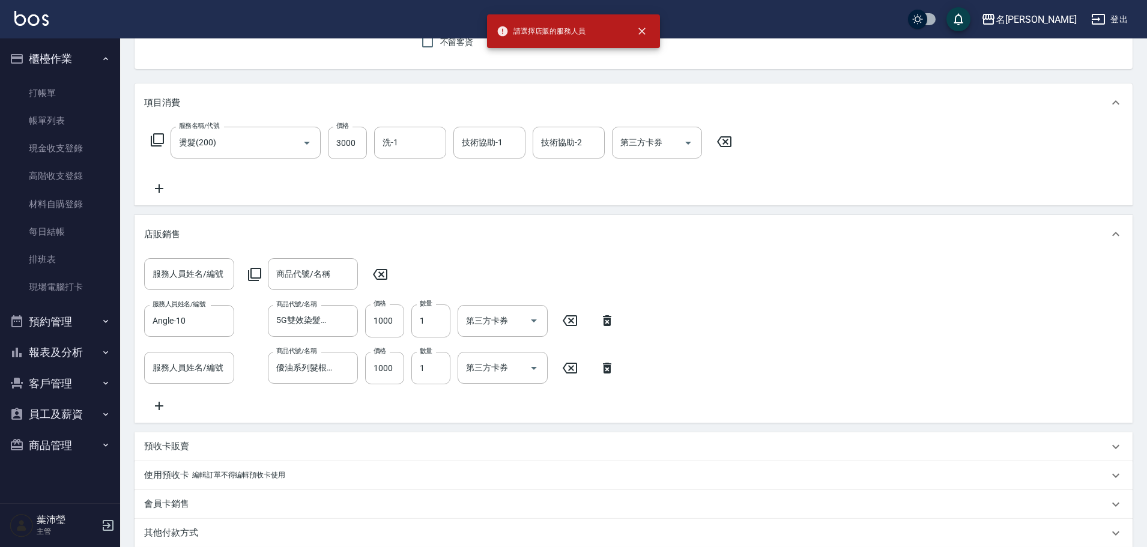
scroll to position [101, 0]
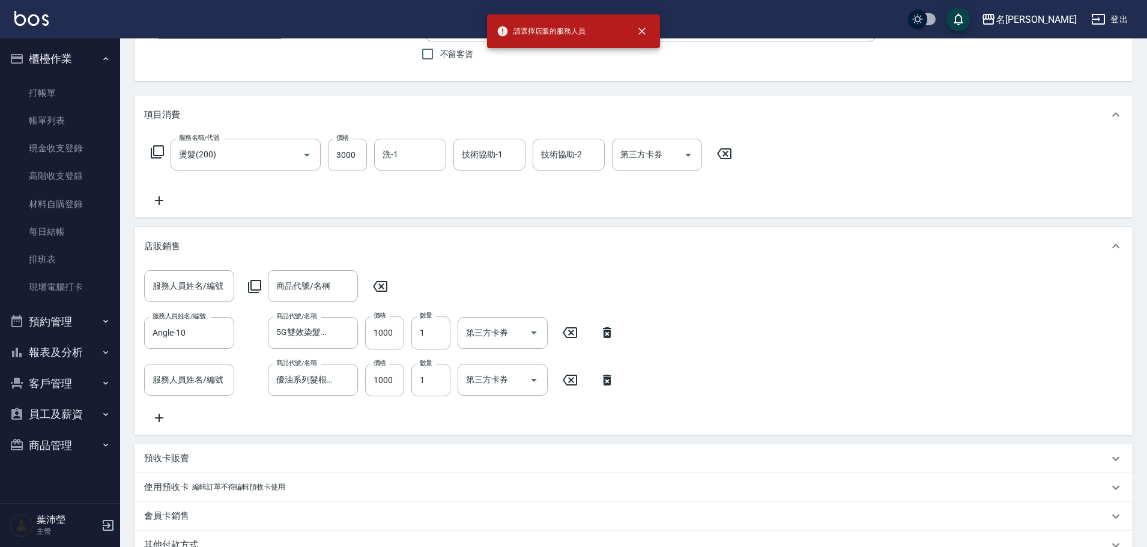
click at [536, 250] on div "店販銷售" at bounding box center [626, 246] width 964 height 13
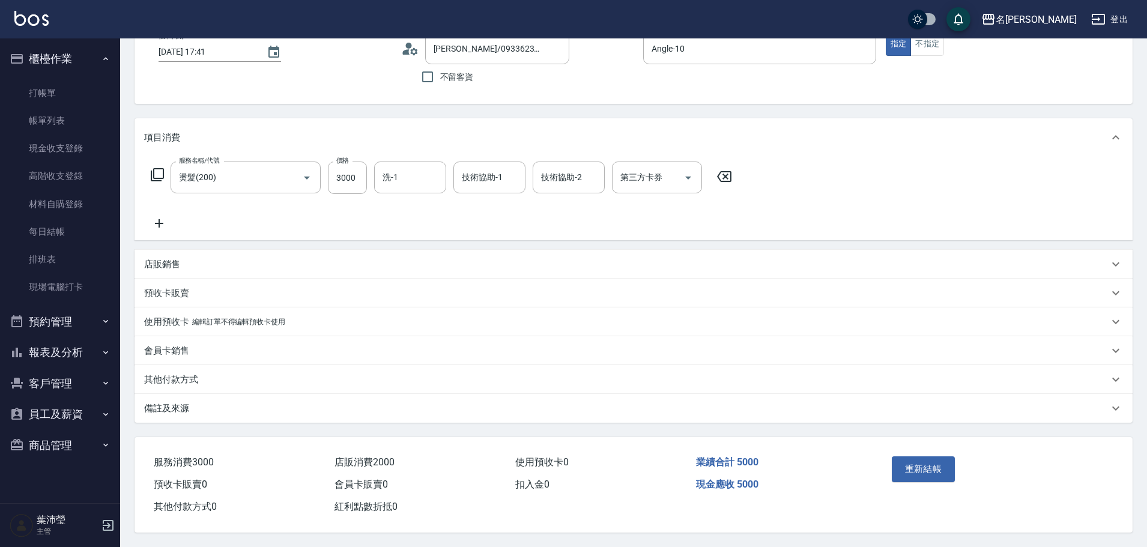
scroll to position [84, 0]
click at [174, 262] on p "店販銷售" at bounding box center [162, 264] width 36 height 13
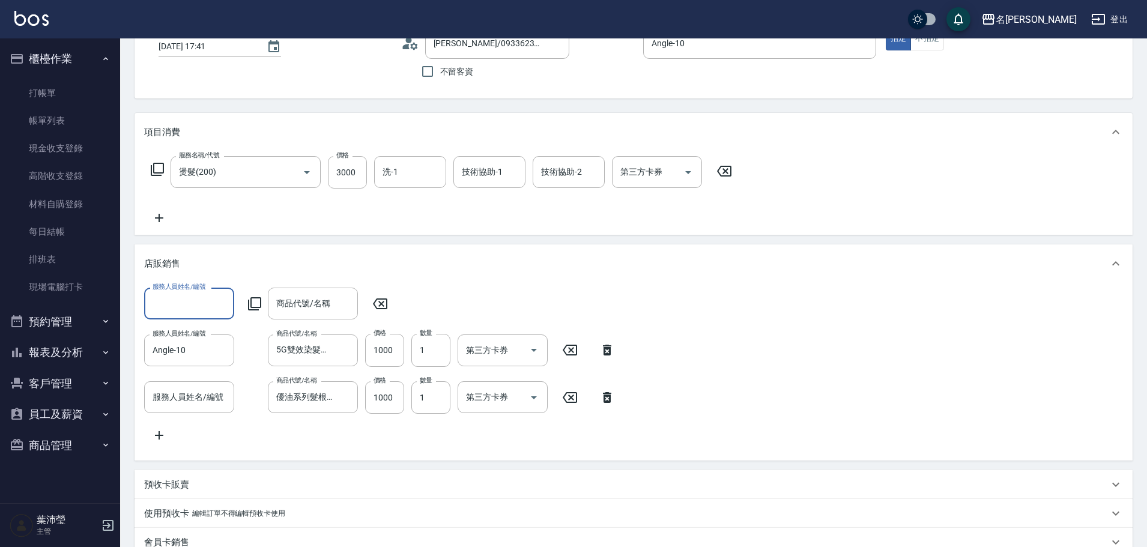
scroll to position [0, 0]
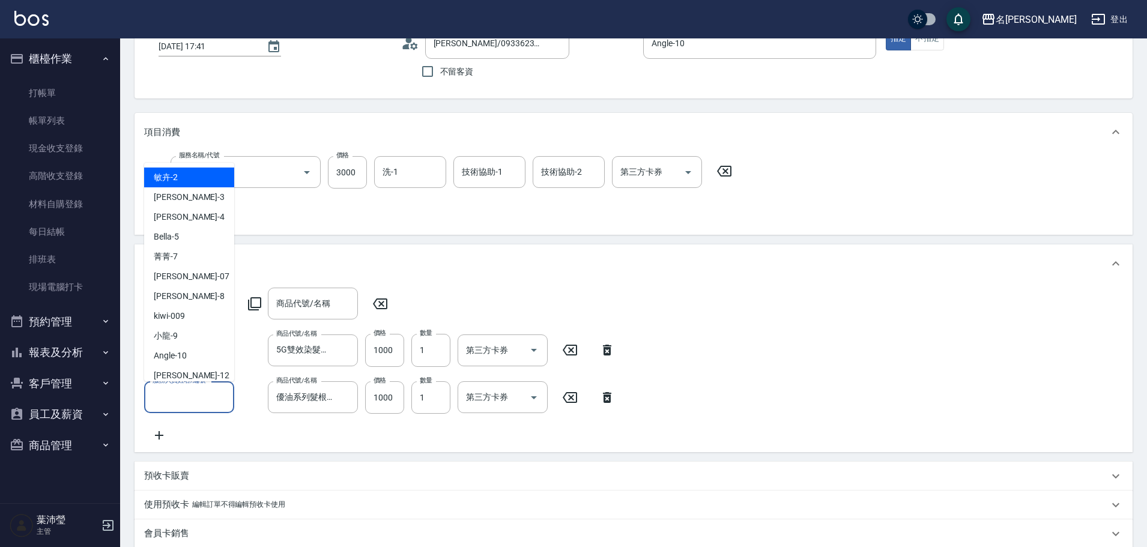
click at [210, 390] on input "服務人員姓名/編號" at bounding box center [188, 397] width 79 height 21
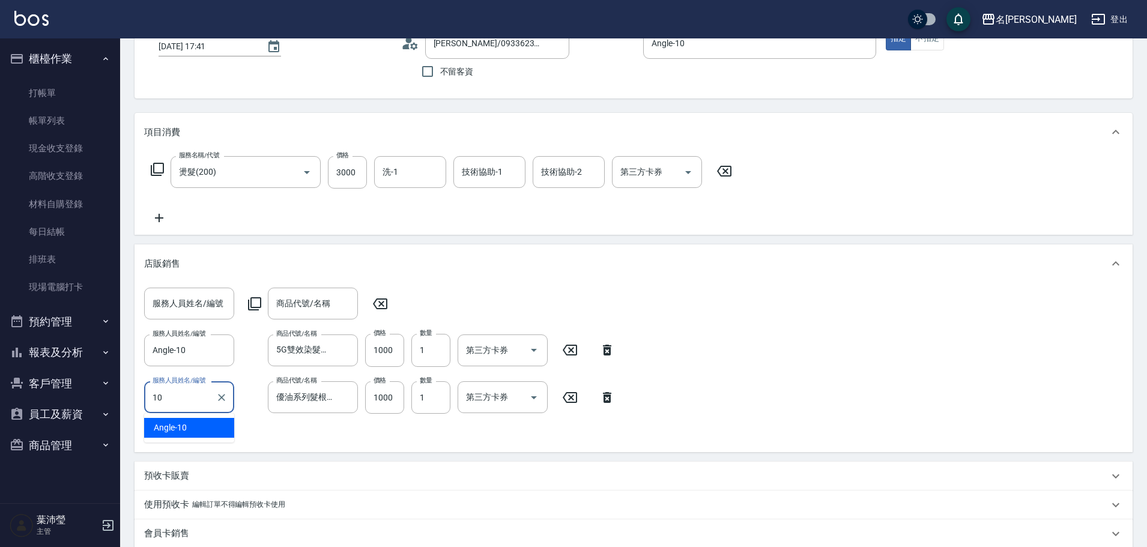
type input "Angle-10"
click at [286, 417] on div "服務人員姓名/編號 服務人員姓名/編號 商品代號/名稱 商品代號/名稱 服務人員姓名/編號 Angle-10 服務人員姓名/編號 商品代號/名稱 5G雙效染髮…" at bounding box center [633, 365] width 979 height 154
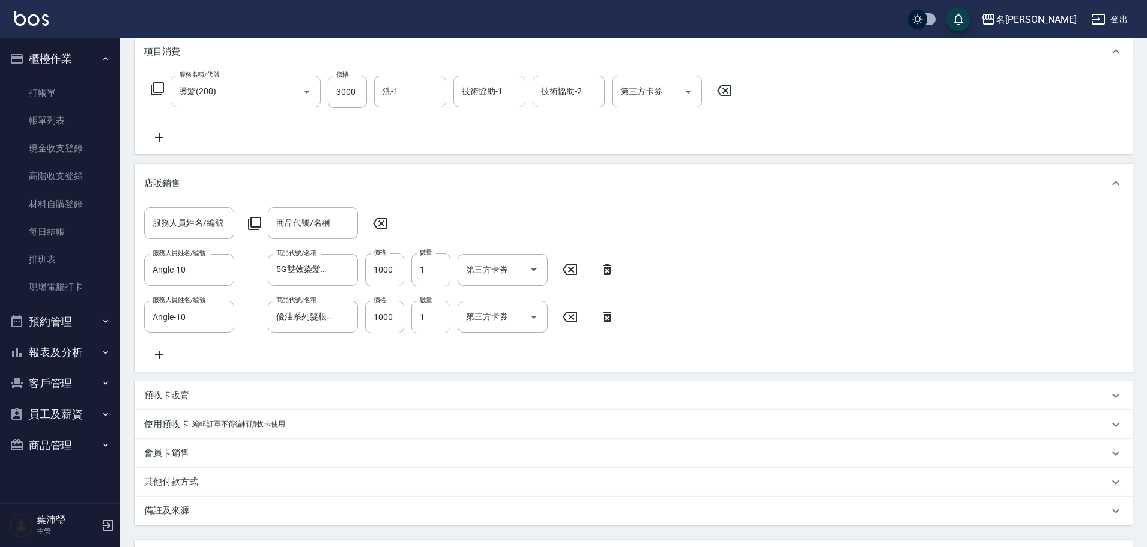
scroll to position [282, 0]
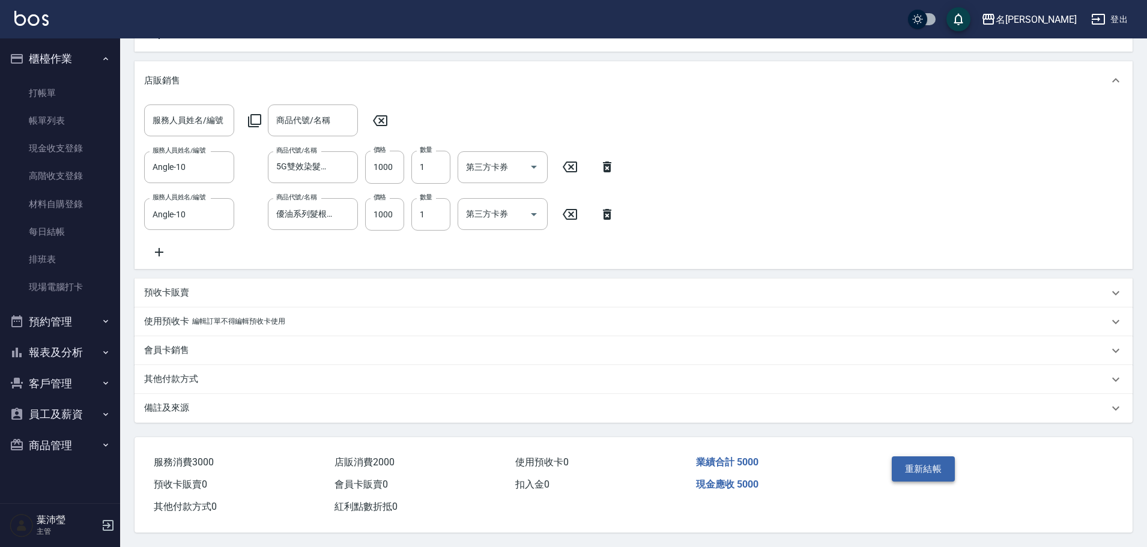
click at [914, 462] on button "重新結帳" at bounding box center [924, 468] width 64 height 25
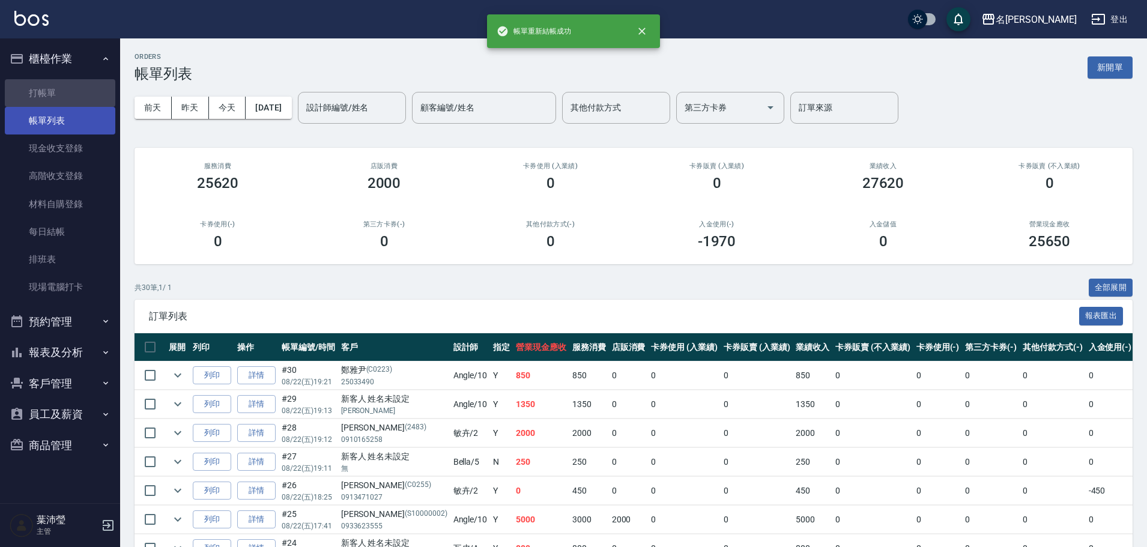
drag, startPoint x: 67, startPoint y: 91, endPoint x: 71, endPoint y: 109, distance: 17.9
click at [66, 91] on link "打帳單" at bounding box center [60, 93] width 110 height 28
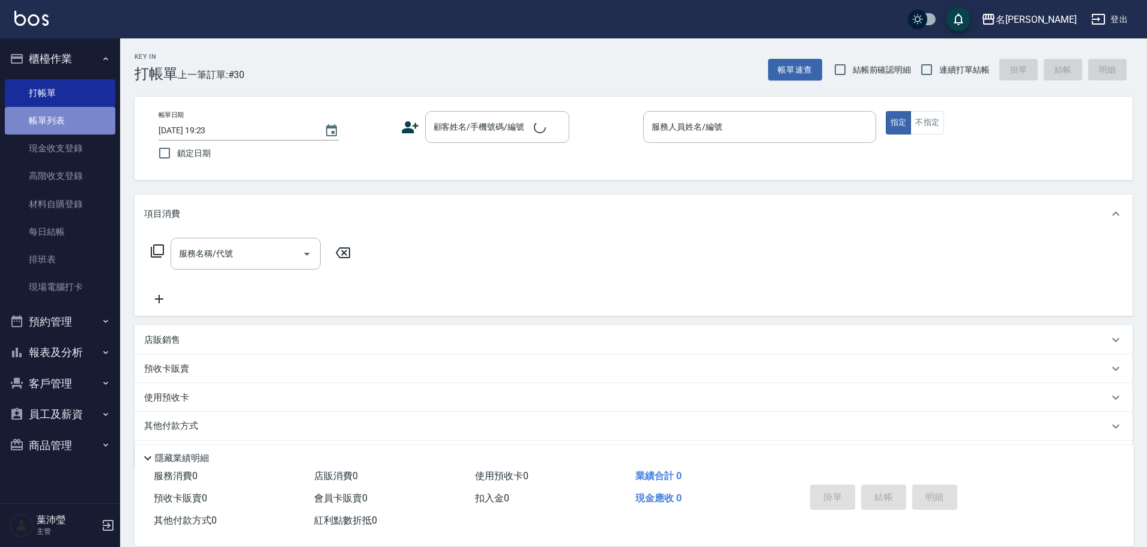
click at [77, 134] on link "帳單列表" at bounding box center [60, 121] width 110 height 28
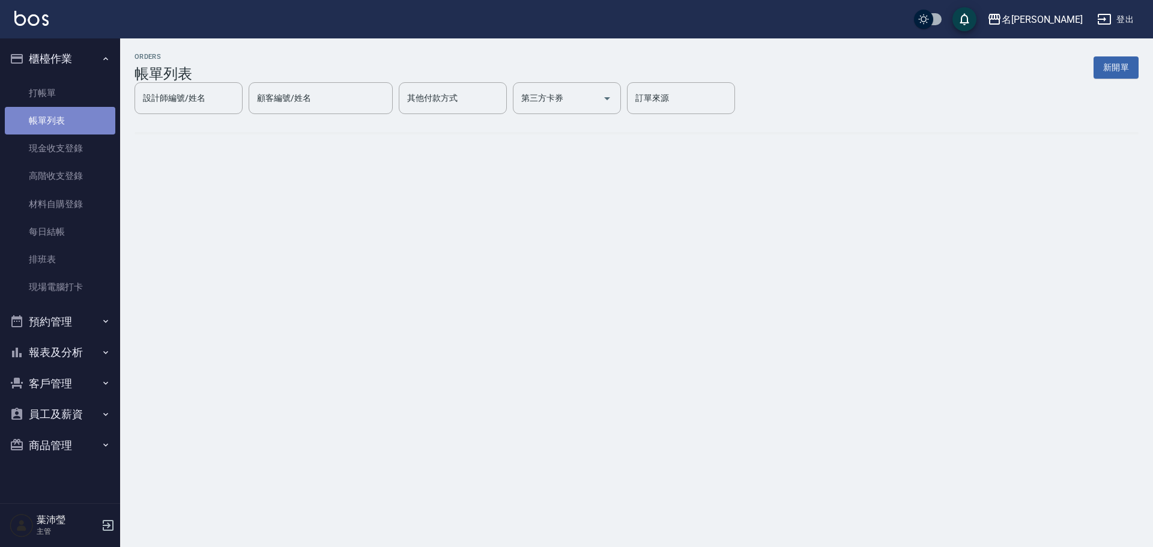
click at [78, 122] on link "帳單列表" at bounding box center [60, 121] width 110 height 28
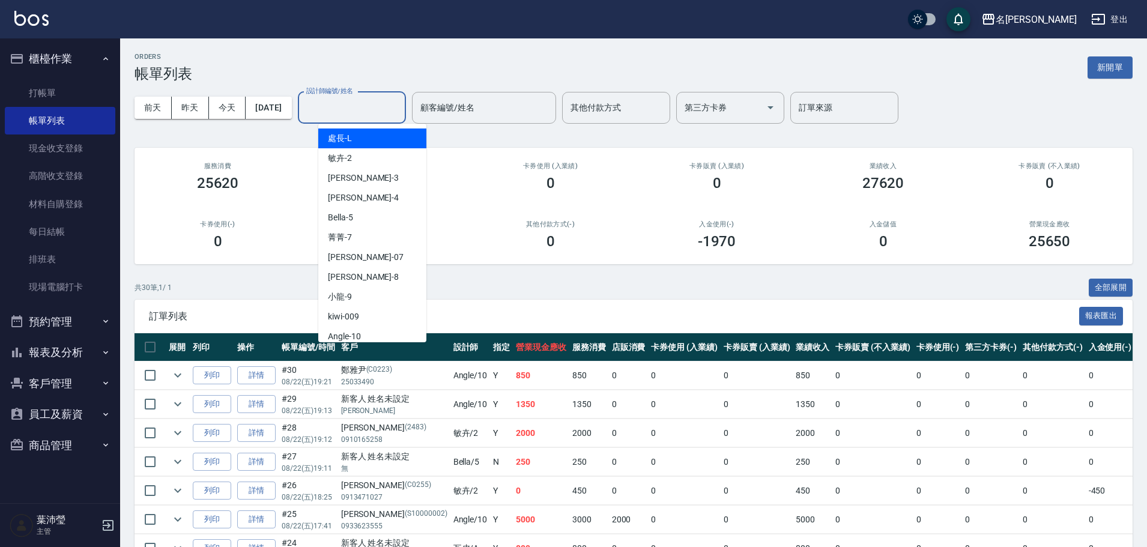
click at [358, 110] on input "設計師編號/姓名" at bounding box center [351, 107] width 97 height 21
click at [364, 333] on div "Angle -10" at bounding box center [372, 337] width 108 height 20
type input "Angle-10"
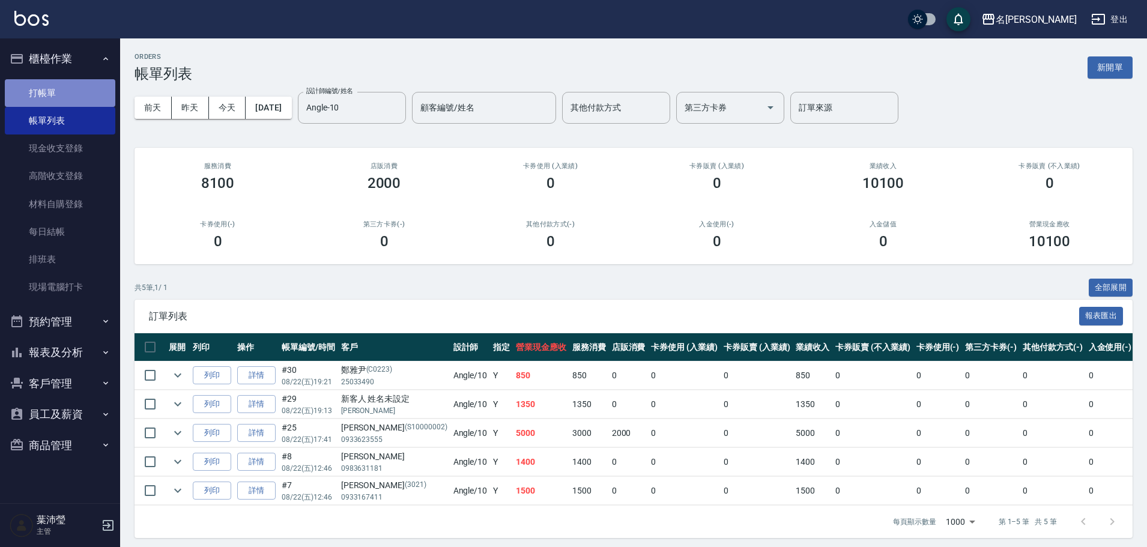
click at [62, 95] on link "打帳單" at bounding box center [60, 93] width 110 height 28
